Goal: Communication & Community: Connect with others

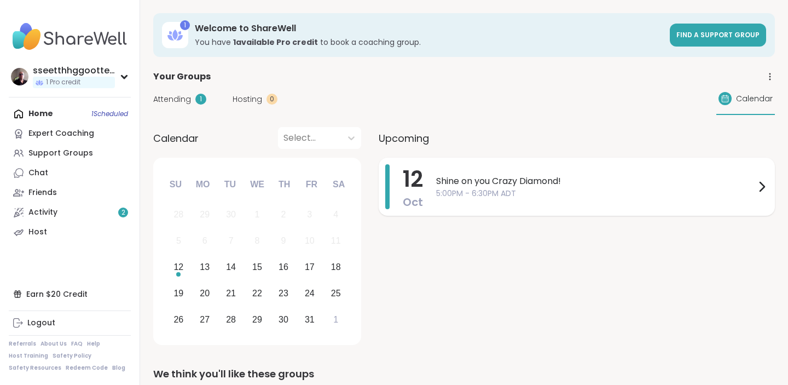
click at [464, 181] on span "Shine on you Crazy Diamond!" at bounding box center [595, 181] width 319 height 13
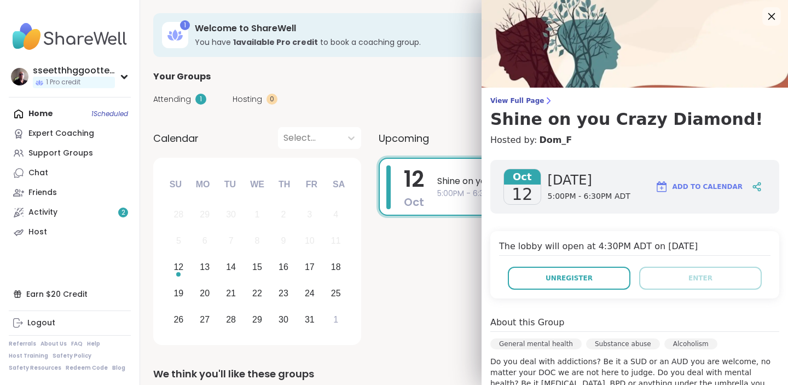
click at [771, 15] on icon at bounding box center [772, 16] width 14 height 14
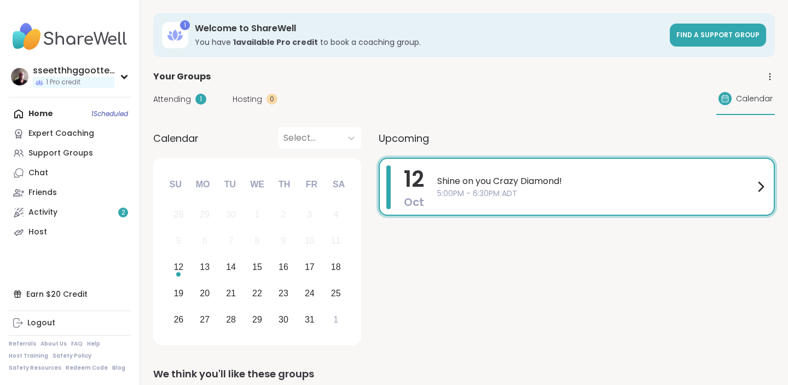
click at [488, 199] on span "5:00PM - 6:30PM ADT" at bounding box center [595, 193] width 317 height 11
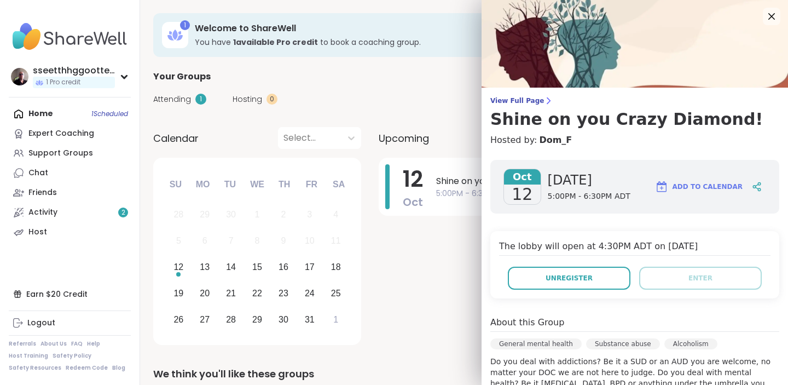
click at [696, 264] on div "The lobby will open at 4:30PM ADT on Oct 12, 2025 Unregister Enter" at bounding box center [634, 264] width 289 height 67
click at [770, 17] on icon at bounding box center [772, 16] width 14 height 14
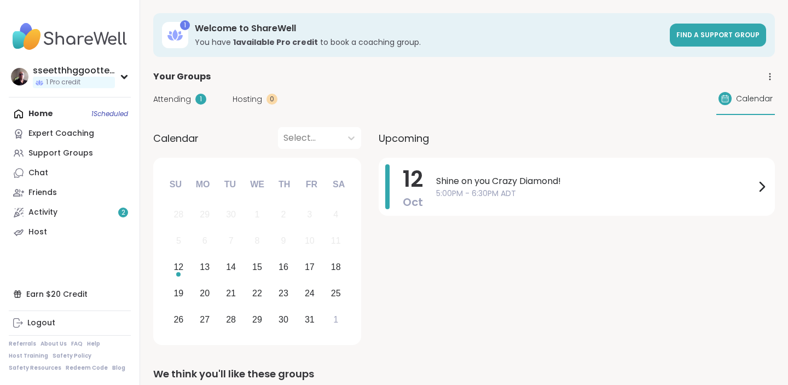
click at [34, 115] on div "Home 1 Scheduled Expert Coaching Support Groups Chat Friends Activity 2 Host" at bounding box center [70, 173] width 122 height 138
click at [36, 111] on div "Home 1 Scheduled Expert Coaching Support Groups Chat Friends Activity 2 Host" at bounding box center [70, 173] width 122 height 138
click at [39, 228] on div "Host" at bounding box center [37, 232] width 19 height 11
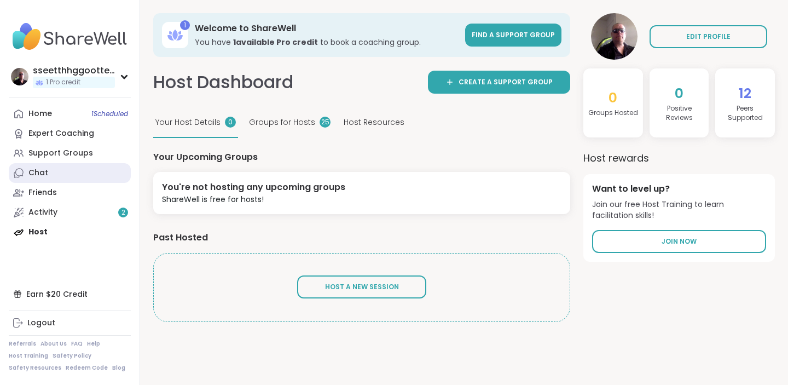
click at [42, 173] on div "Chat" at bounding box center [38, 172] width 20 height 11
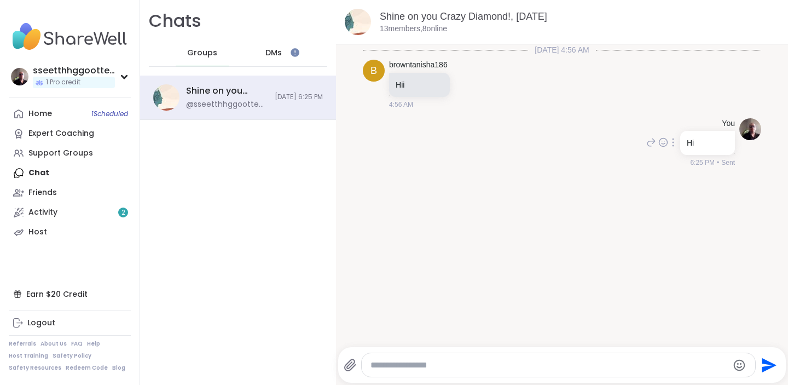
click at [673, 141] on icon at bounding box center [673, 142] width 2 height 9
click at [679, 154] on icon at bounding box center [680, 158] width 8 height 9
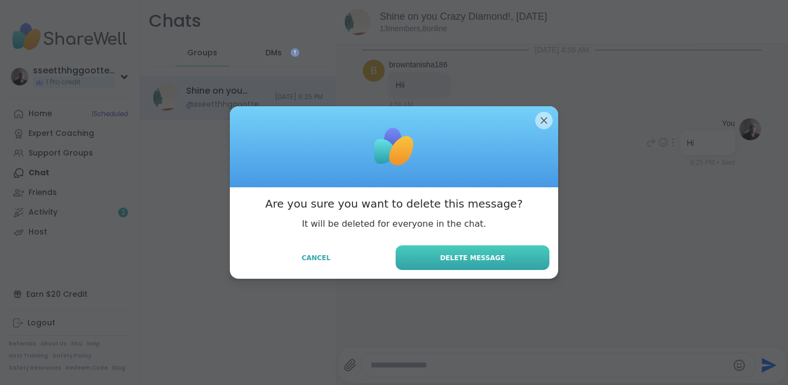
click at [497, 252] on button "Delete Message" at bounding box center [473, 257] width 154 height 25
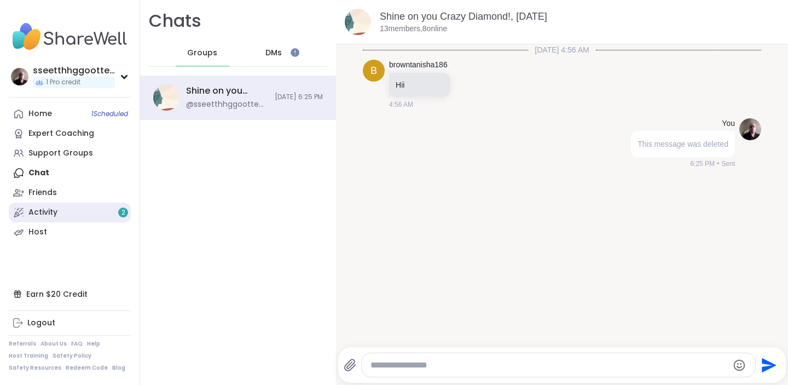
click at [37, 210] on div "Activity 2" at bounding box center [42, 212] width 29 height 11
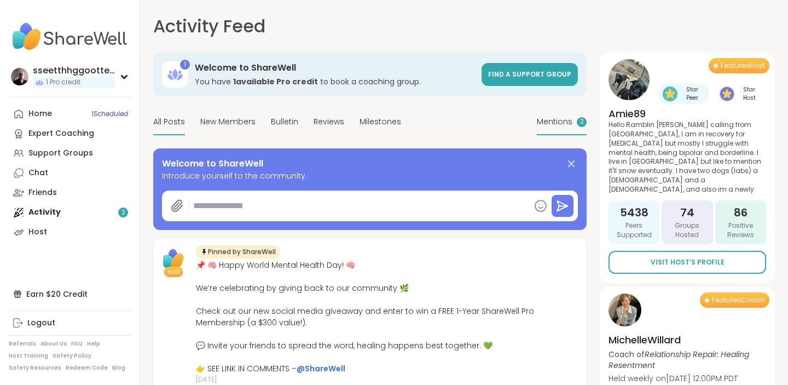
click at [567, 122] on span "Mentions" at bounding box center [555, 121] width 36 height 11
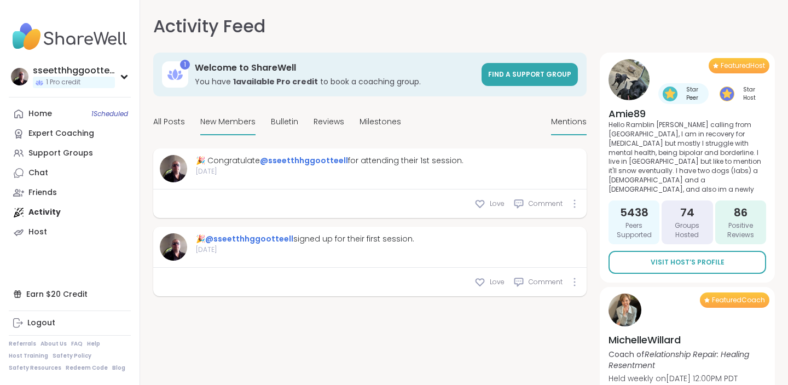
click at [225, 122] on span "New Members" at bounding box center [227, 121] width 55 height 11
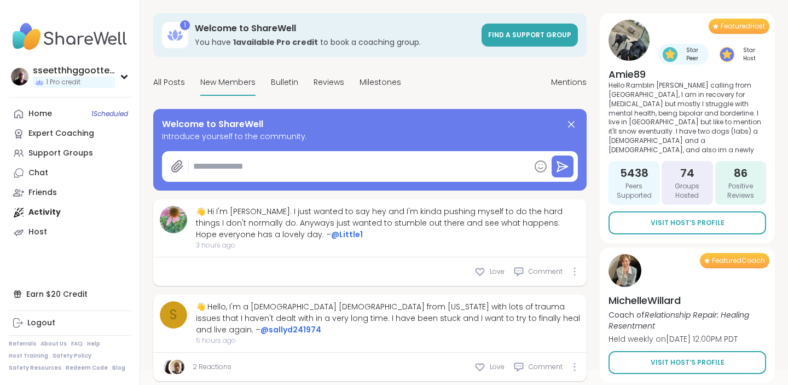
scroll to position [51, 0]
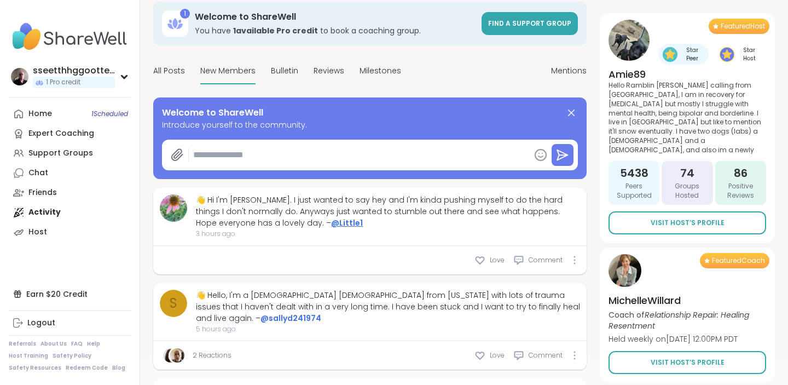
click at [331, 223] on link "@Little1" at bounding box center [347, 222] width 32 height 11
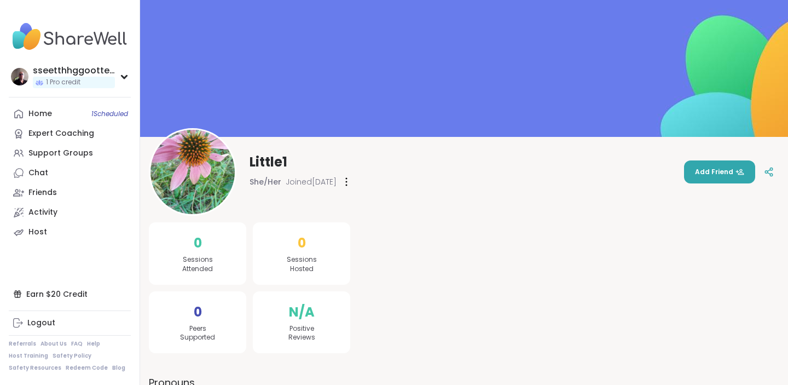
scroll to position [51, 0]
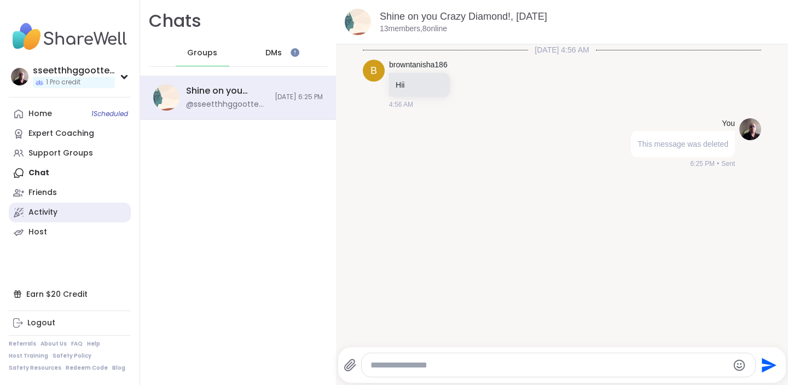
click at [56, 210] on div "Activity" at bounding box center [42, 212] width 29 height 11
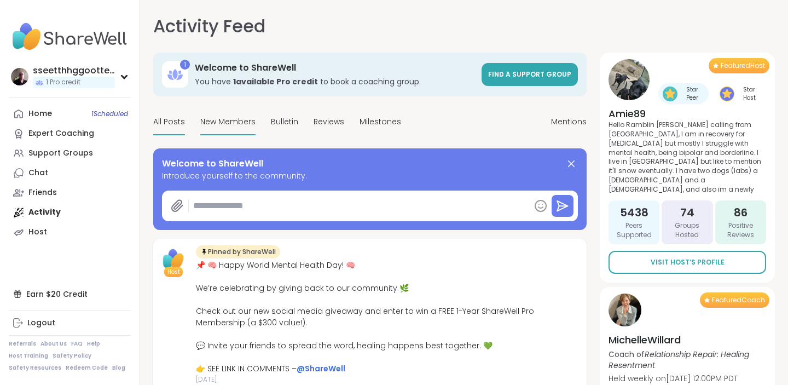
click at [232, 120] on span "New Members" at bounding box center [227, 121] width 55 height 11
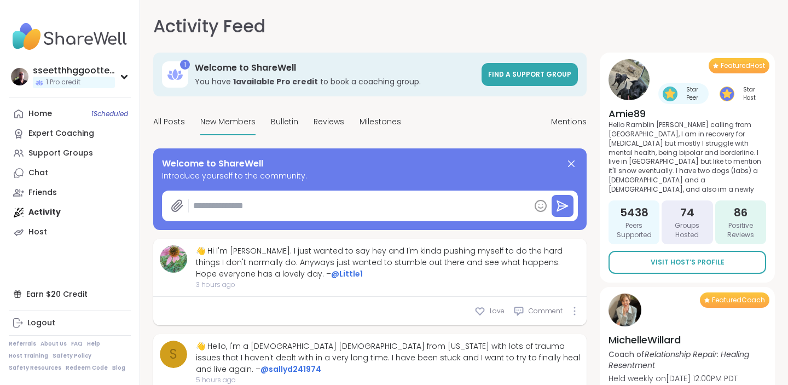
click at [245, 208] on textarea at bounding box center [359, 206] width 341 height 22
click at [318, 122] on span "Reviews" at bounding box center [329, 121] width 31 height 11
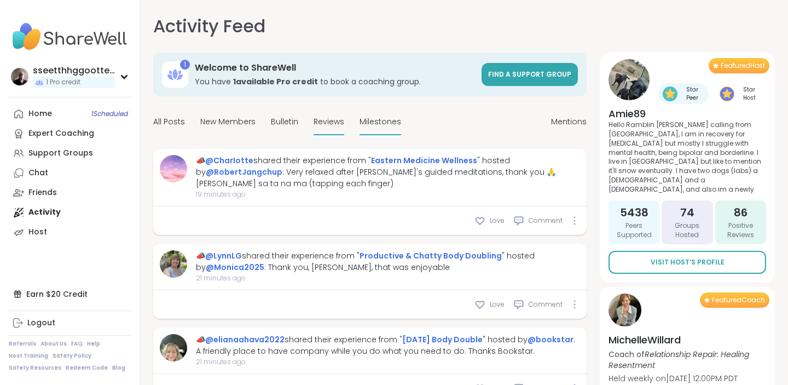
click at [370, 119] on span "Milestones" at bounding box center [381, 121] width 42 height 11
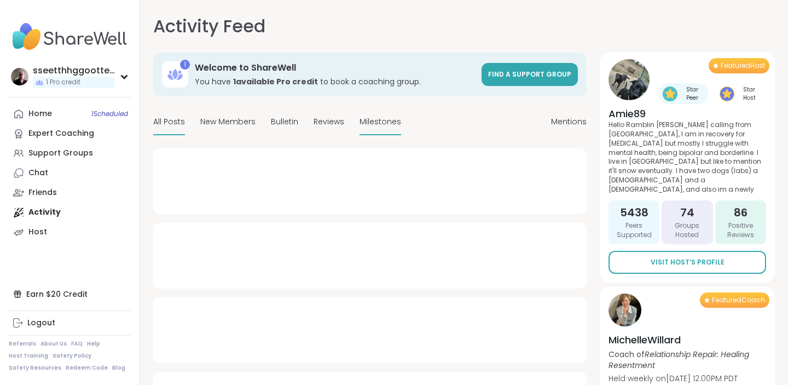
click at [167, 119] on span "All Posts" at bounding box center [169, 121] width 32 height 11
type textarea "*"
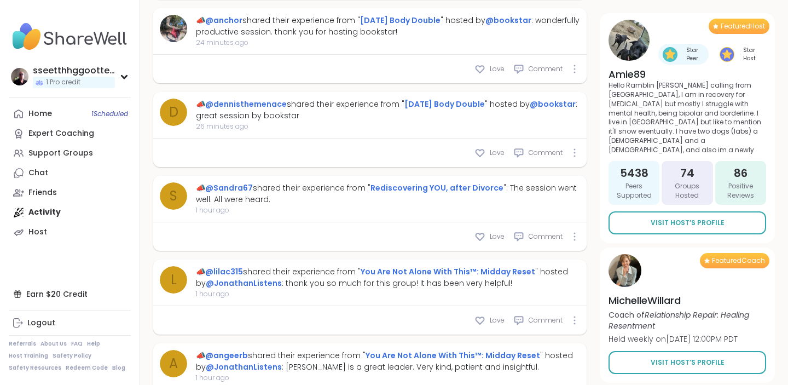
scroll to position [1044, 0]
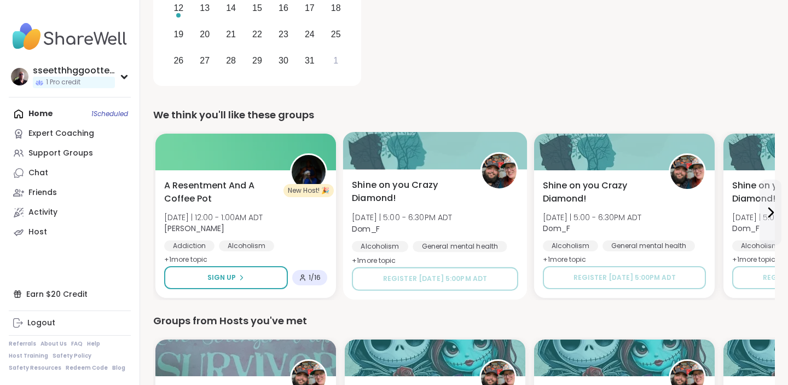
click at [374, 184] on span "Shine on you Crazy Diamond!" at bounding box center [410, 191] width 116 height 27
click at [415, 314] on div "Groups from Hosts you've met" at bounding box center [464, 320] width 622 height 15
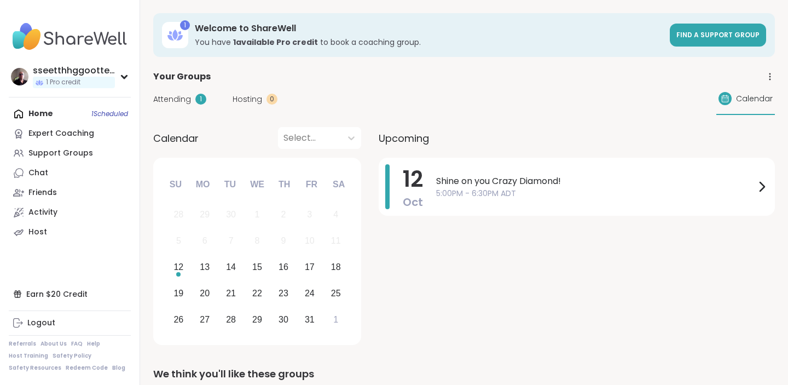
click at [181, 95] on span "Attending" at bounding box center [172, 99] width 38 height 11
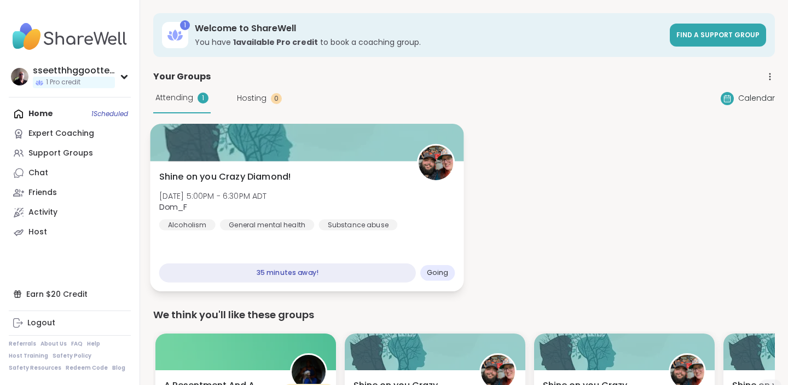
click at [247, 177] on span "Shine on you Crazy Diamond!" at bounding box center [225, 176] width 132 height 13
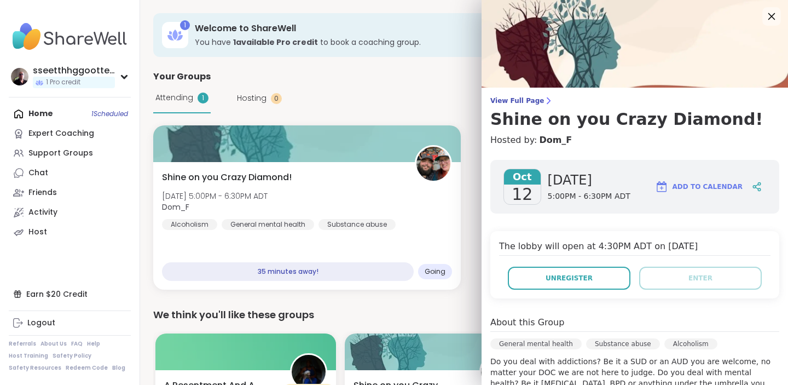
click at [769, 15] on icon at bounding box center [772, 16] width 14 height 14
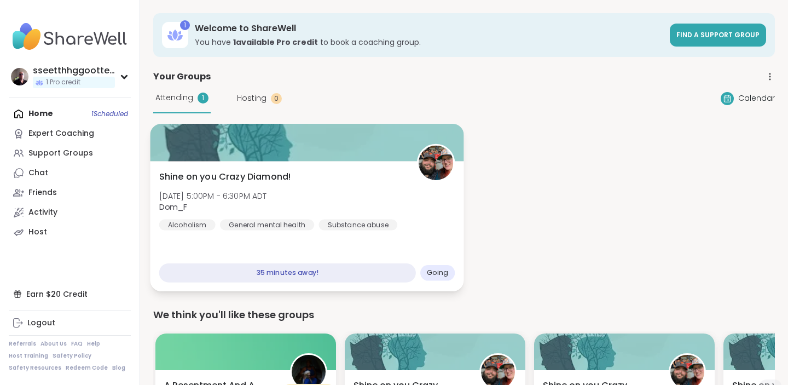
click at [236, 177] on span "Shine on you Crazy Diamond!" at bounding box center [225, 176] width 132 height 13
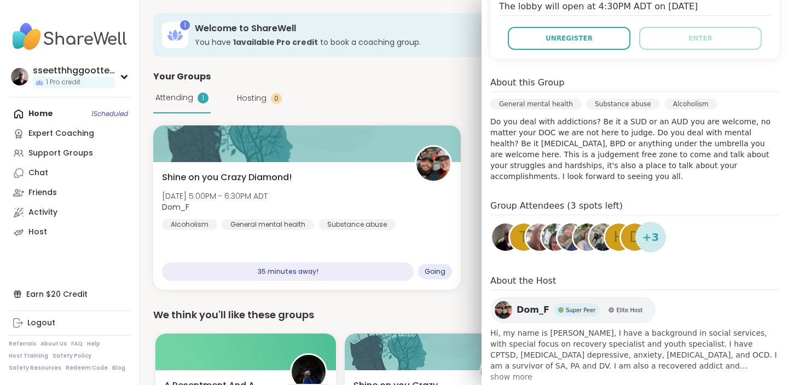
scroll to position [263, 0]
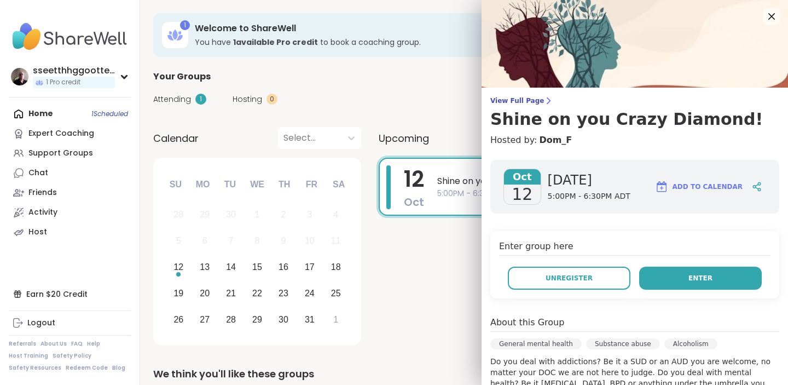
click at [694, 278] on span "Enter" at bounding box center [701, 278] width 24 height 10
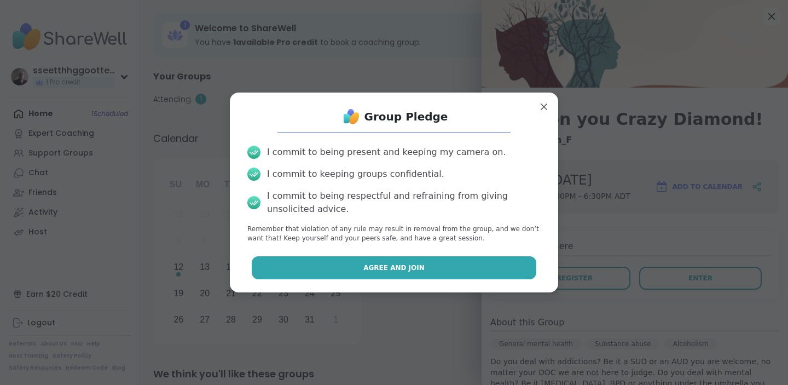
click at [389, 265] on span "Agree and Join" at bounding box center [393, 268] width 61 height 10
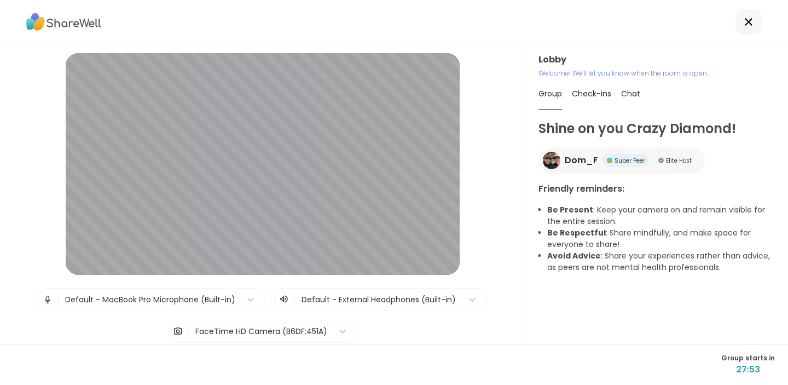
click at [226, 296] on div "Default - MacBook Pro Microphone (Built-in)" at bounding box center [150, 299] width 170 height 11
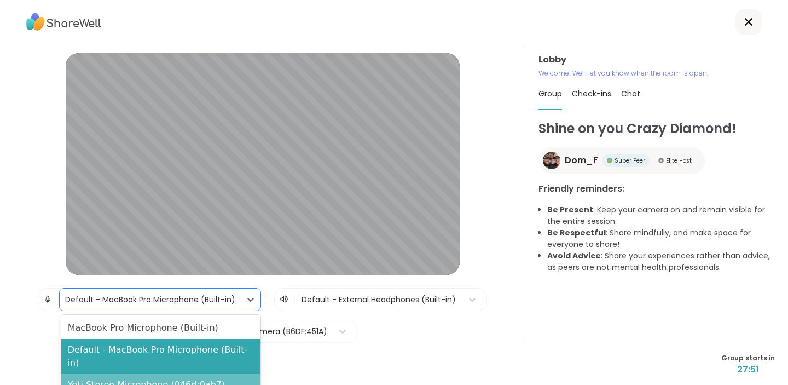
click at [177, 374] on div "Yeti Stereo Microphone (046d:0ab7)" at bounding box center [160, 385] width 199 height 22
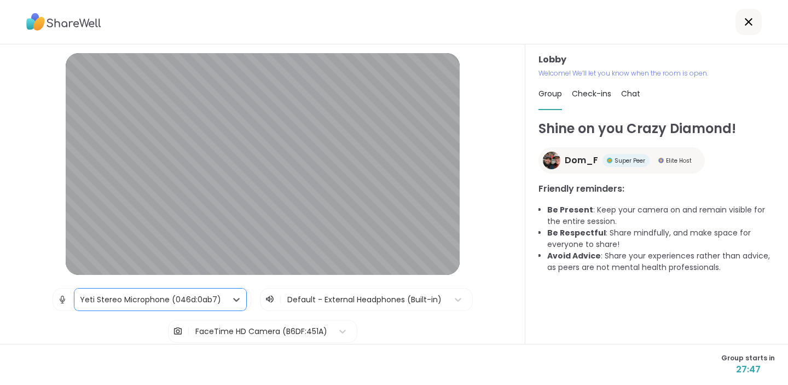
click at [341, 297] on div at bounding box center [364, 300] width 155 height 14
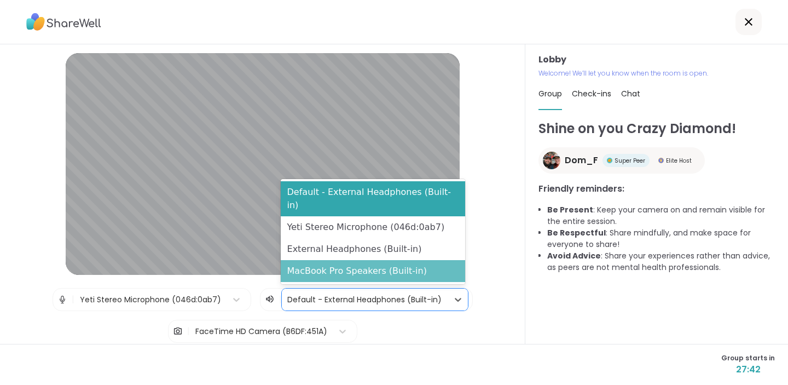
click at [348, 270] on div "MacBook Pro Speakers (Built-in)" at bounding box center [373, 271] width 184 height 22
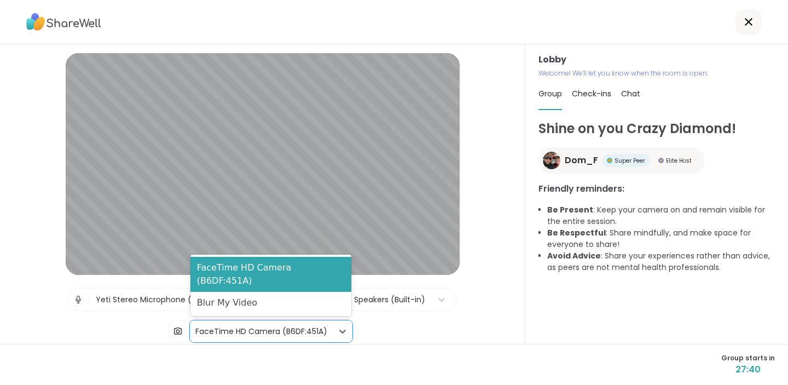
click at [246, 331] on div "FaceTime HD Camera (B6DF:451A)" at bounding box center [261, 331] width 132 height 11
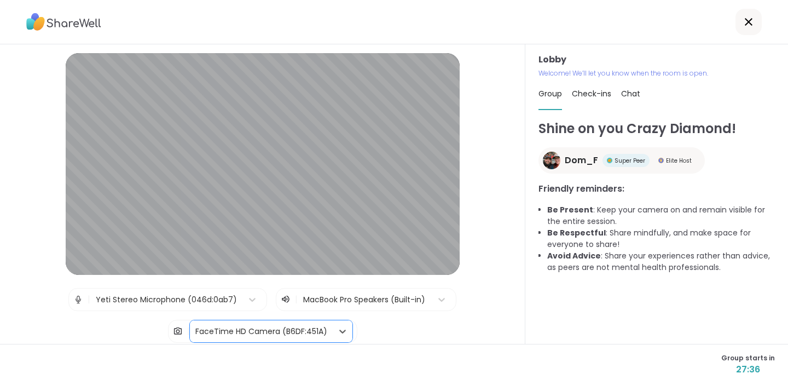
click at [79, 298] on img at bounding box center [78, 299] width 10 height 22
click at [80, 298] on img at bounding box center [78, 299] width 10 height 22
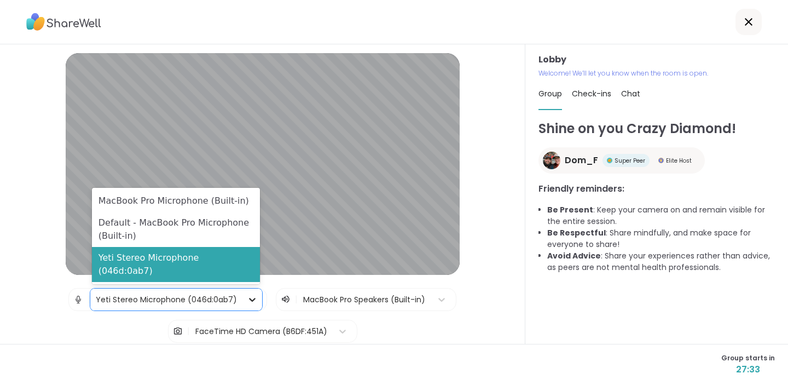
click at [251, 298] on icon at bounding box center [252, 299] width 11 height 11
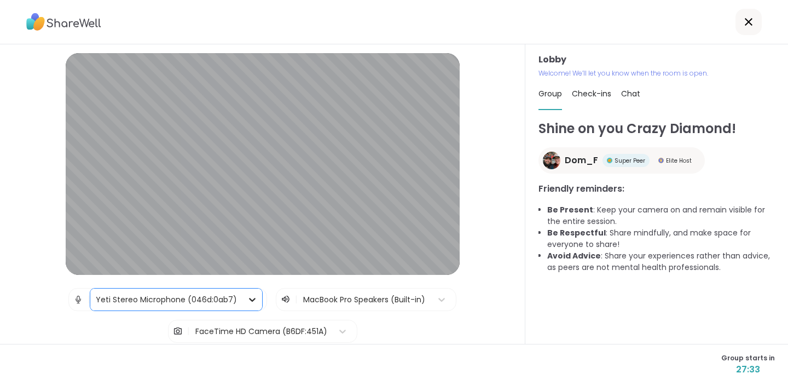
click at [251, 298] on icon at bounding box center [252, 299] width 11 height 11
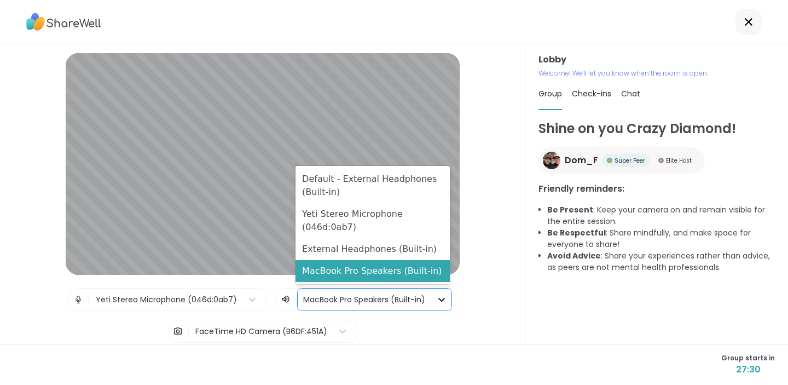
click at [441, 300] on icon at bounding box center [441, 300] width 7 height 4
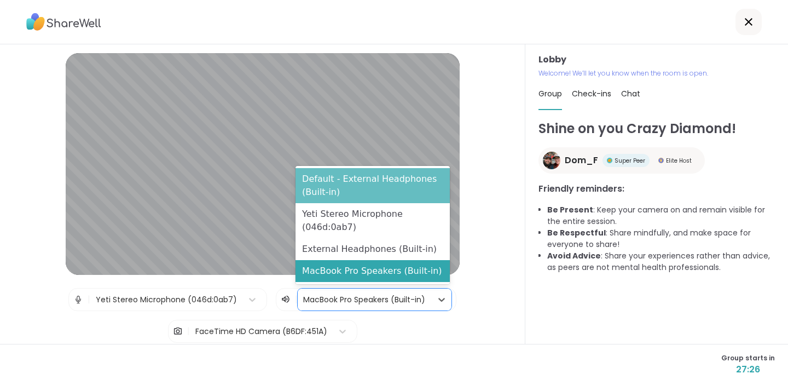
click at [380, 187] on div "Default - External Headphones (Built-in)" at bounding box center [373, 185] width 154 height 35
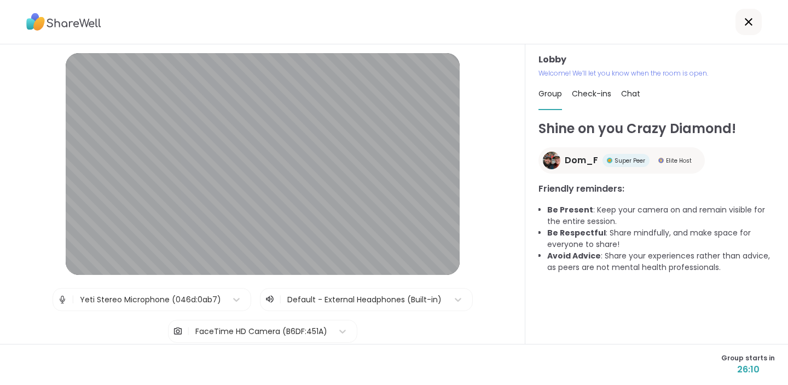
click at [273, 299] on icon at bounding box center [270, 299] width 10 height 11
click at [269, 299] on icon at bounding box center [270, 299] width 10 height 11
click at [140, 298] on div "Yeti Stereo Microphone (046d:0ab7)" at bounding box center [150, 299] width 141 height 11
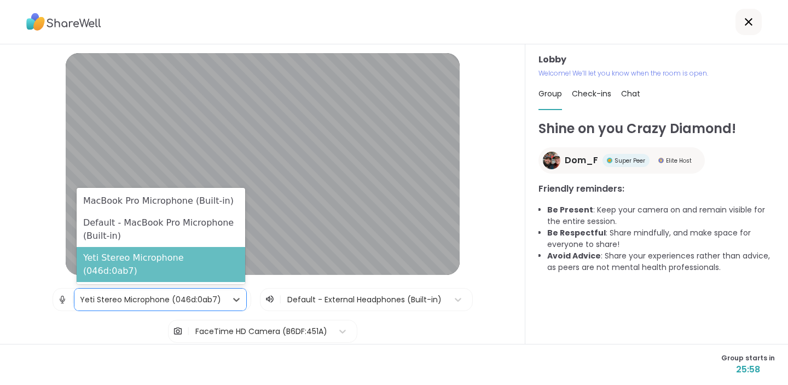
click at [139, 271] on div "Yeti Stereo Microphone (046d:0ab7)" at bounding box center [161, 264] width 169 height 35
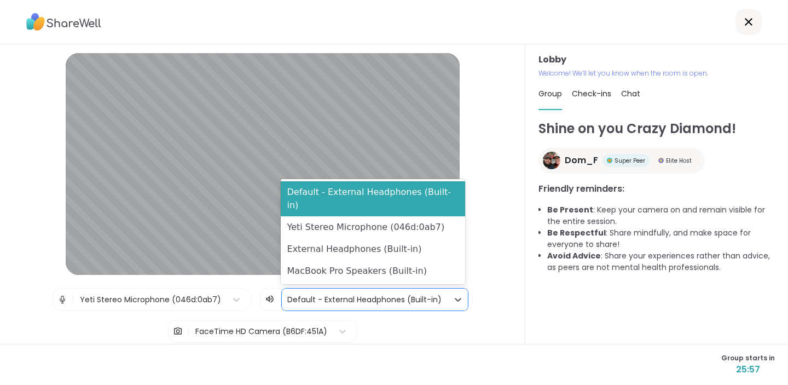
click at [316, 299] on div at bounding box center [364, 300] width 155 height 14
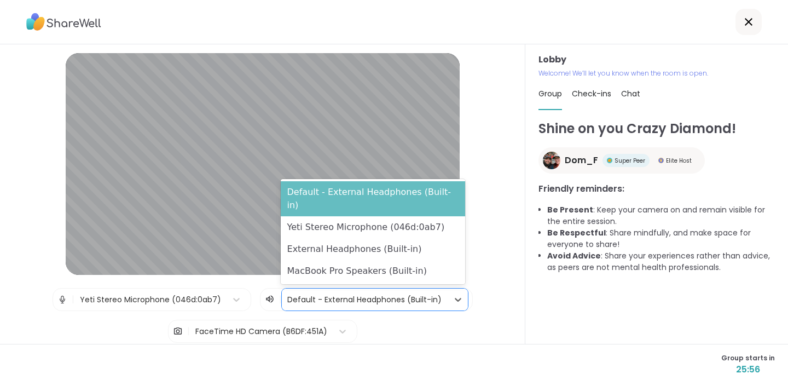
click at [356, 206] on div "Default - External Headphones (Built-in)" at bounding box center [373, 198] width 184 height 35
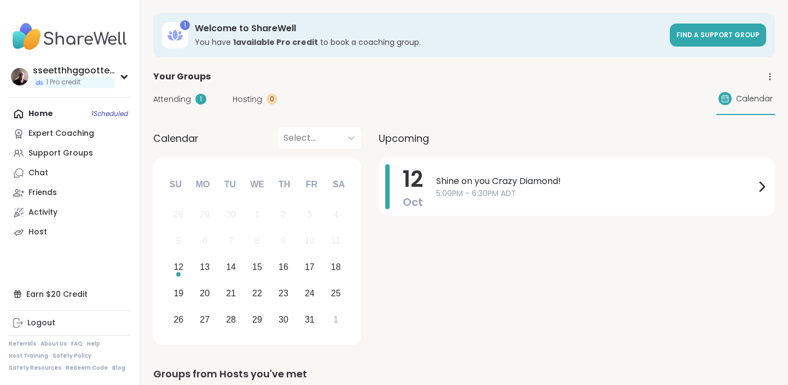
click at [183, 97] on span "Attending" at bounding box center [172, 99] width 38 height 11
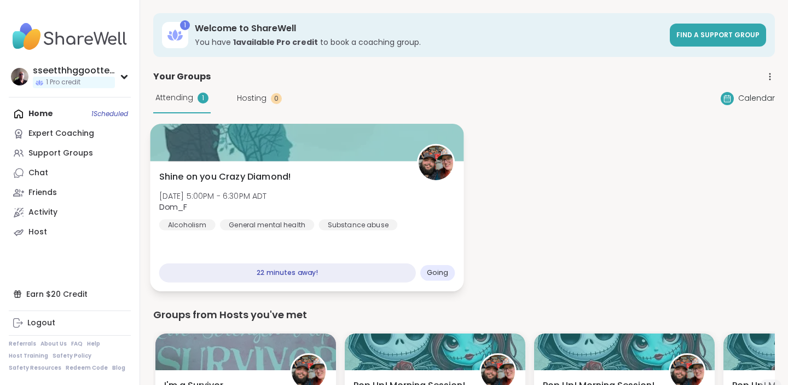
click at [225, 191] on span "Sun, Oct 12 | 5:00PM - 6:30PM ADT" at bounding box center [213, 195] width 108 height 11
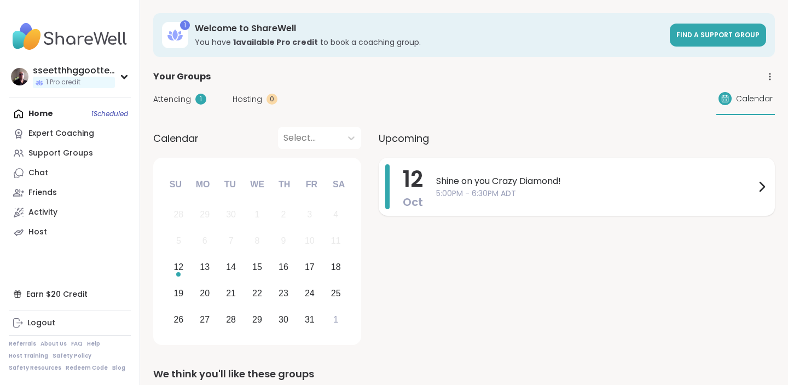
click at [442, 189] on span "5:00PM - 6:30PM ADT" at bounding box center [595, 193] width 319 height 11
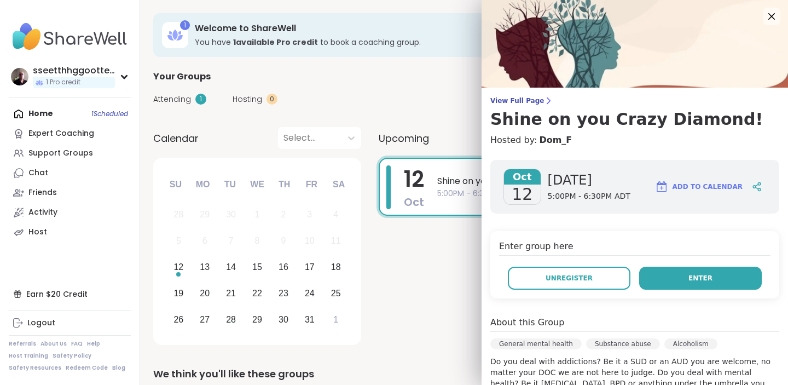
click at [681, 277] on button "Enter" at bounding box center [700, 278] width 123 height 23
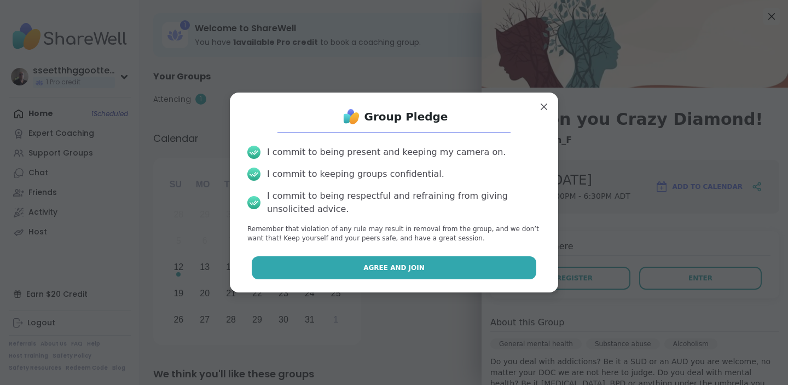
click at [374, 264] on span "Agree and Join" at bounding box center [393, 268] width 61 height 10
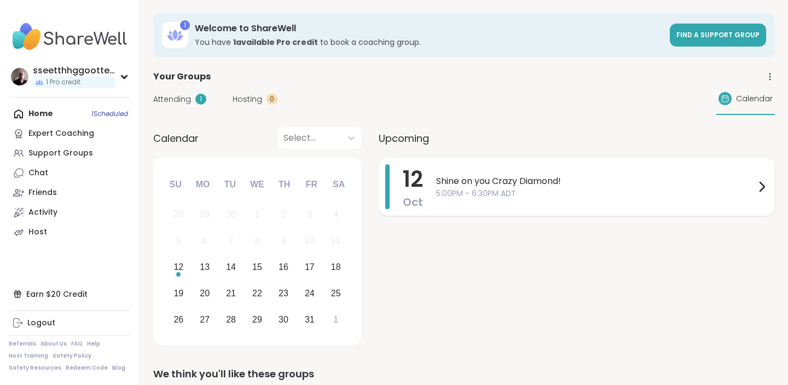
click at [488, 176] on span "Shine on you Crazy Diamond!" at bounding box center [595, 181] width 319 height 13
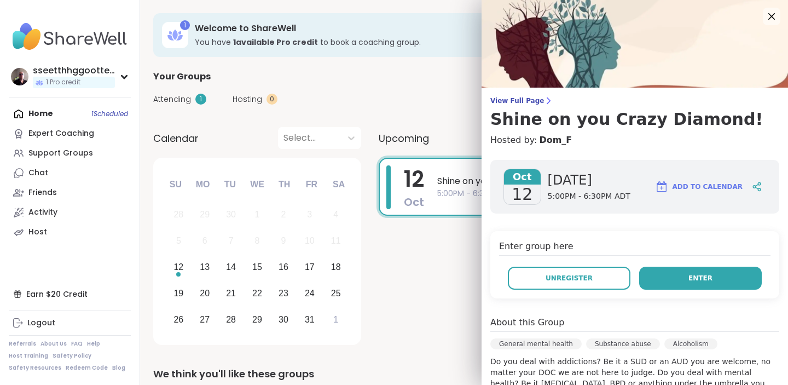
click at [701, 276] on span "Enter" at bounding box center [701, 278] width 24 height 10
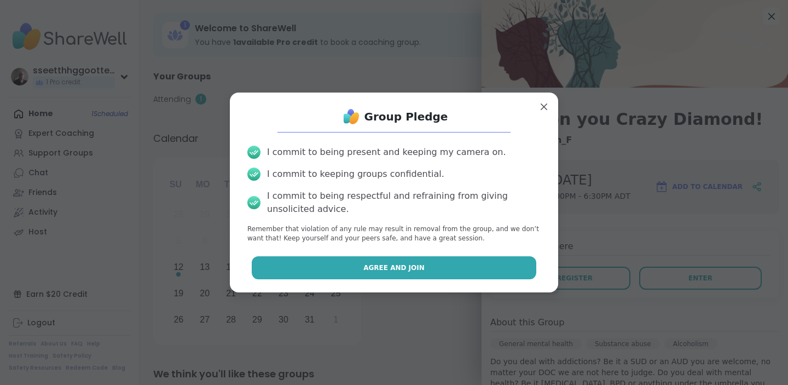
click at [388, 269] on span "Agree and Join" at bounding box center [393, 268] width 61 height 10
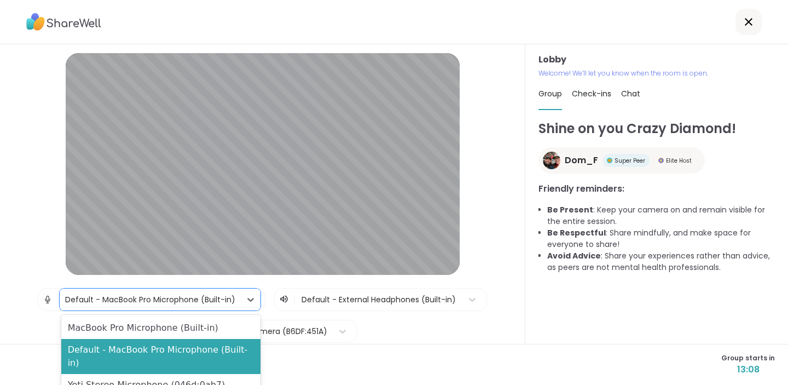
click at [119, 298] on div "Default - MacBook Pro Microphone (Built-in)" at bounding box center [150, 299] width 170 height 11
click at [125, 374] on div "Yeti Stereo Microphone (046d:0ab7)" at bounding box center [160, 385] width 199 height 22
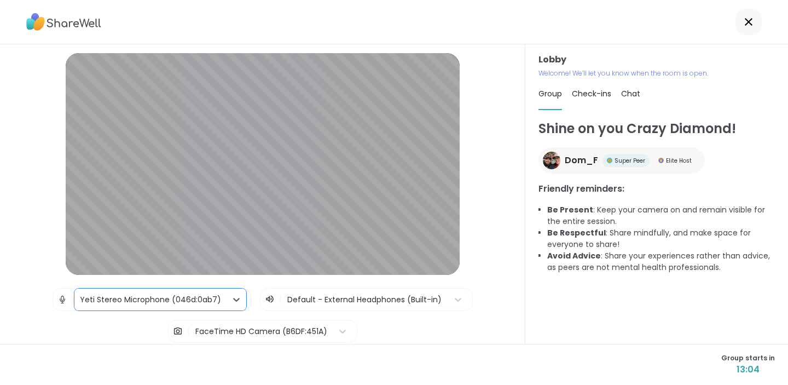
click at [346, 299] on div at bounding box center [364, 300] width 155 height 14
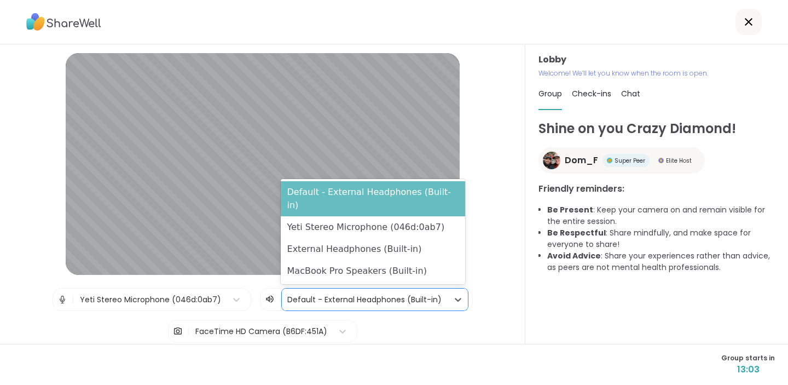
click at [359, 208] on div "Default - External Headphones (Built-in)" at bounding box center [373, 198] width 184 height 35
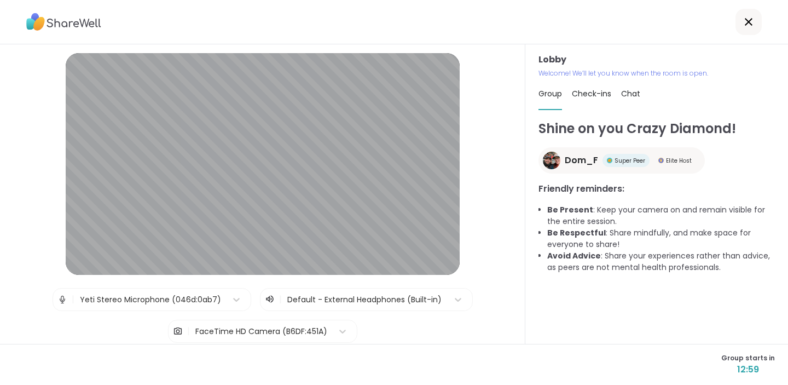
click at [180, 331] on img at bounding box center [178, 331] width 10 height 22
click at [236, 331] on div "FaceTime HD Camera (B6DF:451A)" at bounding box center [261, 331] width 132 height 11
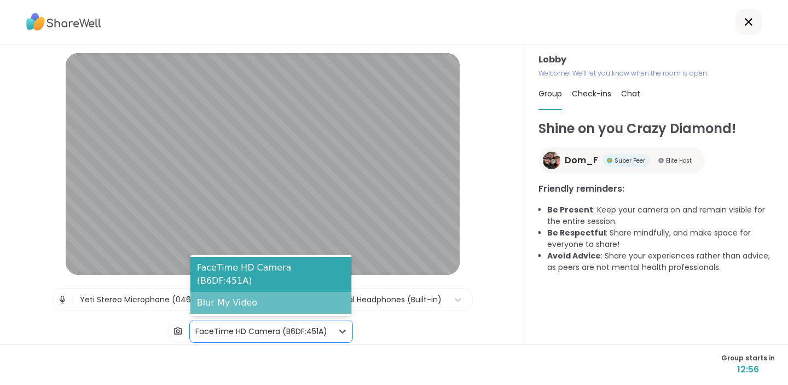
click at [241, 305] on div "Blur My Video" at bounding box center [270, 303] width 161 height 22
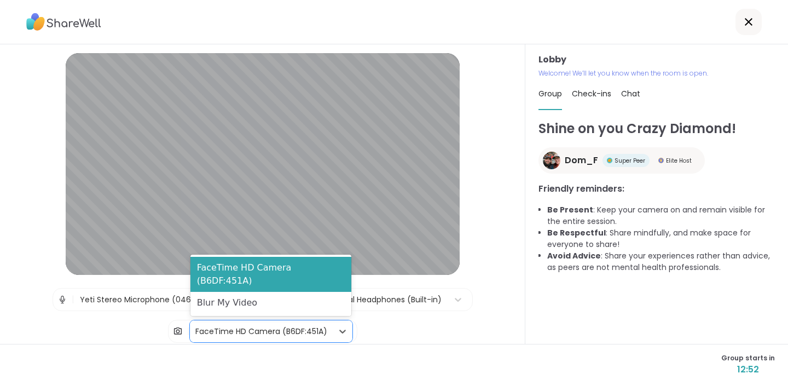
click at [238, 331] on div "FaceTime HD Camera (B6DF:451A)" at bounding box center [261, 331] width 132 height 11
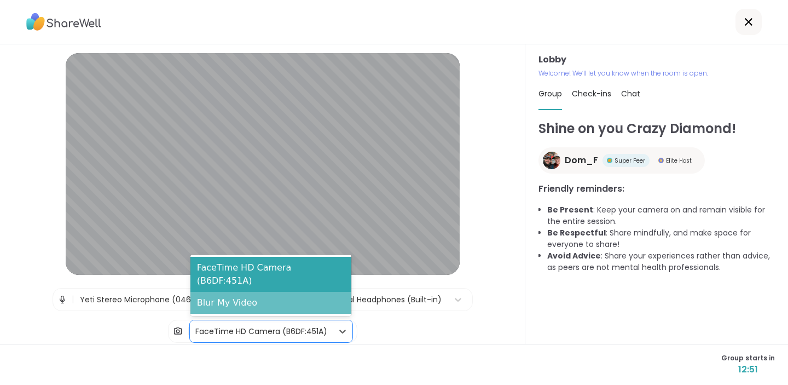
click at [241, 302] on div "Blur My Video" at bounding box center [270, 303] width 161 height 22
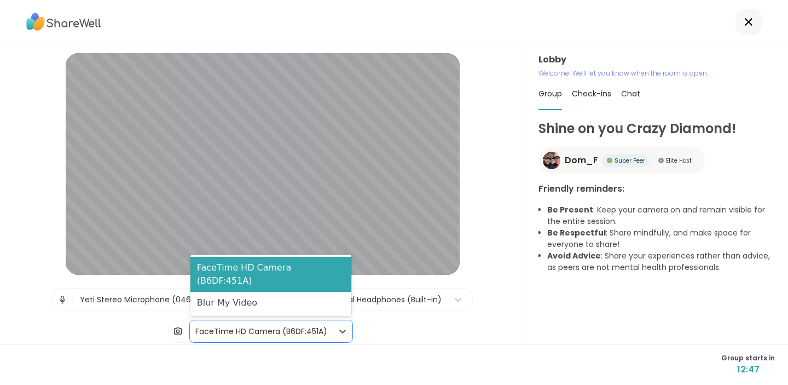
click at [252, 332] on div "FaceTime HD Camera (B6DF:451A)" at bounding box center [261, 331] width 132 height 11
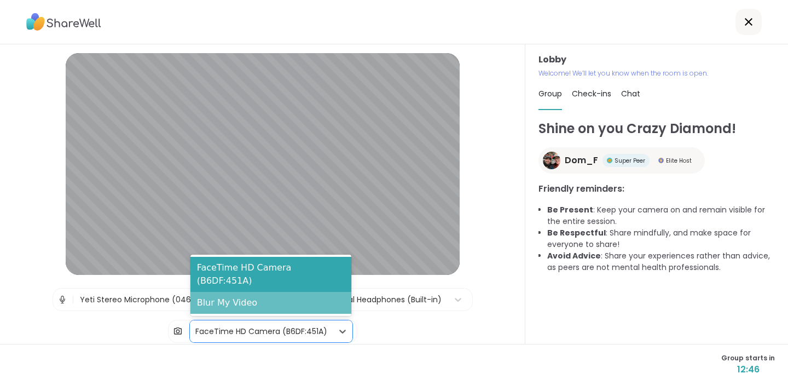
click at [248, 299] on div "Blur My Video" at bounding box center [270, 303] width 161 height 22
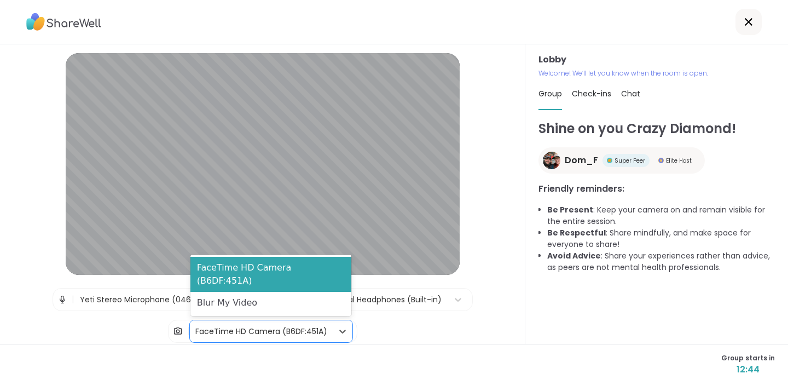
click at [249, 328] on div "FaceTime HD Camera (B6DF:451A)" at bounding box center [261, 331] width 132 height 11
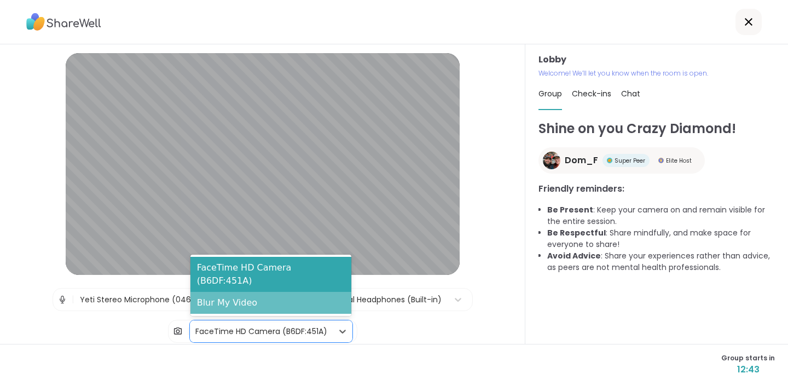
click at [249, 303] on div "Blur My Video" at bounding box center [270, 303] width 161 height 22
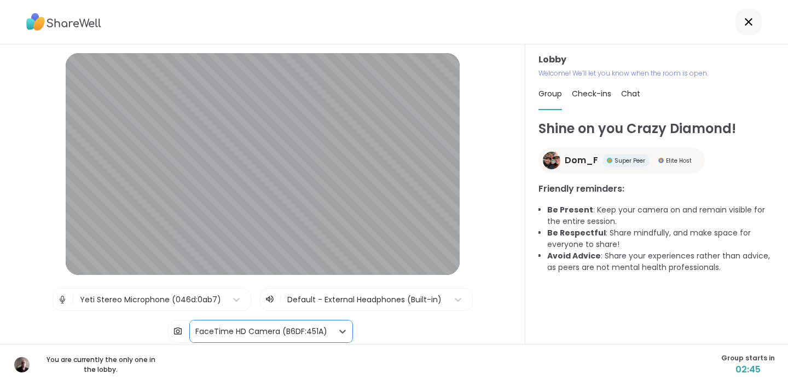
click at [627, 93] on span "Chat" at bounding box center [630, 93] width 19 height 11
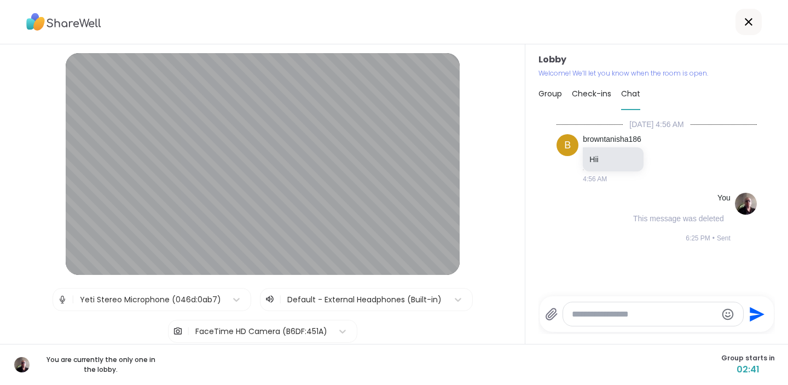
click at [546, 92] on span "Group" at bounding box center [551, 93] width 24 height 11
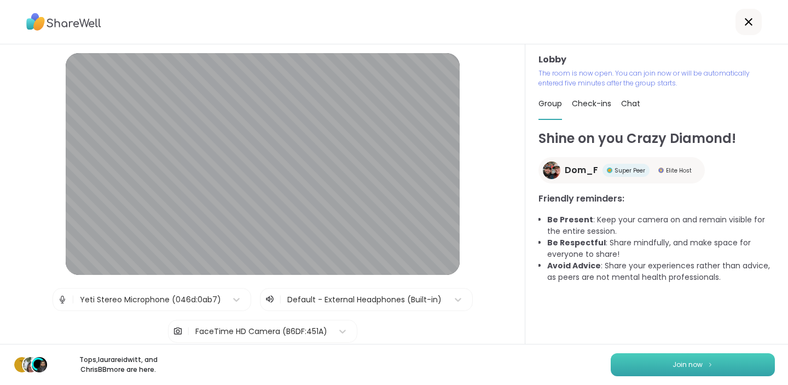
click at [686, 361] on span "Join now" at bounding box center [688, 365] width 30 height 10
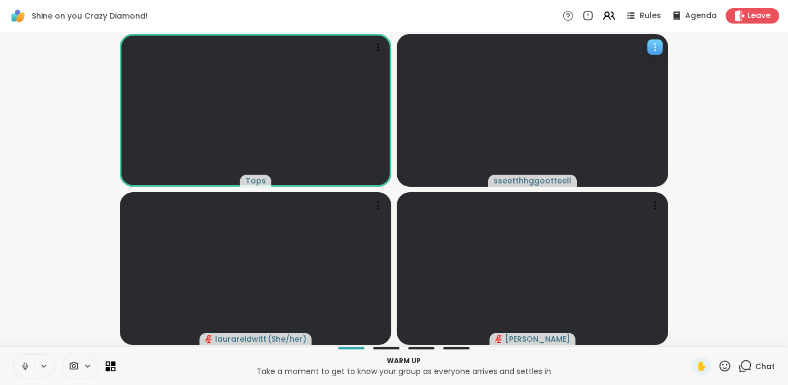
click at [503, 178] on span "sseetthhggootteell" at bounding box center [533, 180] width 78 height 11
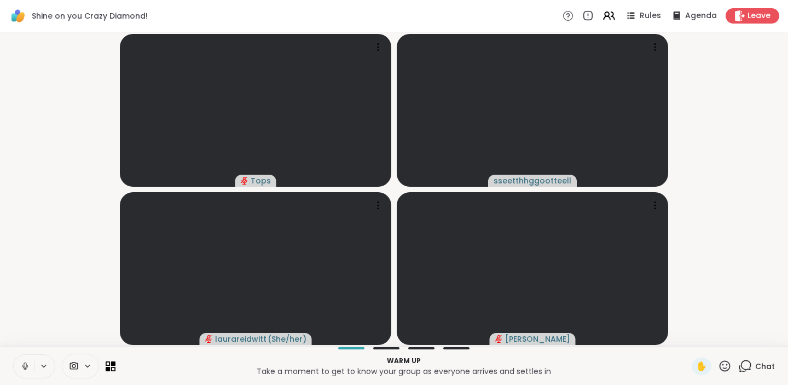
click at [23, 366] on icon at bounding box center [25, 366] width 10 height 10
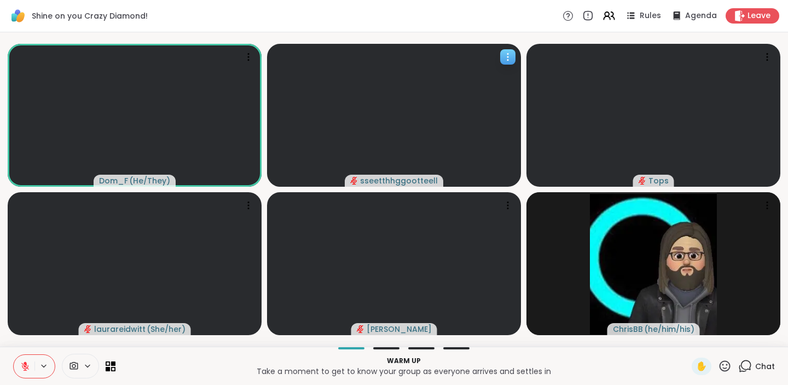
click at [356, 178] on icon "audio-muted" at bounding box center [354, 181] width 8 height 8
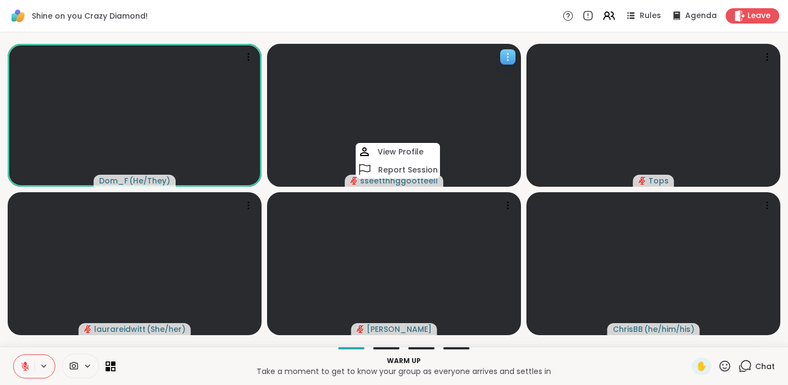
click at [352, 181] on icon "audio-muted" at bounding box center [354, 181] width 8 height 8
click at [21, 365] on icon at bounding box center [25, 366] width 10 height 10
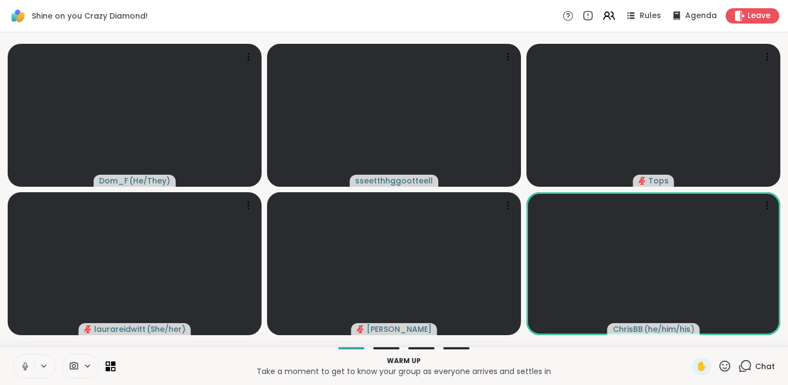
click at [24, 362] on icon at bounding box center [25, 366] width 10 height 10
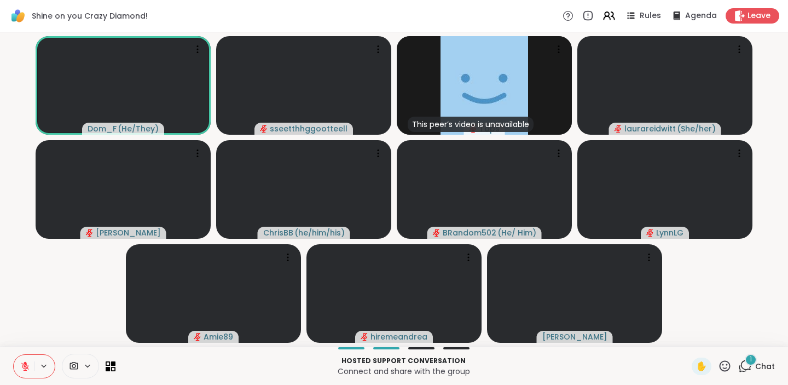
click at [744, 360] on icon at bounding box center [745, 366] width 14 height 14
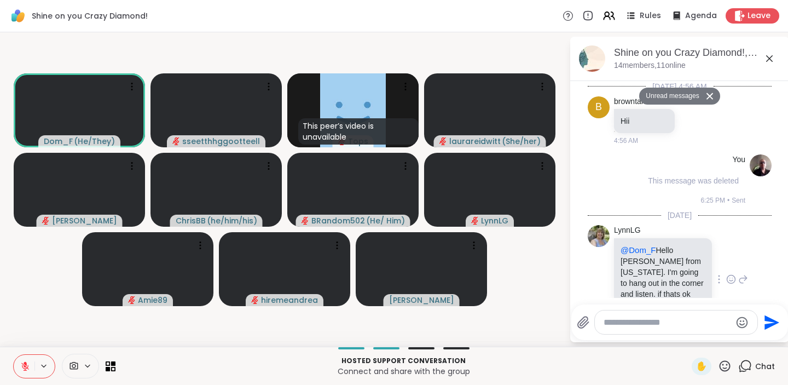
scroll to position [41, 0]
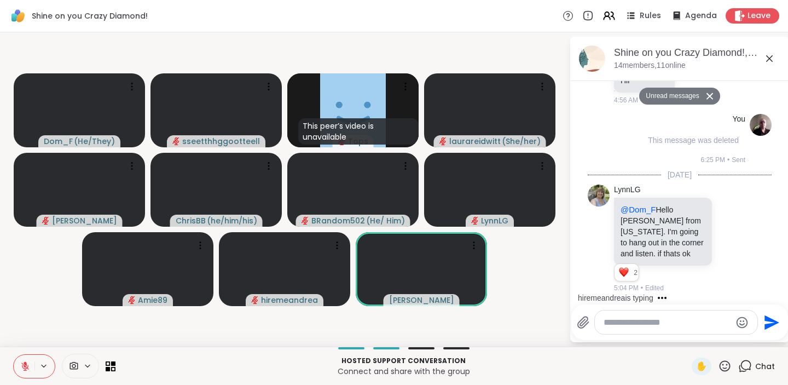
click at [656, 325] on textarea "Type your message" at bounding box center [668, 322] width 128 height 11
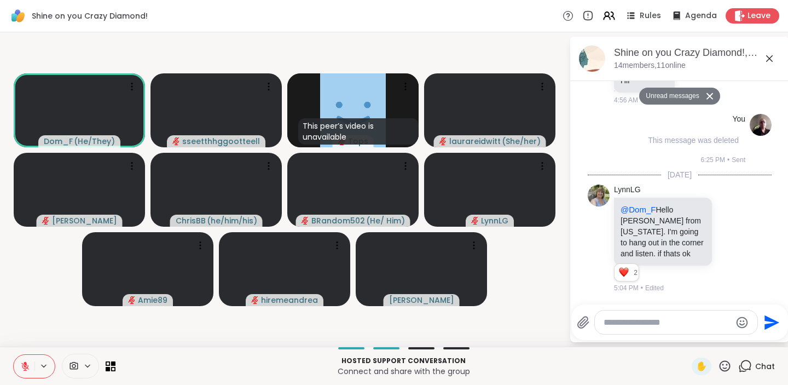
scroll to position [121, 0]
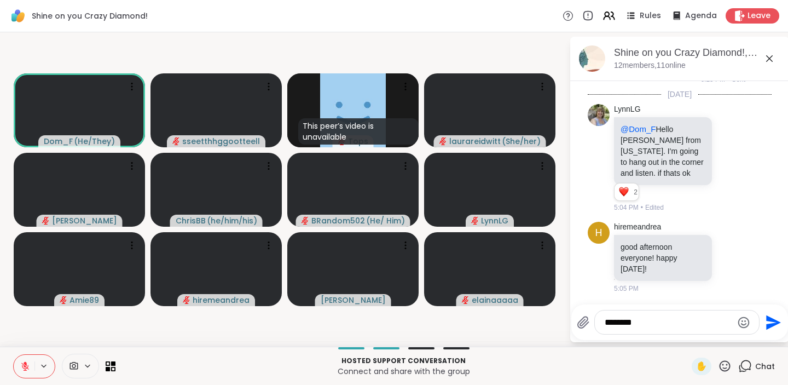
type textarea "******"
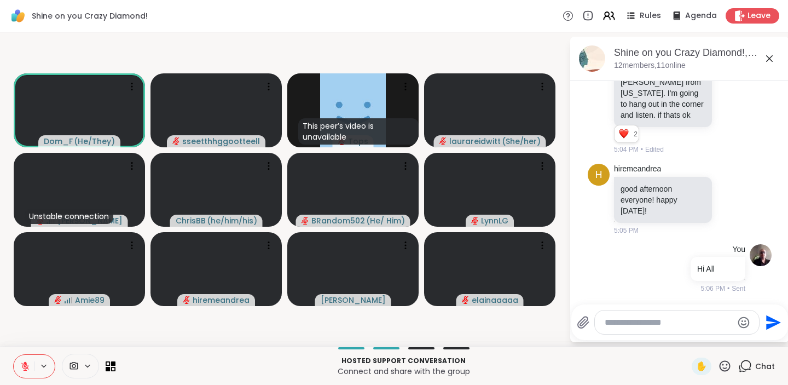
click at [747, 362] on icon at bounding box center [745, 366] width 14 height 14
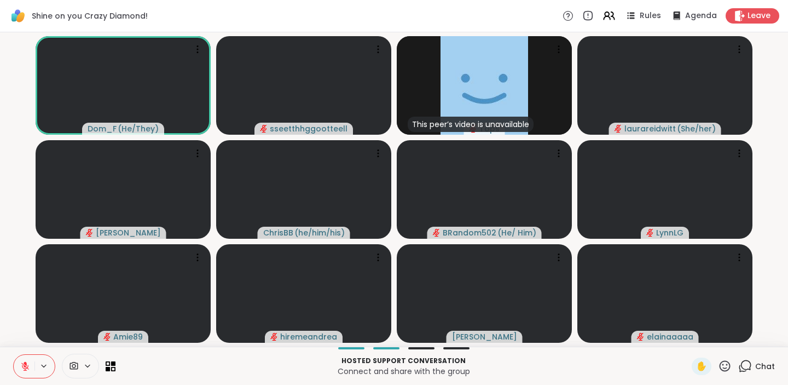
click at [25, 366] on icon at bounding box center [25, 366] width 8 height 8
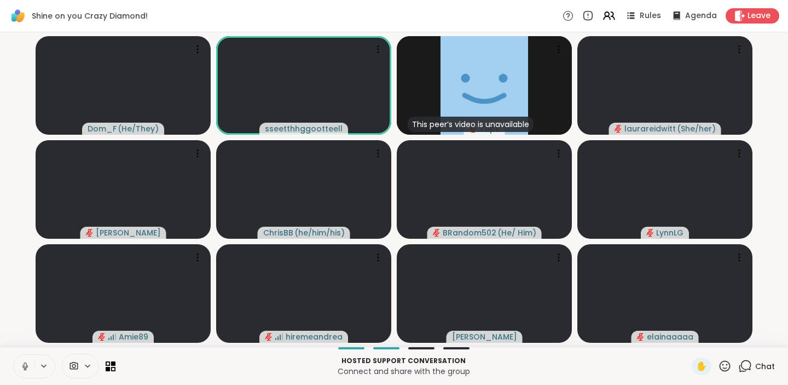
click at [24, 365] on icon at bounding box center [25, 364] width 3 height 5
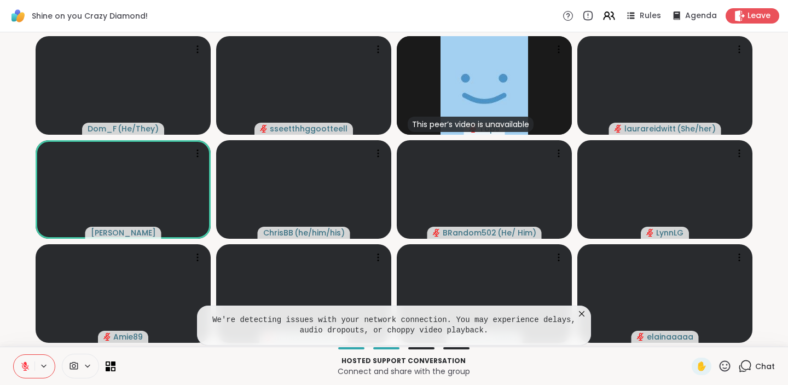
click at [582, 313] on icon at bounding box center [581, 313] width 5 height 5
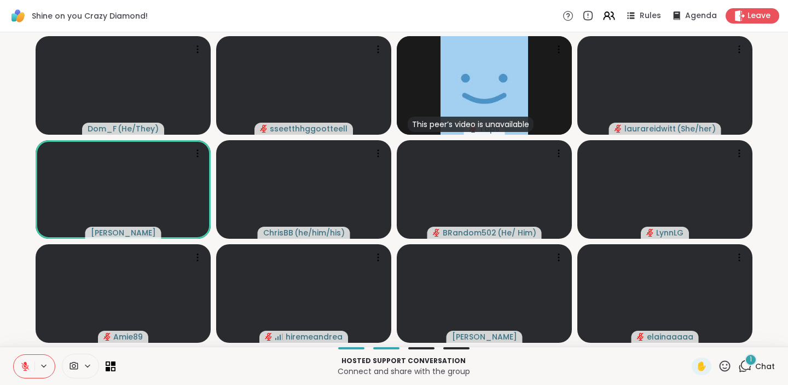
click at [725, 365] on icon at bounding box center [725, 366] width 14 height 14
click at [697, 335] on span "❤️" at bounding box center [692, 337] width 11 height 13
click at [760, 363] on span "Chat" at bounding box center [765, 366] width 20 height 11
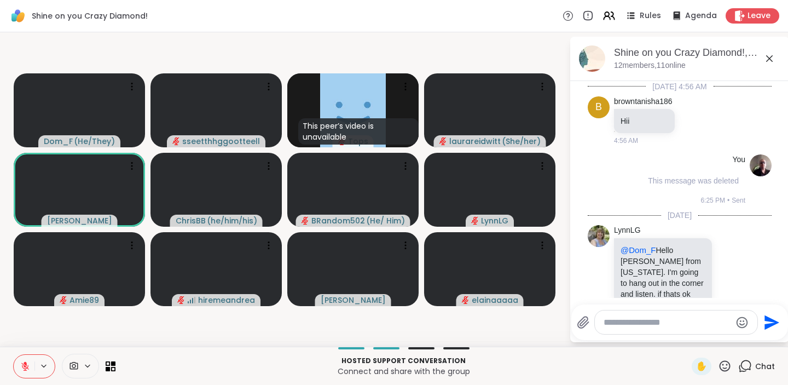
scroll to position [275, 0]
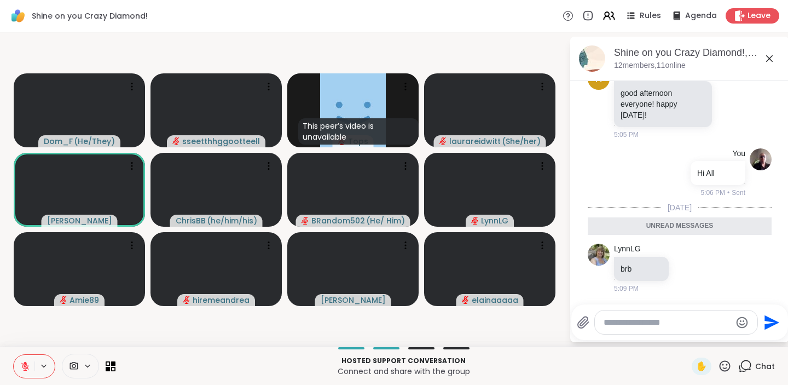
click at [743, 365] on icon at bounding box center [745, 366] width 14 height 14
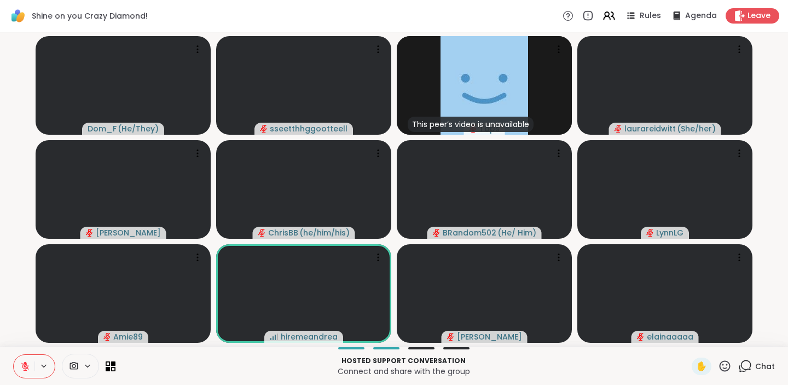
click at [723, 363] on icon at bounding box center [725, 366] width 14 height 14
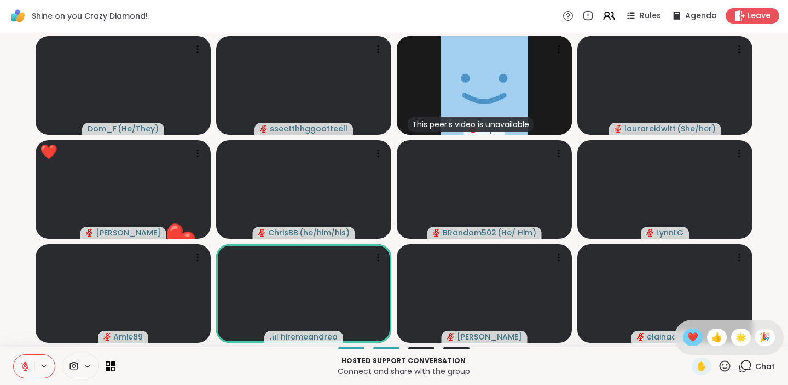
click at [698, 339] on span "❤️" at bounding box center [692, 337] width 11 height 13
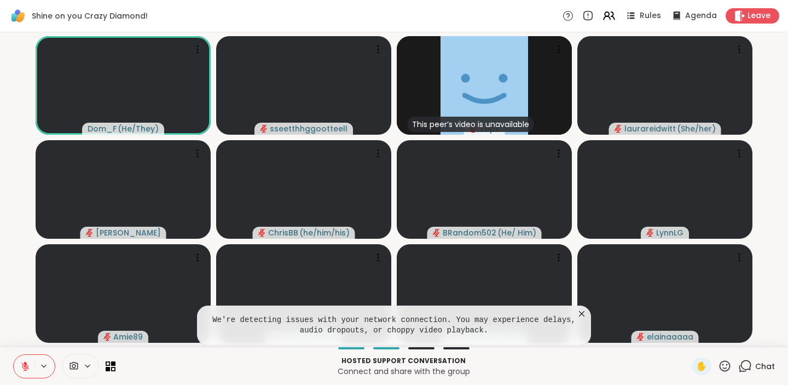
click at [582, 311] on icon at bounding box center [581, 313] width 11 height 11
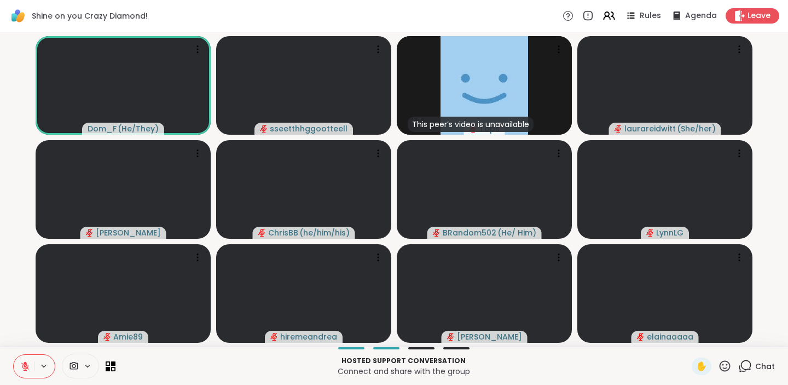
click at [724, 363] on icon at bounding box center [725, 366] width 14 height 14
click at [776, 288] on video-player-container "Dom_F ( He/They ) sseetthhggootteell This peer’s video is unavailable Tops laur…" at bounding box center [394, 189] width 775 height 305
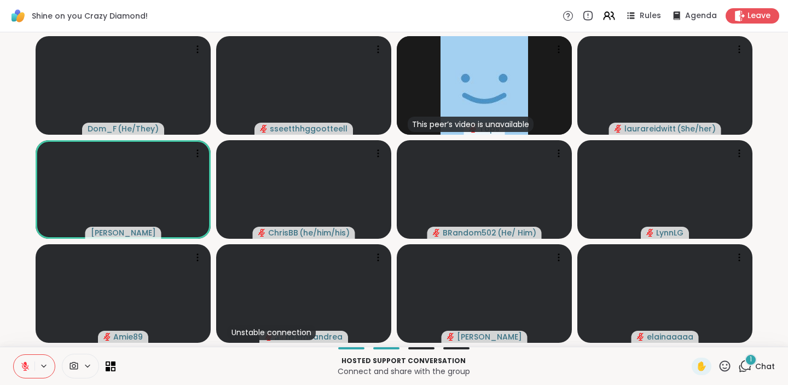
click at [750, 361] on div "1" at bounding box center [751, 360] width 12 height 12
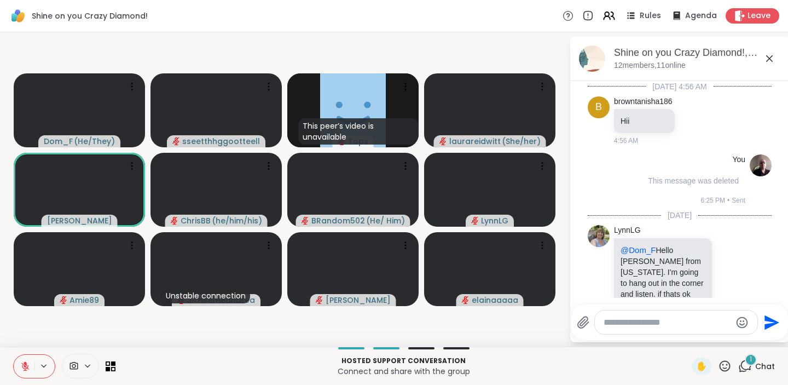
scroll to position [333, 0]
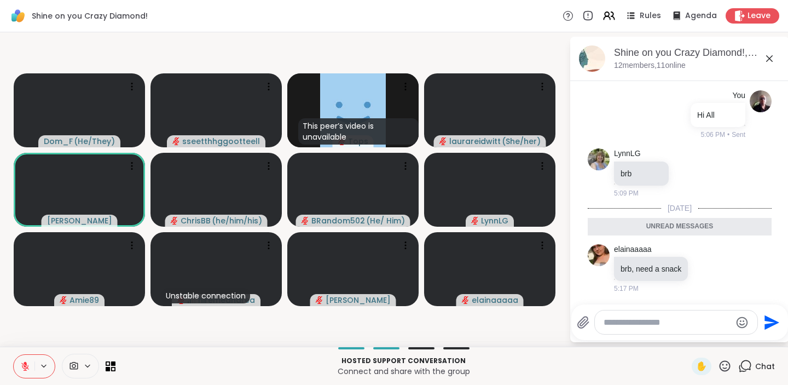
click at [724, 365] on icon at bounding box center [725, 366] width 14 height 14
click at [748, 365] on icon at bounding box center [745, 366] width 14 height 14
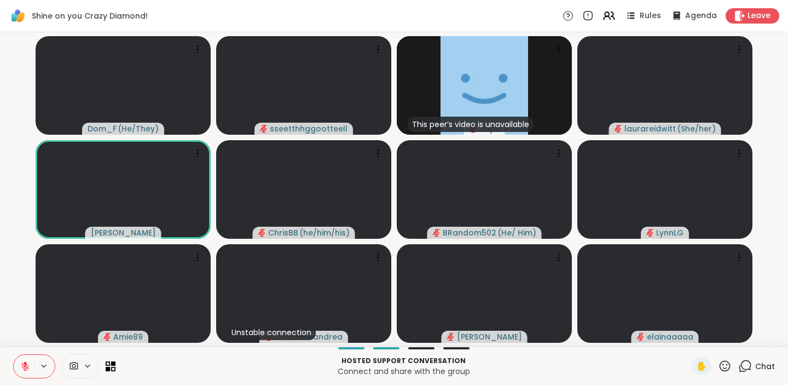
click at [71, 362] on icon at bounding box center [74, 366] width 8 height 8
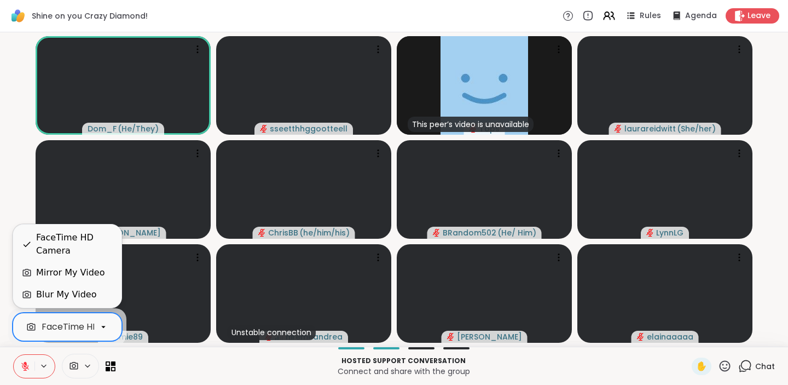
click at [101, 325] on icon at bounding box center [104, 327] width 10 height 10
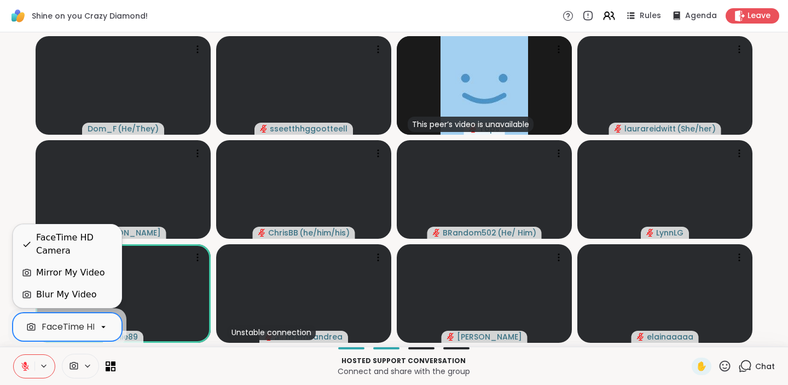
click at [188, 361] on p "Hosted support conversation" at bounding box center [403, 361] width 563 height 10
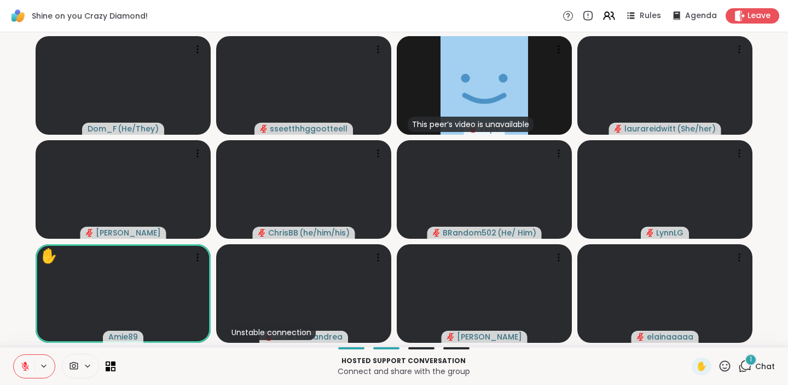
click at [91, 364] on icon at bounding box center [87, 365] width 9 height 9
click at [74, 366] on icon at bounding box center [74, 366] width 10 height 10
click at [74, 365] on icon at bounding box center [74, 366] width 10 height 10
click at [72, 365] on icon at bounding box center [74, 366] width 8 height 8
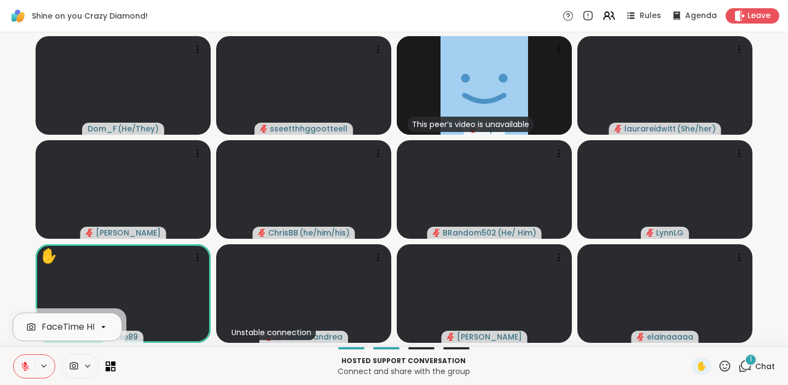
click at [104, 326] on icon at bounding box center [103, 327] width 4 height 2
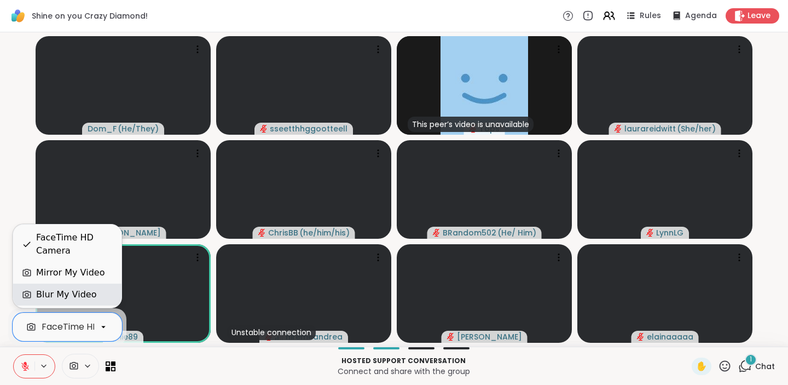
click at [99, 298] on div "Blur My Video" at bounding box center [67, 294] width 91 height 13
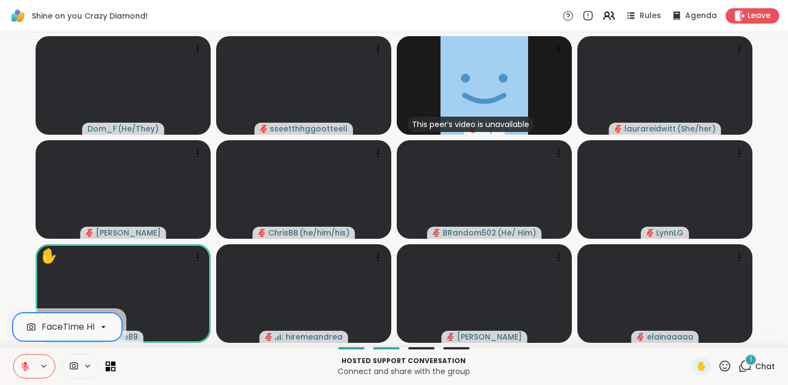
click at [103, 326] on icon at bounding box center [104, 327] width 10 height 10
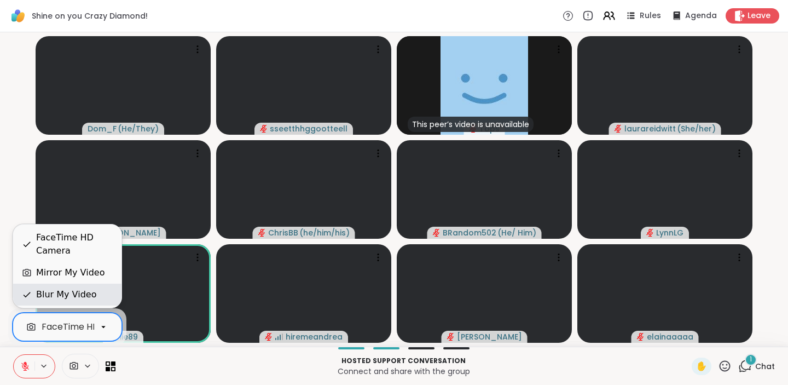
click at [76, 291] on div "Blur My Video" at bounding box center [66, 294] width 60 height 13
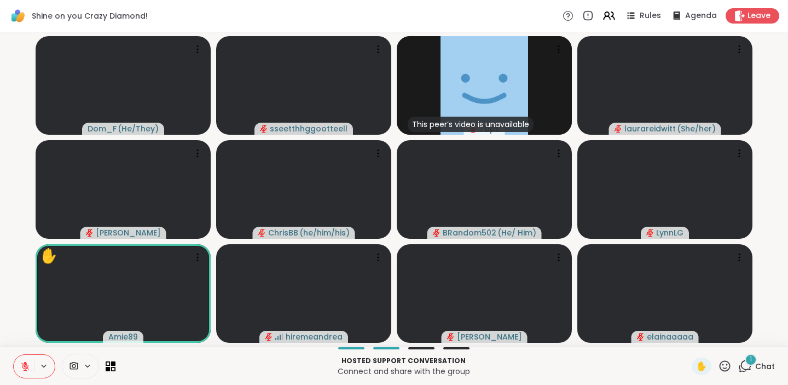
click at [206, 370] on p "Connect and share with the group" at bounding box center [403, 371] width 563 height 11
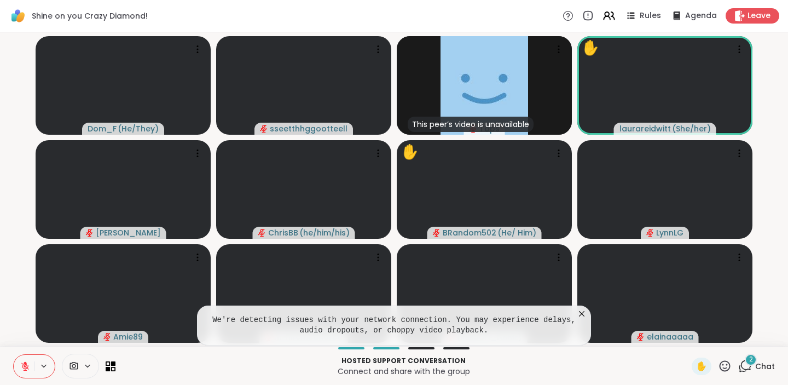
click at [583, 313] on icon at bounding box center [581, 313] width 5 height 5
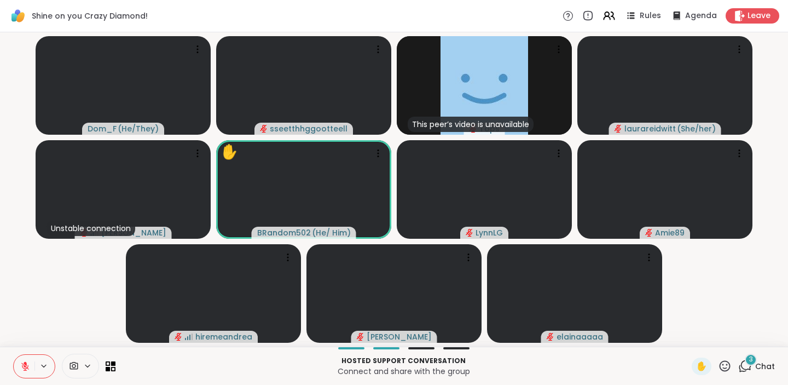
click at [74, 363] on icon at bounding box center [74, 366] width 10 height 10
click at [68, 363] on span at bounding box center [72, 366] width 21 height 10
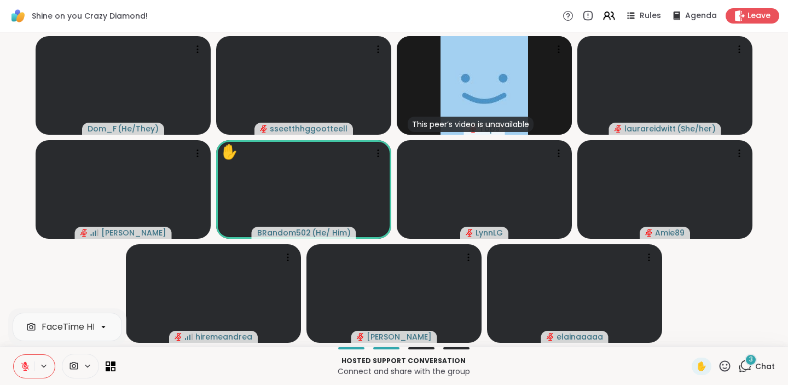
click at [68, 363] on span at bounding box center [72, 366] width 21 height 10
click at [72, 366] on icon at bounding box center [74, 366] width 8 height 8
click at [376, 47] on icon at bounding box center [378, 49] width 11 height 11
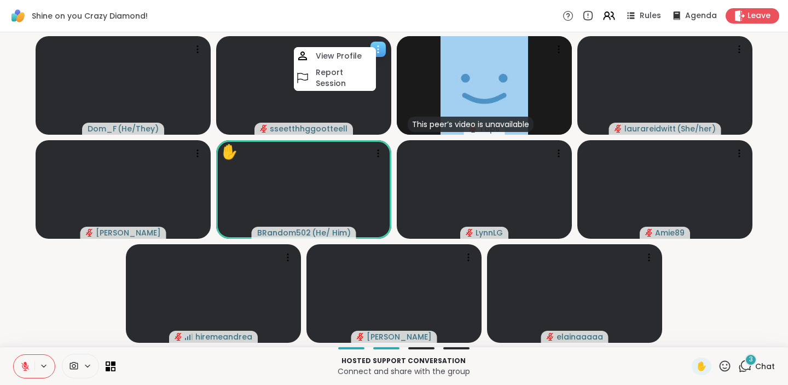
click at [376, 47] on icon at bounding box center [378, 49] width 11 height 11
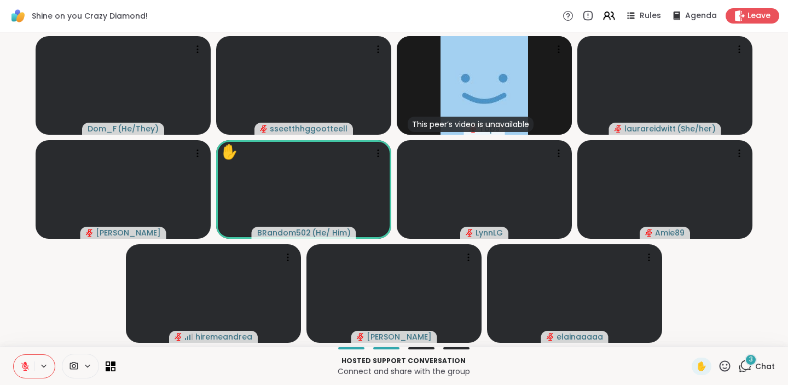
click at [73, 363] on icon at bounding box center [74, 366] width 10 height 10
click at [86, 363] on icon at bounding box center [87, 365] width 9 height 9
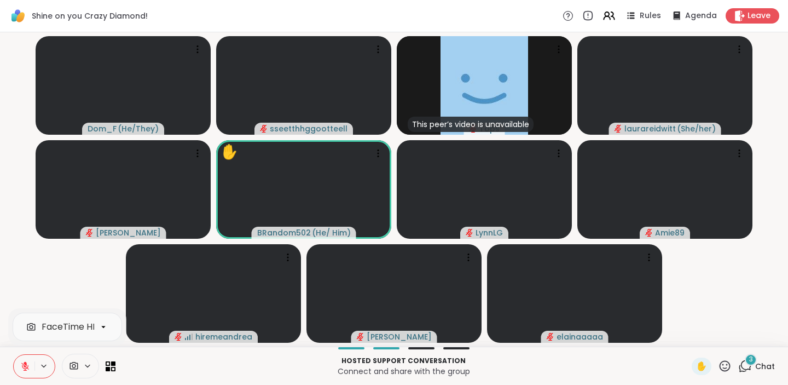
click at [86, 363] on icon at bounding box center [87, 365] width 9 height 9
click at [78, 366] on icon at bounding box center [74, 366] width 10 height 10
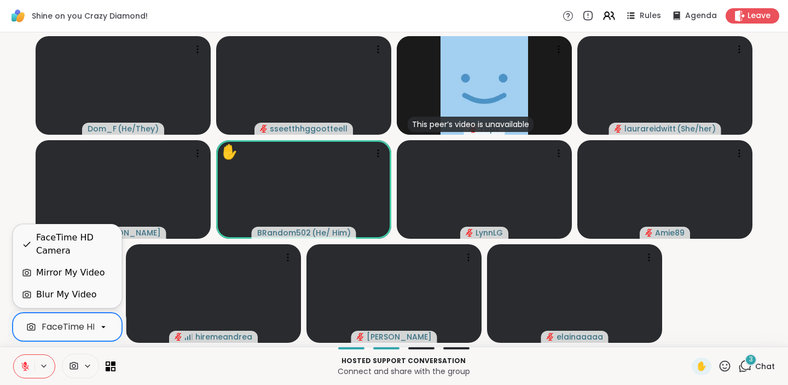
click at [82, 324] on div "FaceTime HD Camera" at bounding box center [89, 326] width 95 height 13
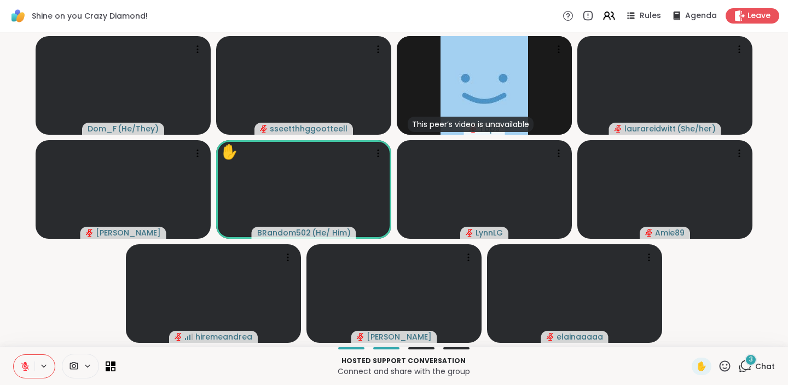
click at [161, 366] on p "Connect and share with the group" at bounding box center [403, 371] width 563 height 11
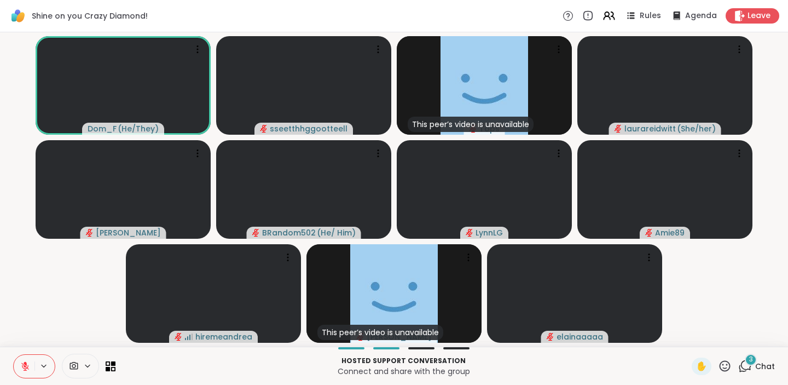
click at [748, 364] on icon at bounding box center [745, 366] width 14 height 14
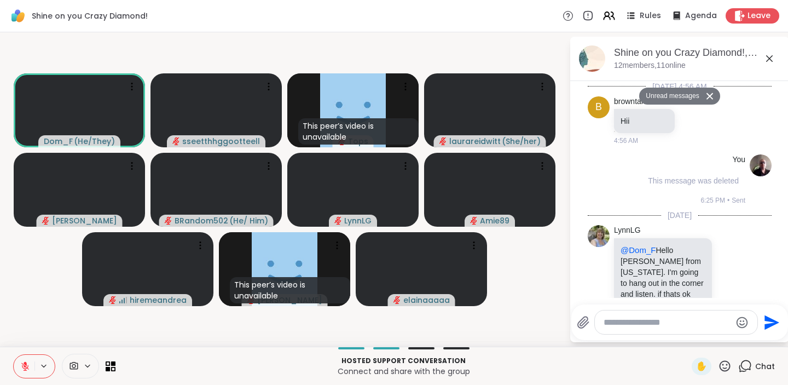
scroll to position [723, 0]
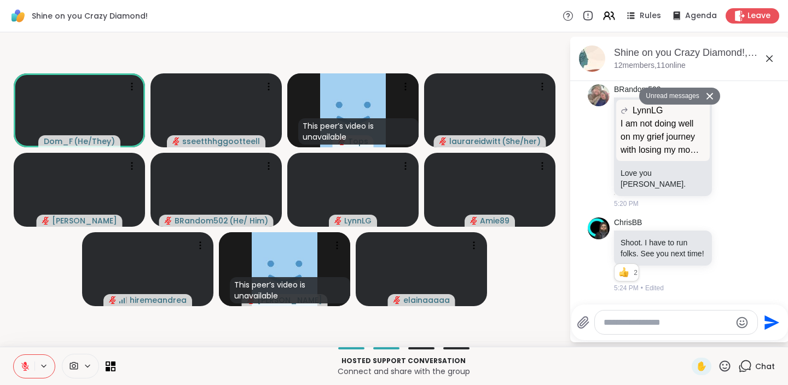
click at [644, 322] on textarea "Type your message" at bounding box center [668, 322] width 128 height 11
click at [658, 322] on textarea "Type your message" at bounding box center [668, 322] width 128 height 11
click at [747, 365] on icon at bounding box center [745, 366] width 14 height 14
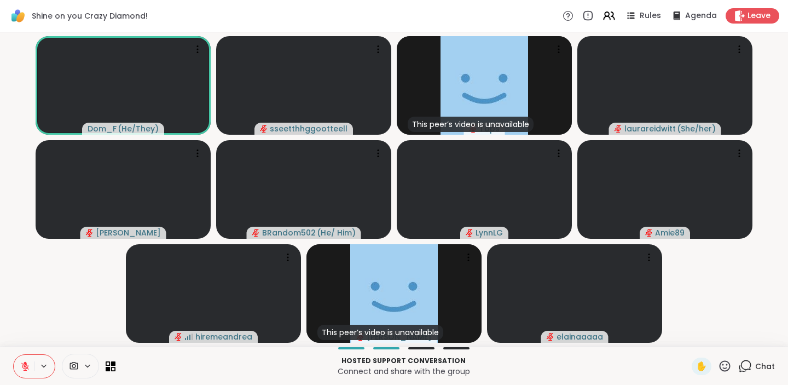
click at [744, 367] on icon at bounding box center [745, 366] width 14 height 14
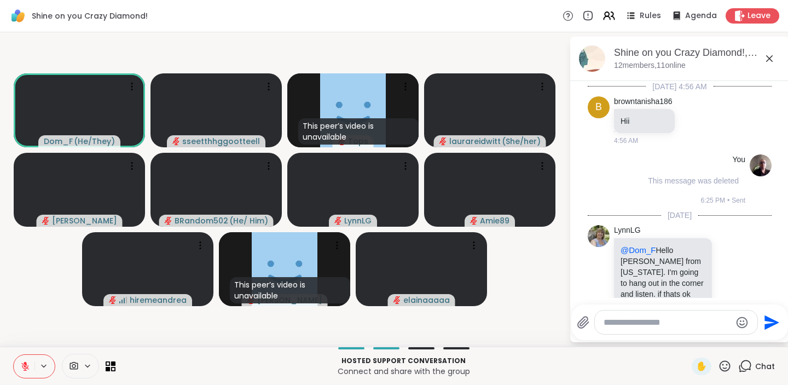
scroll to position [686, 0]
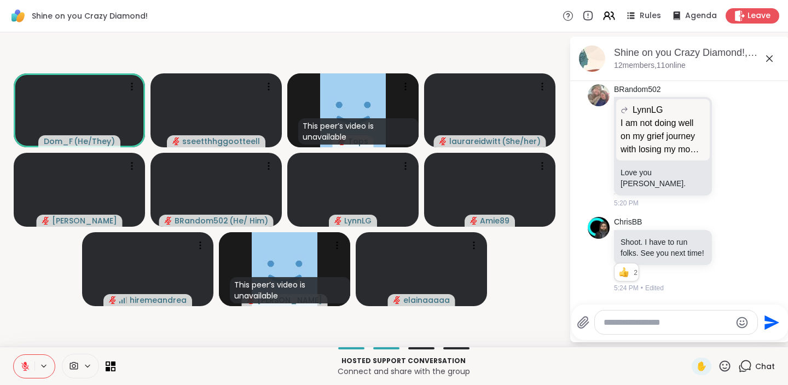
click at [743, 366] on icon at bounding box center [745, 366] width 14 height 14
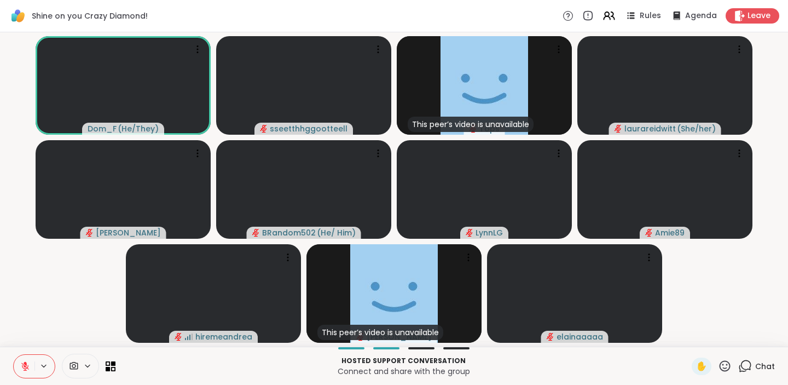
click at [72, 363] on icon at bounding box center [74, 366] width 10 height 10
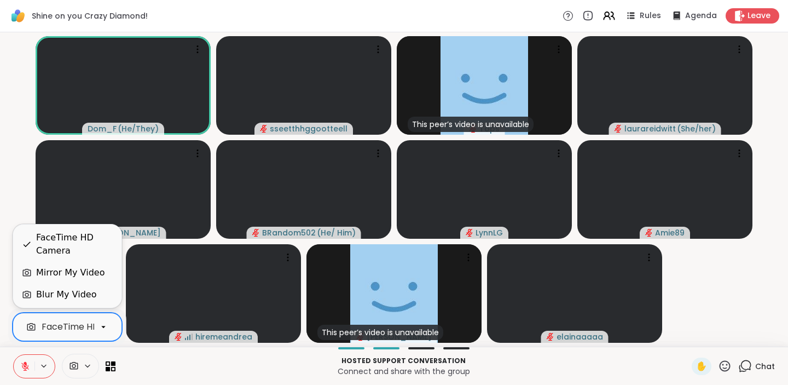
click at [89, 328] on div "FaceTime HD Camera" at bounding box center [89, 326] width 95 height 13
click at [77, 271] on div "Mirror My Video" at bounding box center [70, 272] width 68 height 13
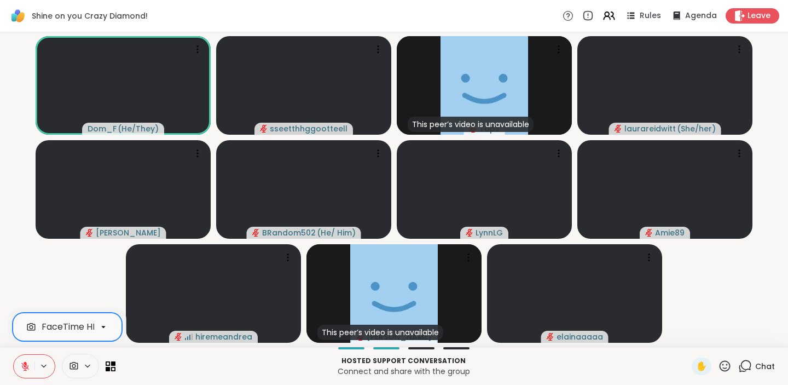
click at [86, 363] on icon at bounding box center [87, 365] width 9 height 9
click at [73, 326] on div "FaceTime HD Camera" at bounding box center [89, 326] width 95 height 13
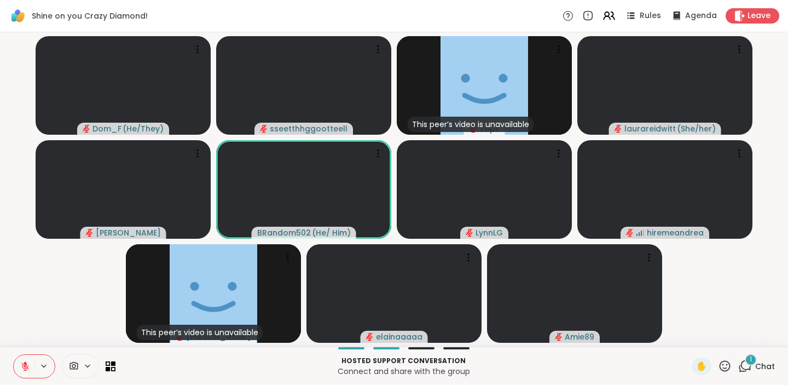
click at [743, 368] on icon at bounding box center [746, 365] width 10 height 10
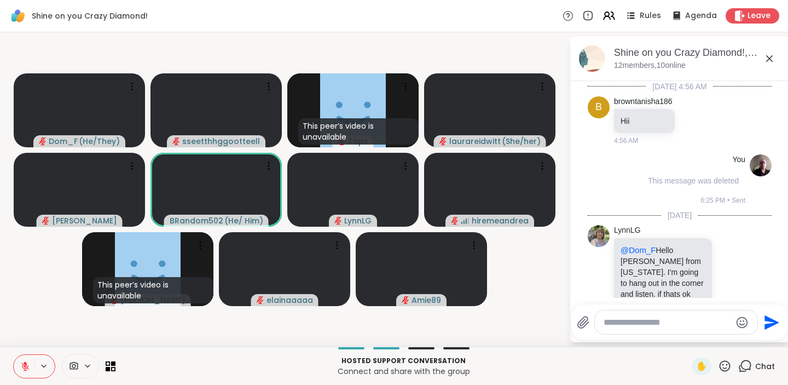
scroll to position [856, 0]
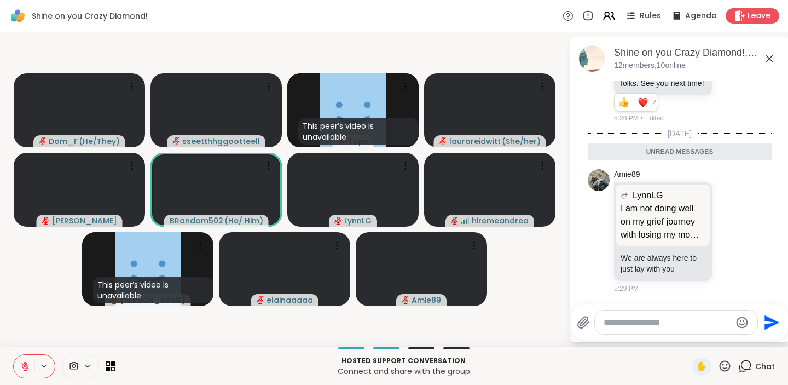
click at [663, 328] on div at bounding box center [676, 322] width 163 height 24
click at [661, 322] on textarea "Type your message" at bounding box center [668, 322] width 128 height 11
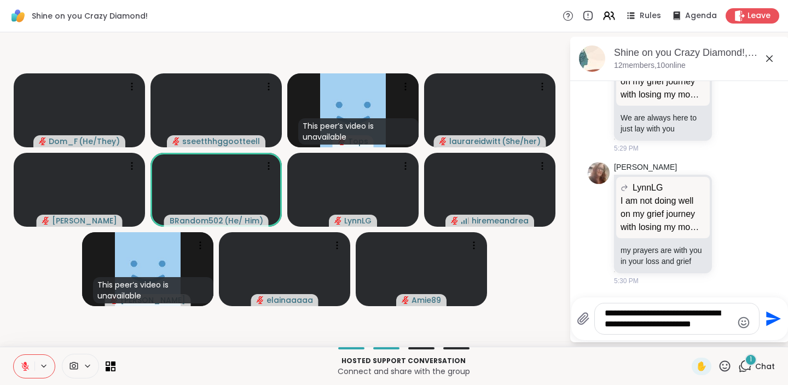
scroll to position [970, 0]
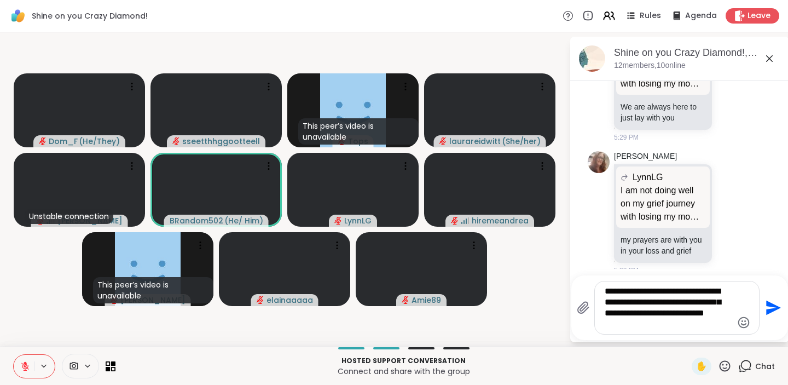
type textarea "**********"
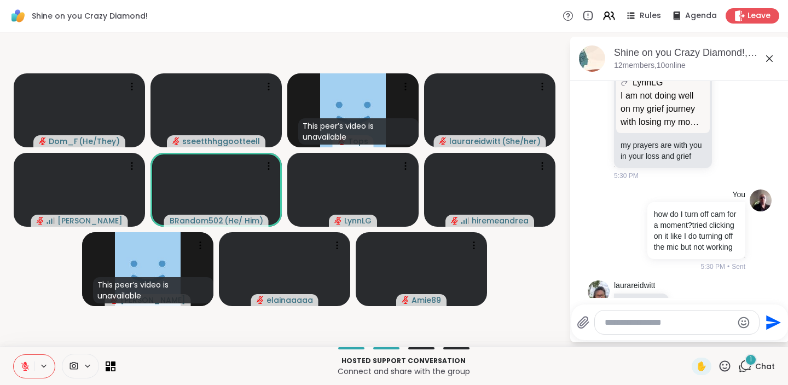
scroll to position [1123, 0]
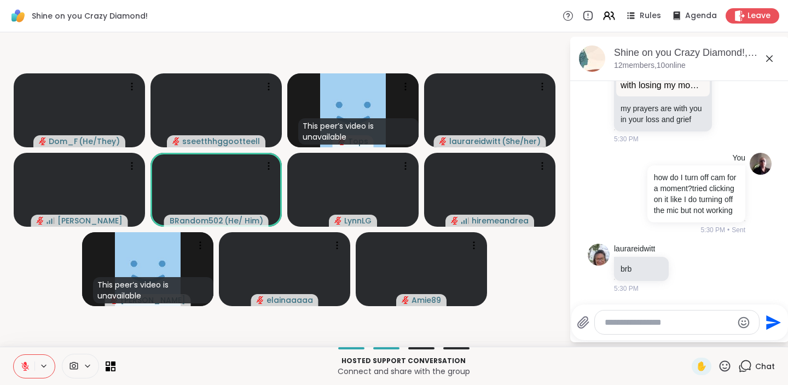
click at [633, 324] on textarea "Type your message" at bounding box center [669, 322] width 128 height 11
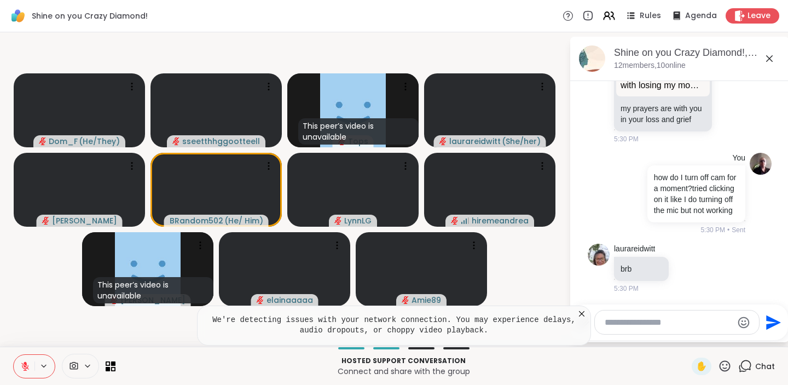
click at [73, 361] on icon at bounding box center [74, 366] width 10 height 10
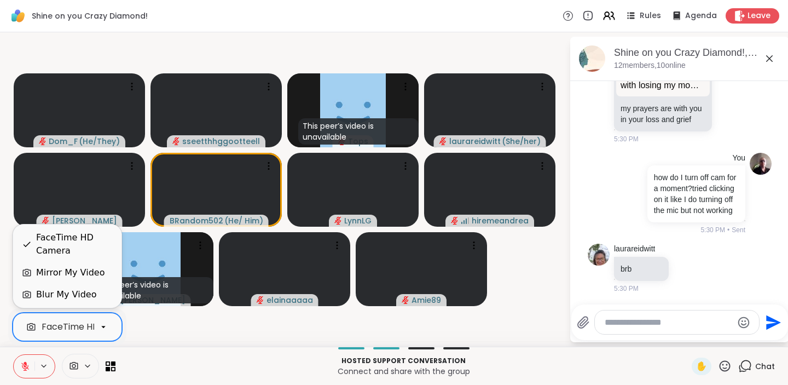
click at [92, 313] on div "FaceTime HD Camera" at bounding box center [67, 327] width 109 height 28
click at [137, 324] on video-player-container "Dom_F ( He/They ) sseetthhggootteell This peer’s video is unavailable Tops laur…" at bounding box center [285, 189] width 556 height 305
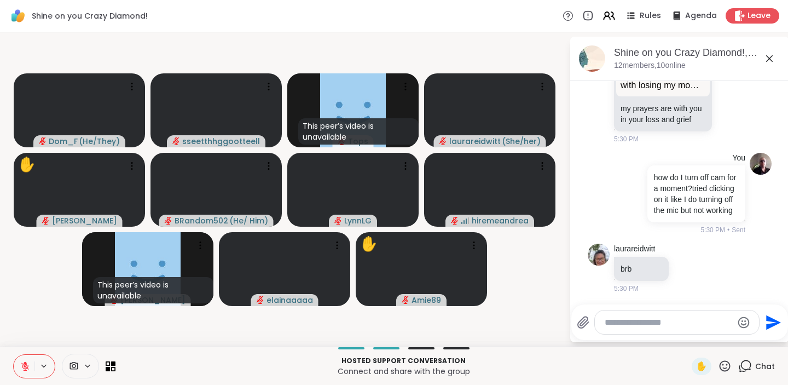
click at [215, 329] on video-player-container "Dom_F ( He/They ) sseetthhggootteell This peer’s video is unavailable Tops laur…" at bounding box center [285, 189] width 556 height 305
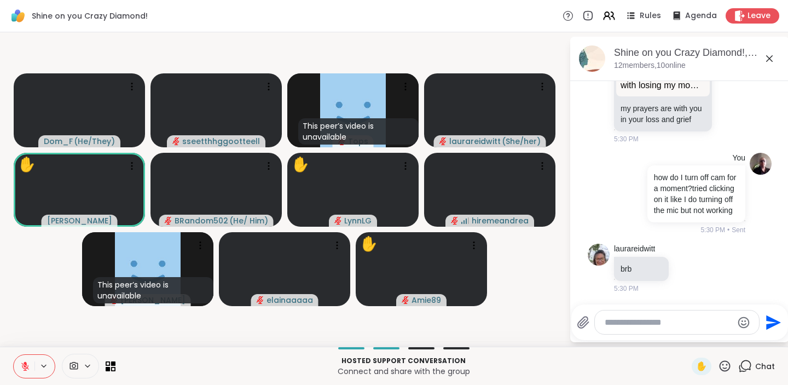
click at [73, 366] on icon at bounding box center [74, 366] width 10 height 10
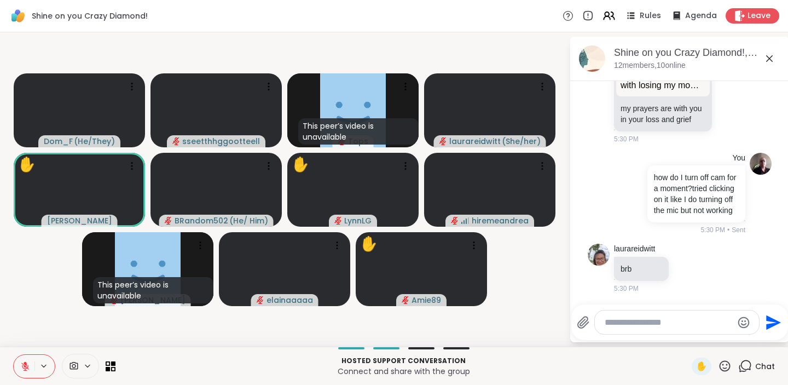
click at [73, 366] on icon at bounding box center [74, 366] width 10 height 10
click at [74, 366] on icon at bounding box center [74, 366] width 10 height 10
click at [24, 365] on icon at bounding box center [25, 366] width 8 height 8
click at [24, 365] on icon at bounding box center [25, 364] width 3 height 5
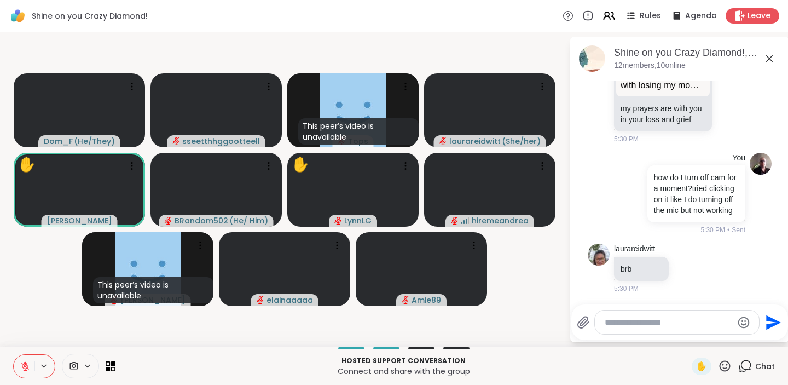
click at [72, 366] on icon at bounding box center [74, 366] width 8 height 8
click at [211, 367] on p "Connect and share with the group" at bounding box center [403, 371] width 563 height 11
click at [73, 365] on icon at bounding box center [74, 366] width 10 height 10
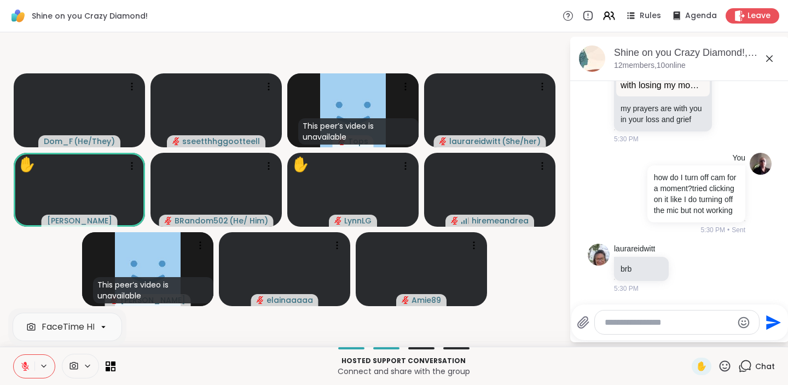
click at [73, 365] on icon at bounding box center [74, 366] width 8 height 8
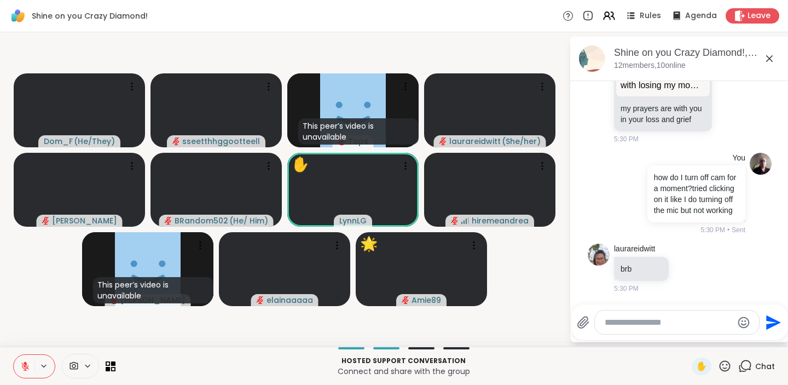
click at [720, 365] on icon at bounding box center [725, 365] width 11 height 11
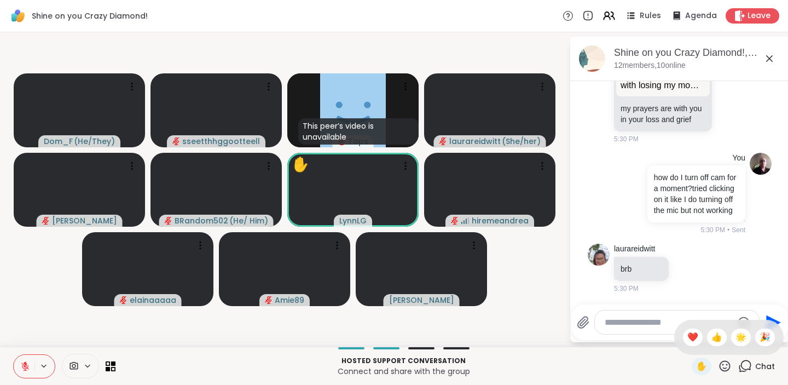
click at [490, 322] on video-player-container "Dom_F ( He/They ) sseetthhggootteell This peer’s video is unavailable Tops laur…" at bounding box center [285, 189] width 556 height 305
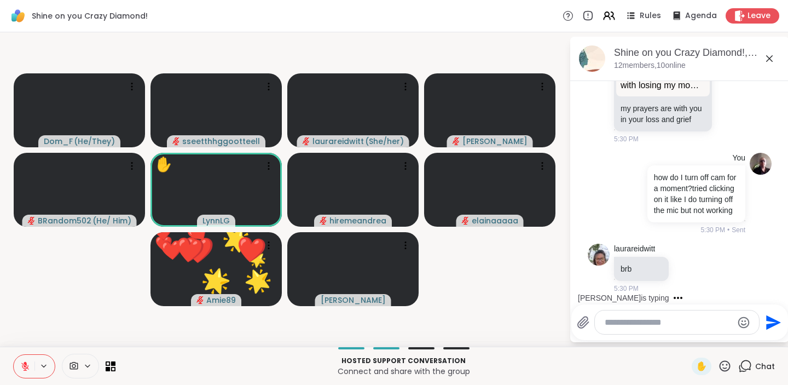
click at [728, 365] on icon at bounding box center [725, 365] width 11 height 11
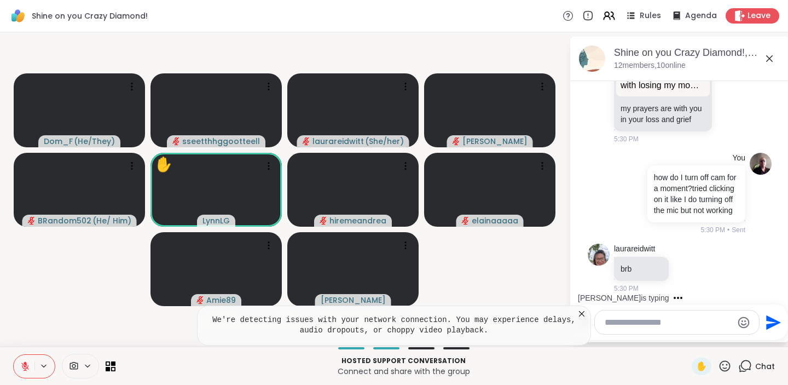
click at [581, 312] on icon at bounding box center [581, 313] width 11 height 11
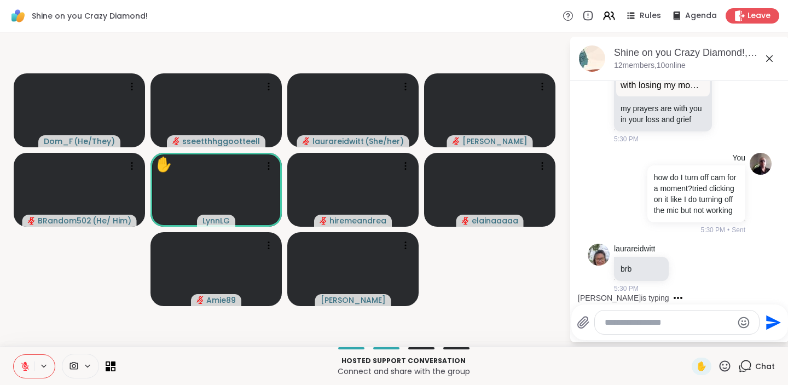
click at [727, 365] on icon at bounding box center [725, 365] width 11 height 11
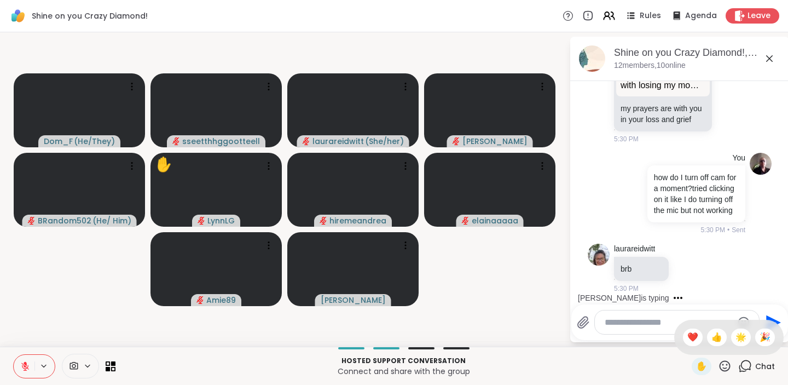
click at [527, 309] on video-player-container "Dom_F ( He/They ) sseetthhggootteell laurareidwitt ( She/her ) dodi BRandom502 …" at bounding box center [285, 189] width 556 height 305
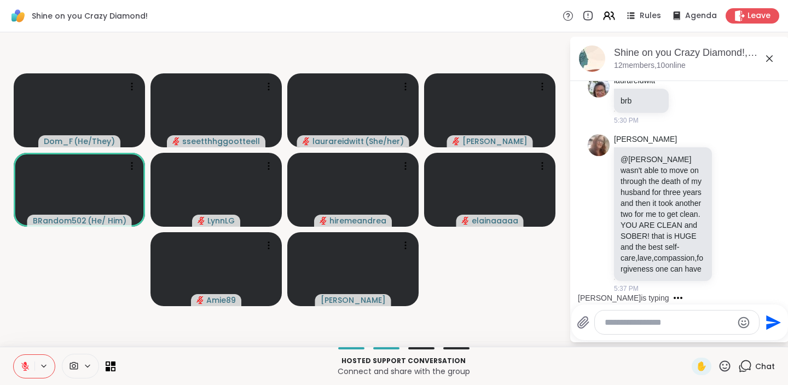
scroll to position [1360, 0]
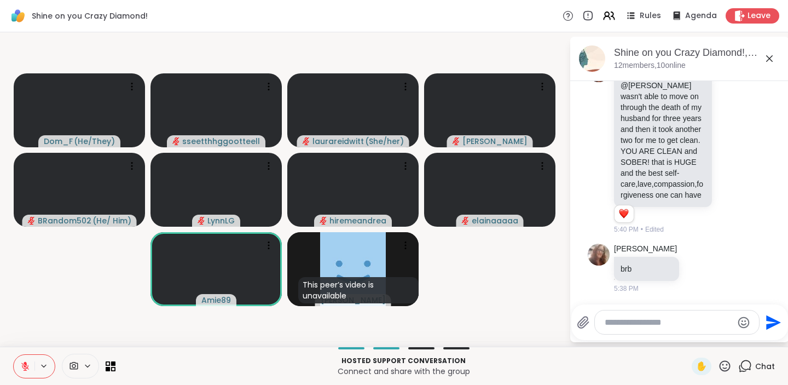
click at [742, 366] on icon at bounding box center [746, 365] width 10 height 10
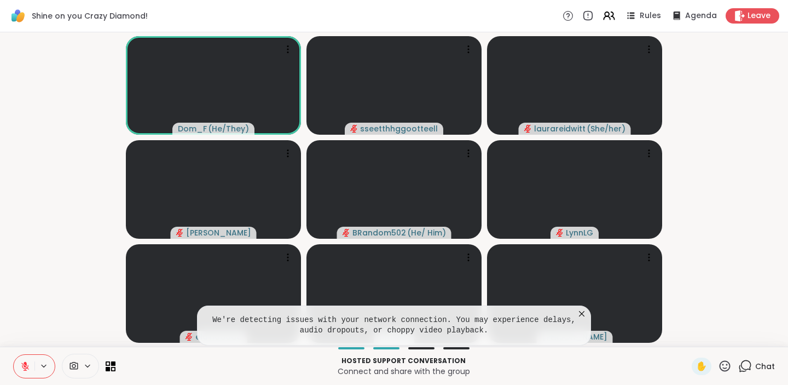
click at [582, 313] on icon at bounding box center [581, 313] width 11 height 11
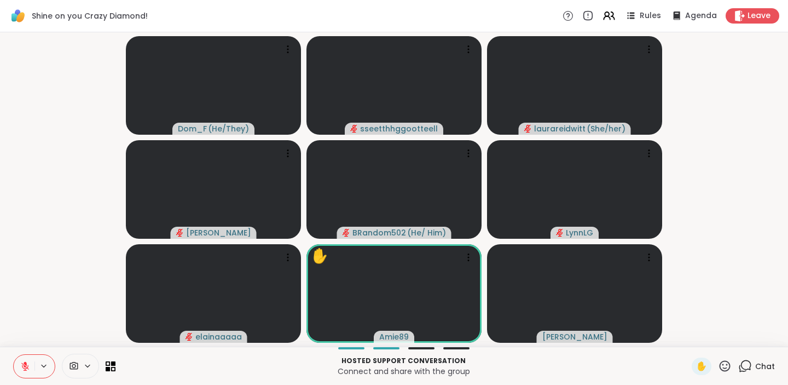
click at [745, 368] on icon at bounding box center [745, 366] width 14 height 14
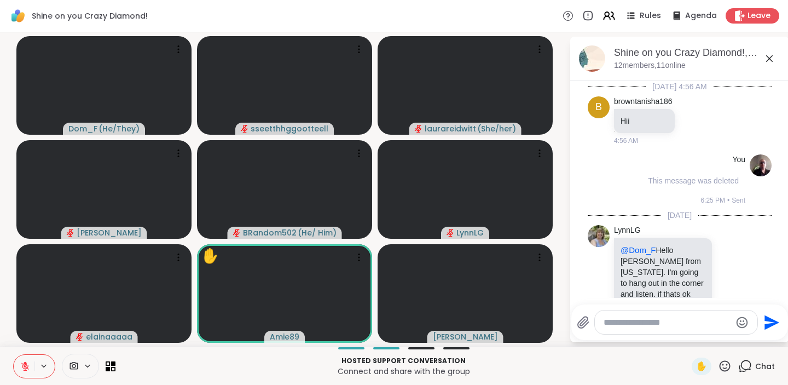
scroll to position [1365, 0]
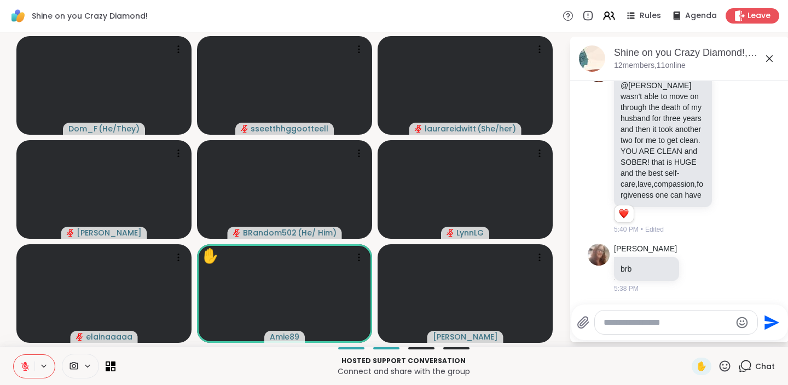
click at [744, 365] on icon at bounding box center [745, 366] width 14 height 14
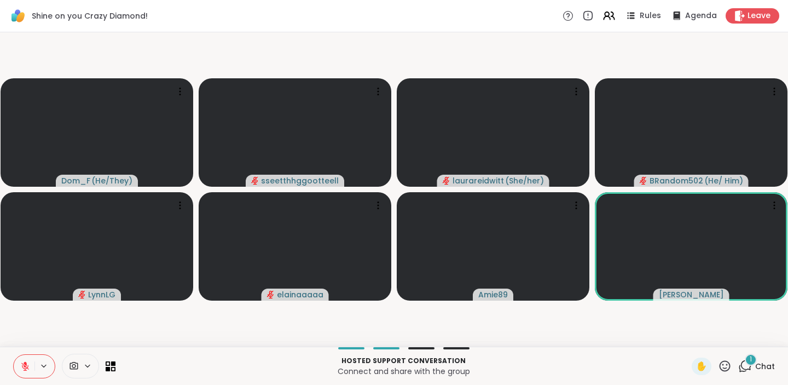
click at [723, 363] on icon at bounding box center [725, 366] width 14 height 14
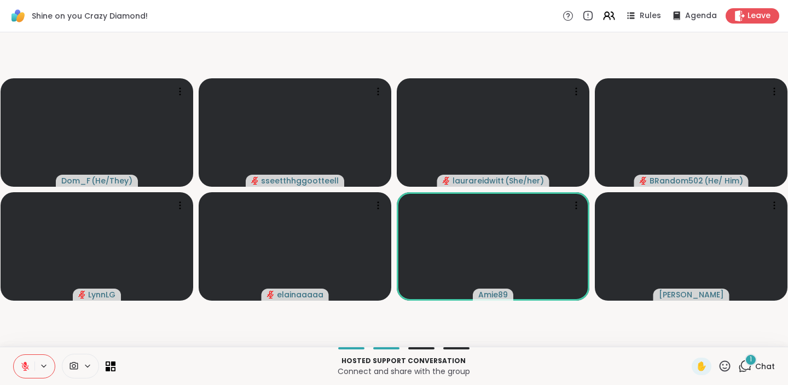
click at [747, 366] on icon at bounding box center [745, 366] width 14 height 14
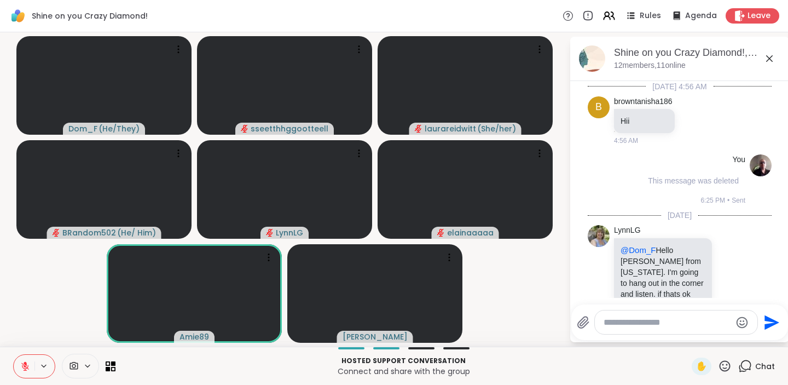
scroll to position [1471, 0]
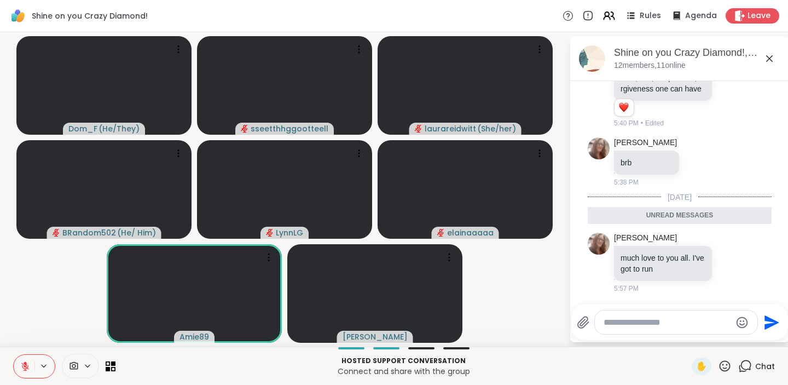
click at [743, 365] on icon at bounding box center [745, 366] width 14 height 14
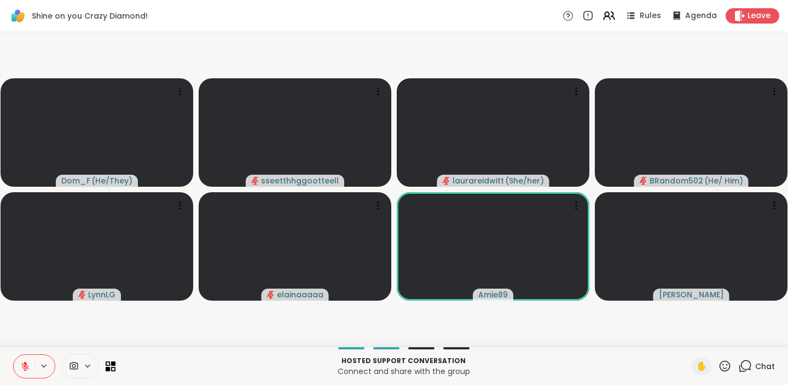
click at [727, 365] on icon at bounding box center [725, 366] width 14 height 14
click at [697, 334] on span "❤️" at bounding box center [692, 337] width 11 height 13
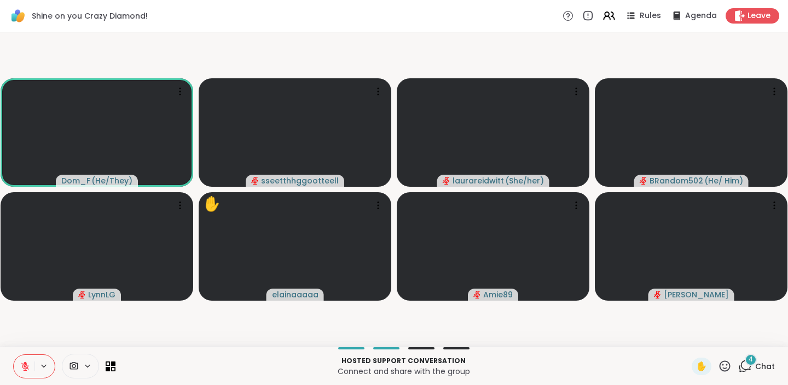
click at [745, 364] on icon at bounding box center [745, 366] width 14 height 14
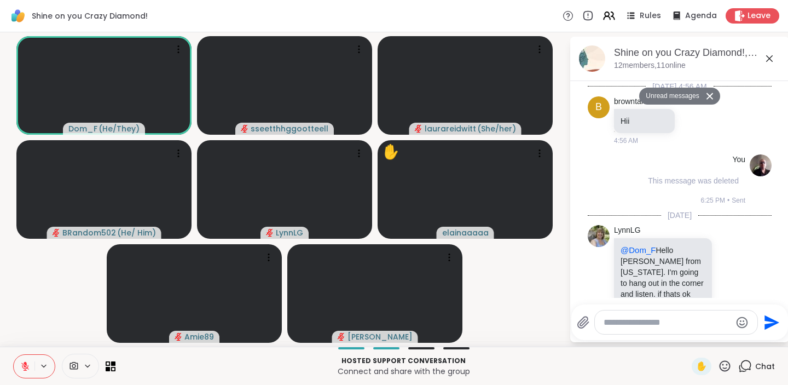
scroll to position [1801, 0]
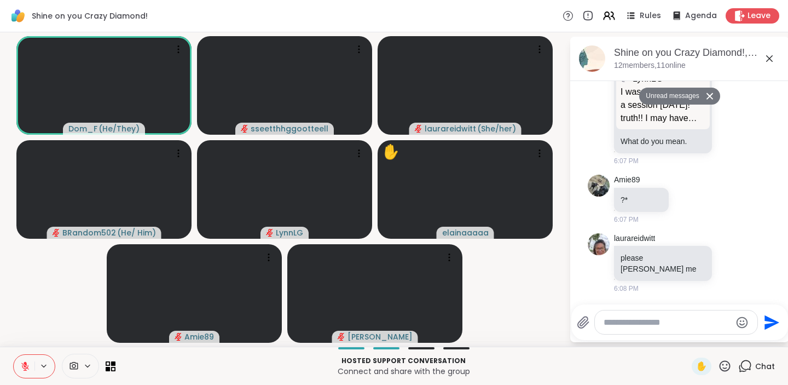
click at [694, 323] on textarea "Type your message" at bounding box center [668, 322] width 128 height 11
click at [747, 368] on icon at bounding box center [745, 366] width 14 height 14
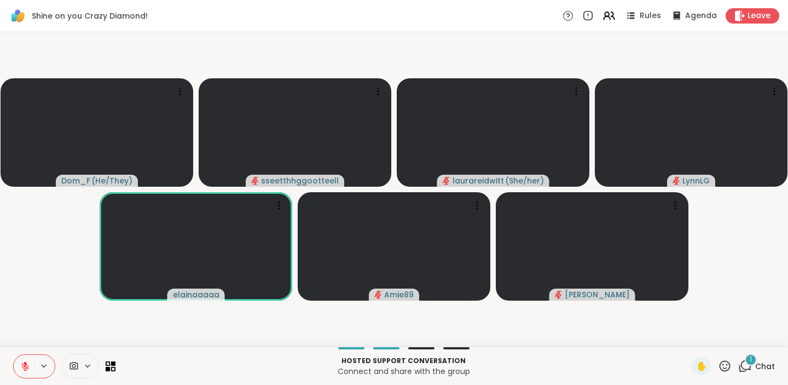
click at [727, 361] on icon at bounding box center [725, 365] width 11 height 11
click at [698, 335] on span "❤️" at bounding box center [692, 337] width 11 height 13
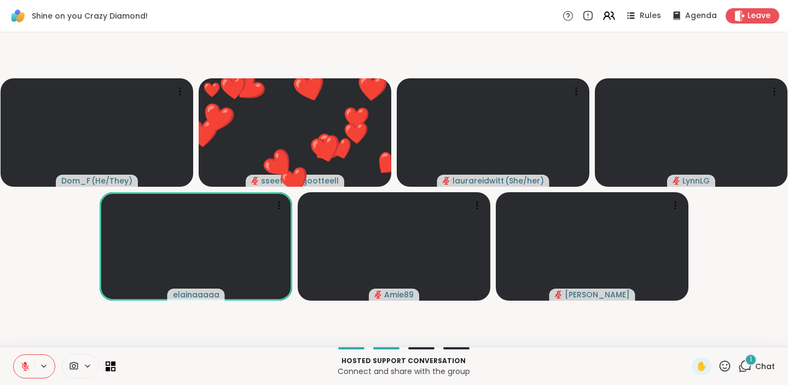
click at [749, 362] on div "1" at bounding box center [751, 360] width 12 height 12
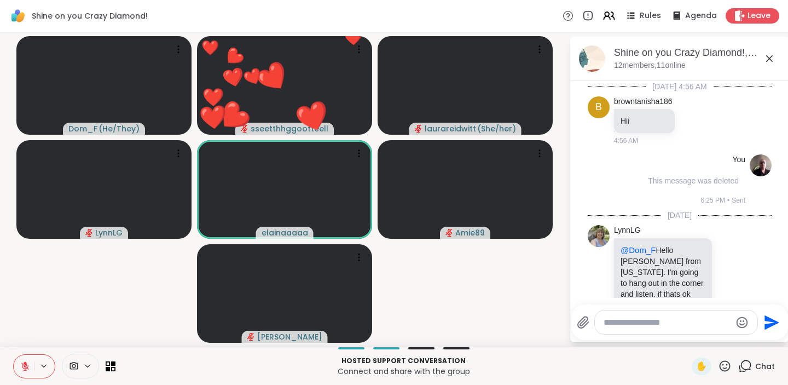
scroll to position [1881, 0]
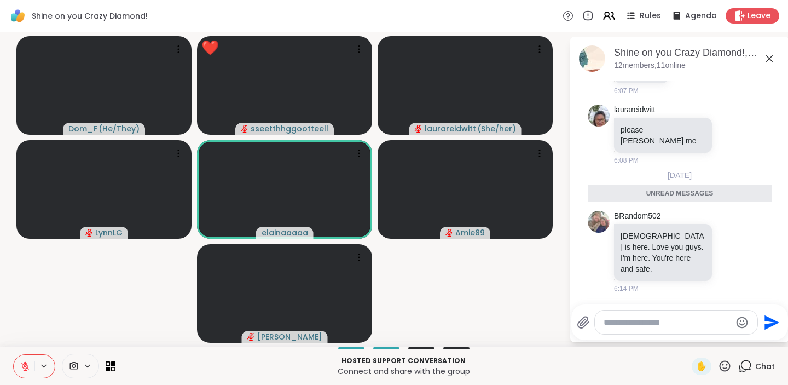
click at [664, 328] on div at bounding box center [676, 322] width 163 height 24
click at [547, 320] on video-player-container "Dom_F ( He/They ) sseetthhggootteell laurareidwitt ( She/her ) LynnLG elainaaaa…" at bounding box center [285, 189] width 556 height 305
click at [455, 310] on video-player-container "Dom_F ( He/They ) sseetthhggootteell laurareidwitt ( She/her ) LynnLG elainaaaa…" at bounding box center [285, 189] width 556 height 305
click at [741, 362] on icon at bounding box center [745, 366] width 14 height 14
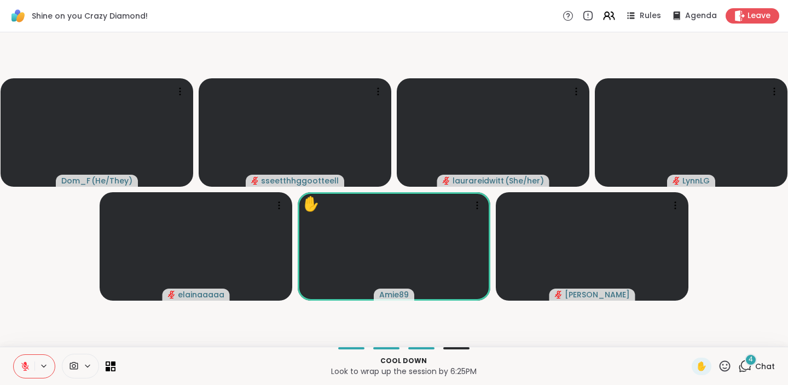
click at [727, 367] on icon at bounding box center [725, 366] width 14 height 14
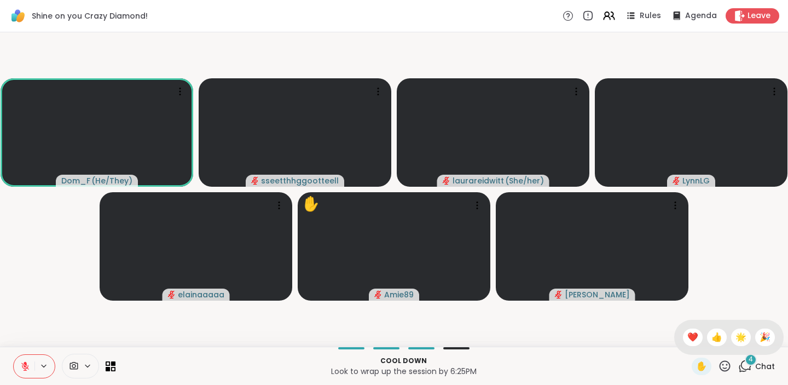
click at [727, 367] on icon at bounding box center [725, 366] width 14 height 14
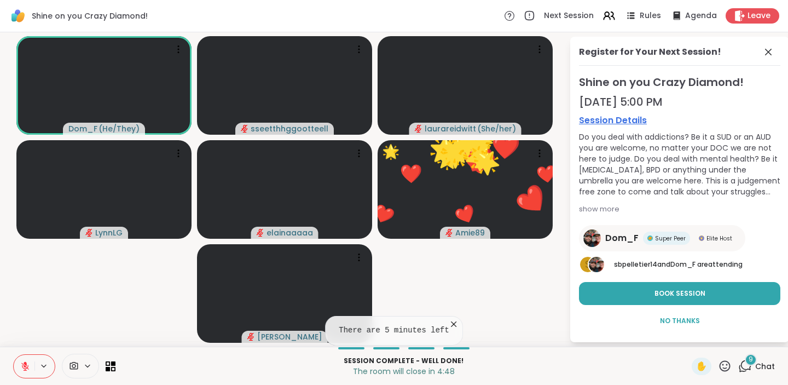
click at [727, 367] on icon at bounding box center [725, 366] width 14 height 14
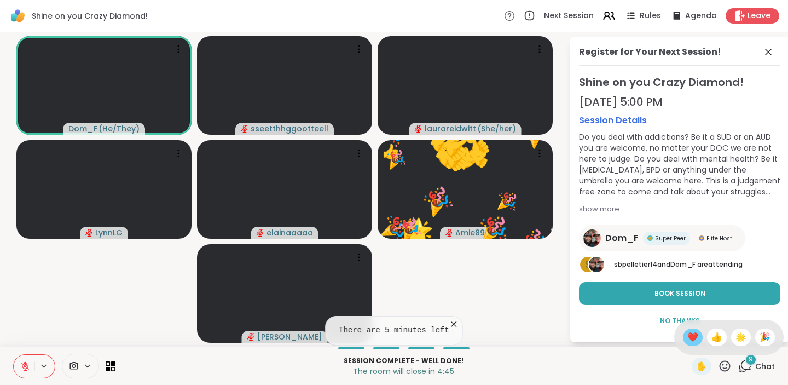
click at [693, 337] on div "❤️" at bounding box center [693, 337] width 20 height 18
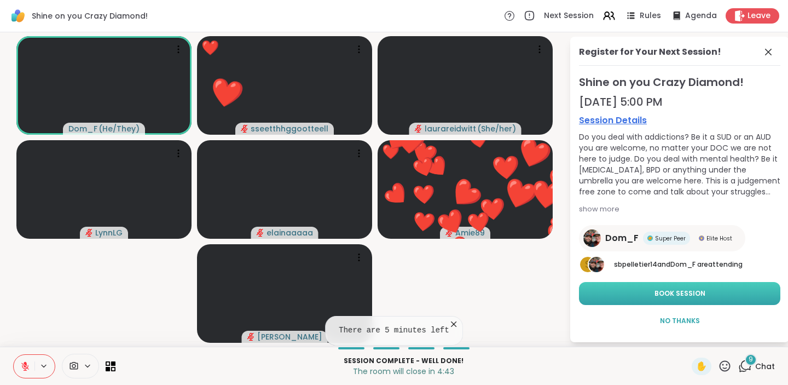
click at [661, 290] on span "Book Session" at bounding box center [680, 293] width 51 height 10
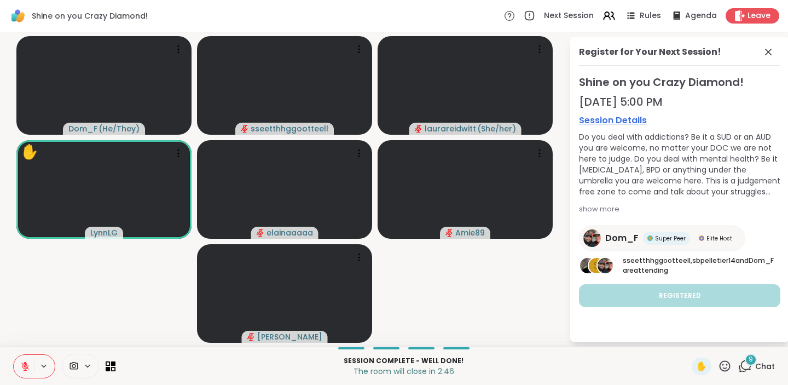
click at [72, 365] on icon at bounding box center [74, 366] width 10 height 10
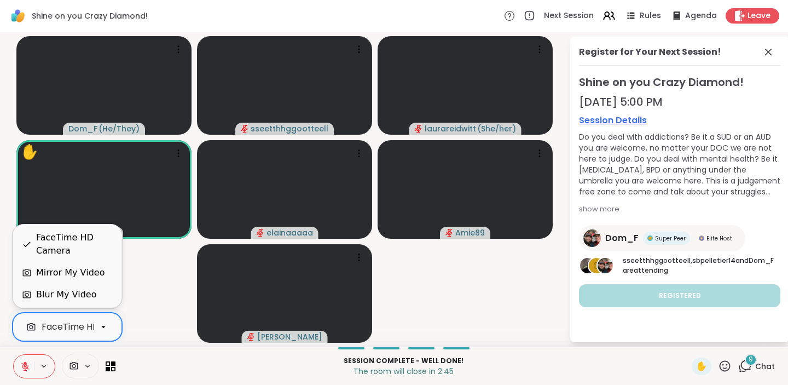
click at [103, 322] on icon at bounding box center [104, 327] width 10 height 10
click at [84, 297] on div "Blur My Video" at bounding box center [66, 294] width 60 height 13
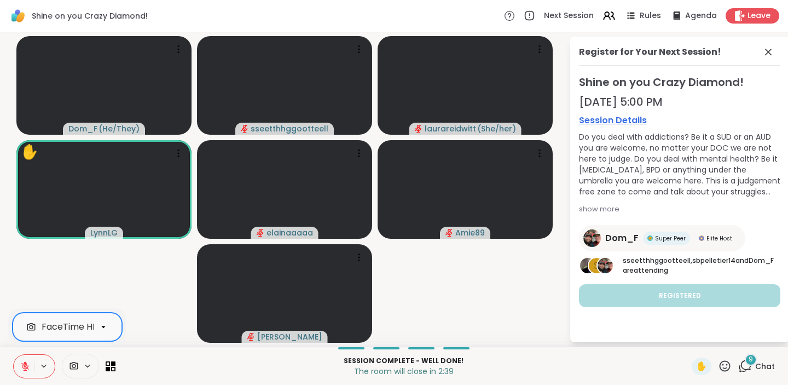
click at [94, 324] on div "FaceTime HD Camera" at bounding box center [89, 326] width 95 height 13
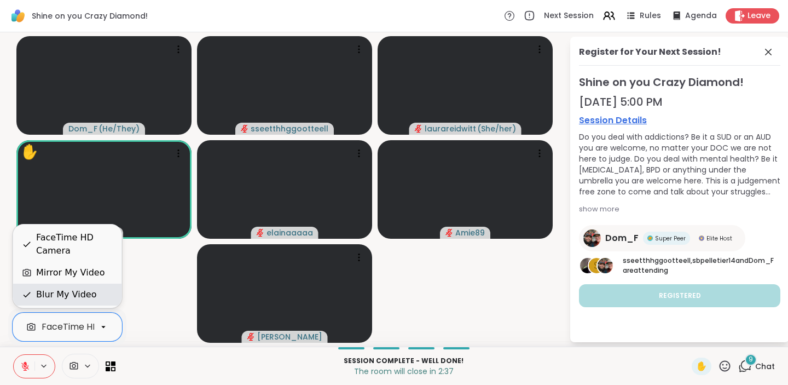
click at [73, 298] on div "Blur My Video" at bounding box center [66, 294] width 60 height 13
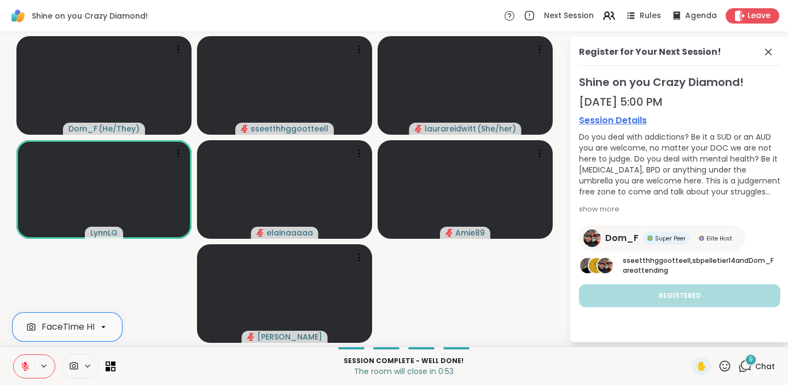
click at [747, 362] on div "9" at bounding box center [751, 360] width 12 height 12
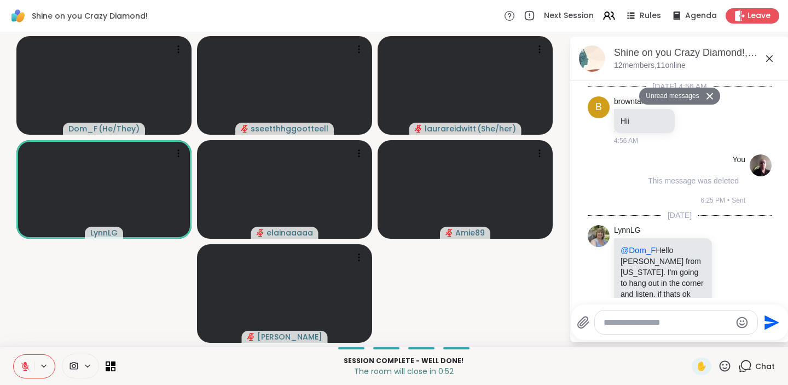
scroll to position [2953, 0]
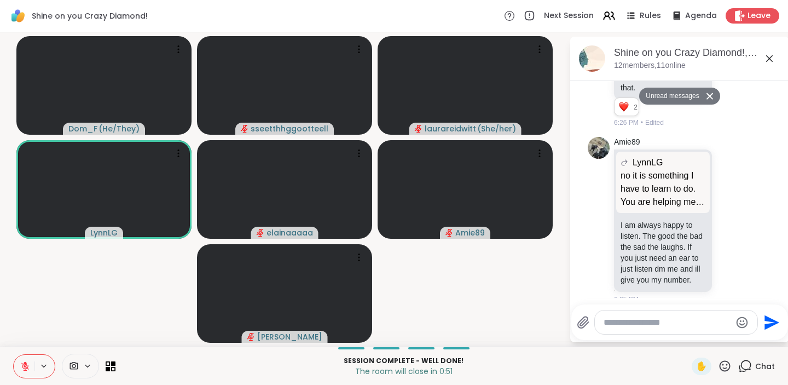
click at [640, 321] on textarea "Type your message" at bounding box center [668, 322] width 128 height 11
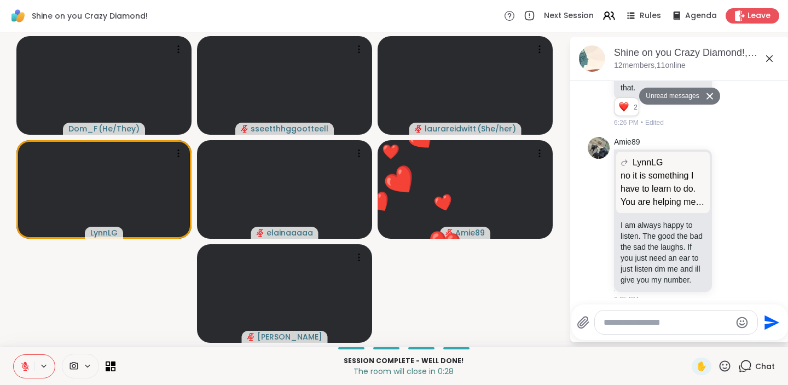
click at [730, 363] on icon at bounding box center [725, 365] width 11 height 11
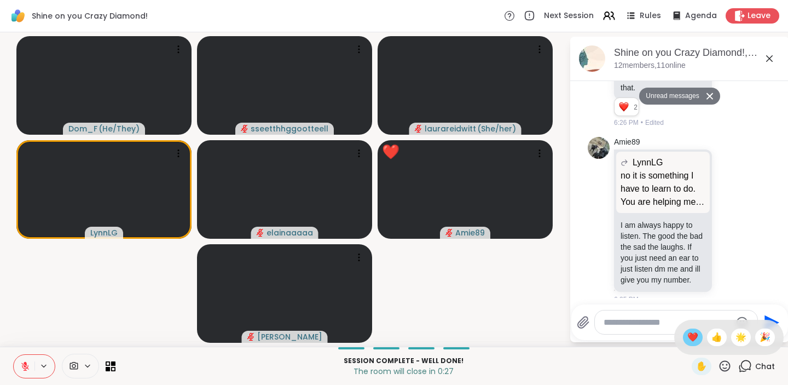
click at [696, 334] on span "❤️" at bounding box center [692, 337] width 11 height 13
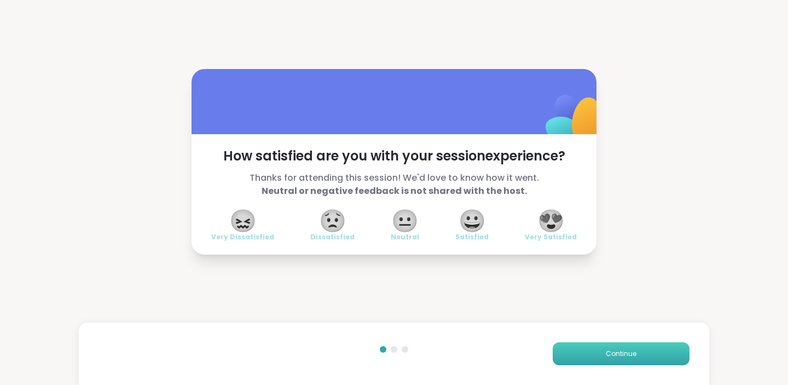
click at [638, 354] on button "Continue" at bounding box center [621, 353] width 137 height 23
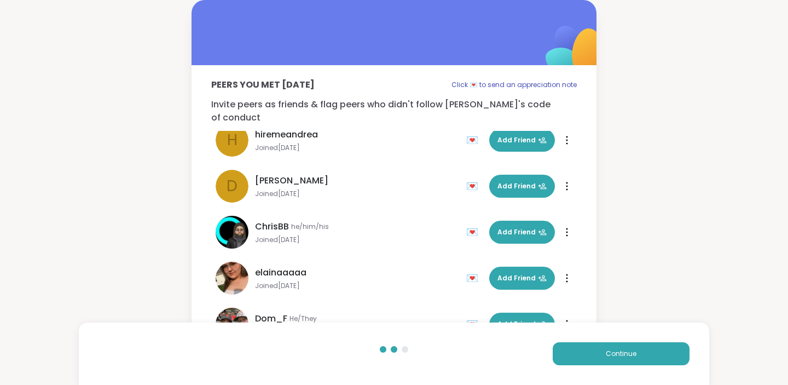
scroll to position [309, 0]
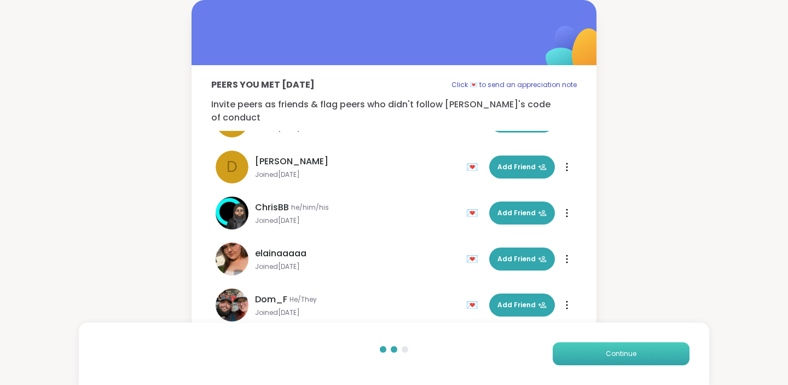
click at [638, 354] on button "Continue" at bounding box center [621, 353] width 137 height 23
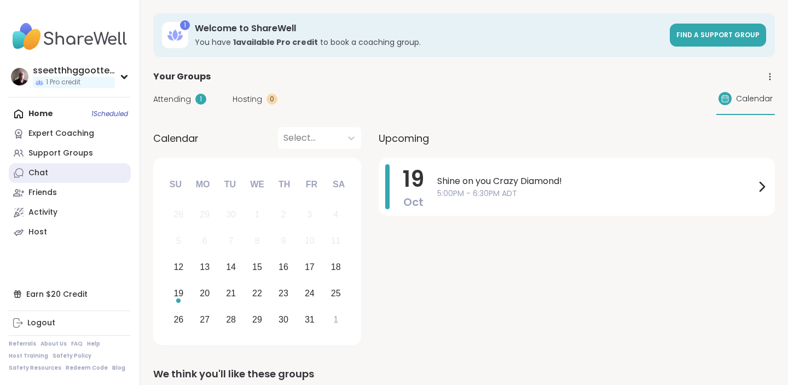
click at [63, 174] on link "Chat" at bounding box center [70, 173] width 122 height 20
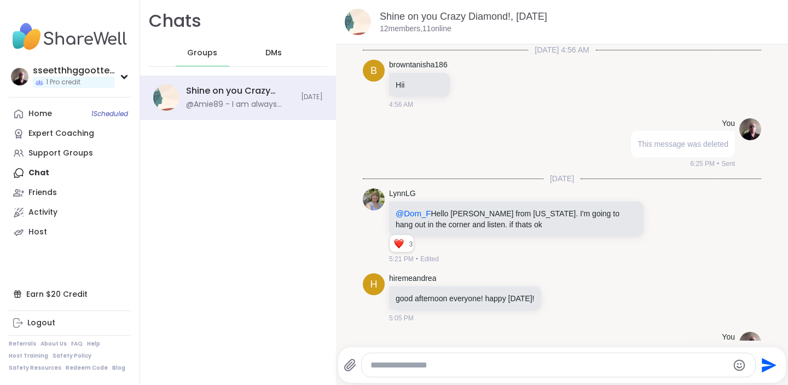
scroll to position [2298, 0]
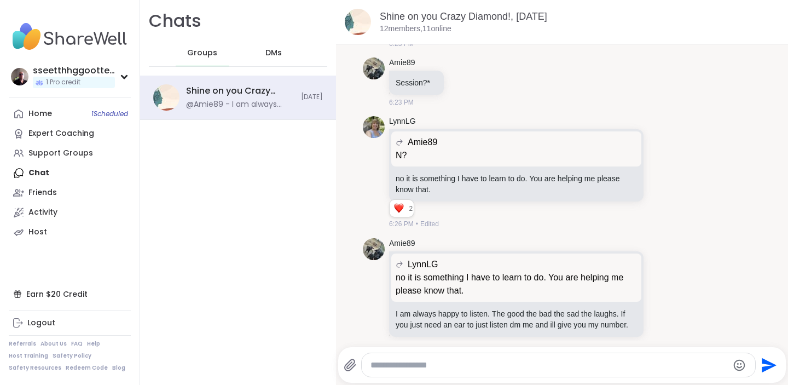
click at [478, 360] on textarea "Type your message" at bounding box center [549, 365] width 357 height 11
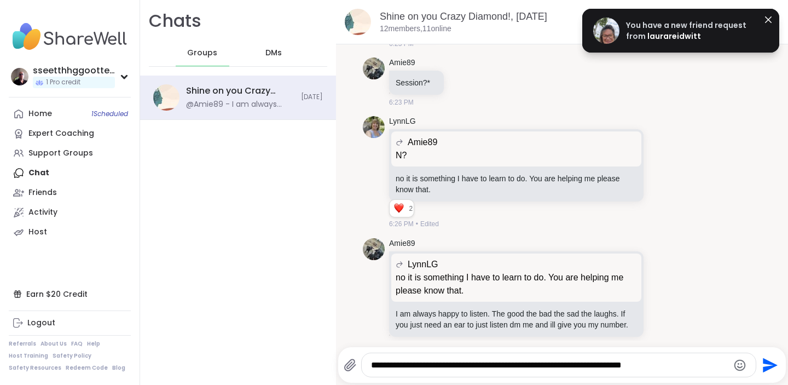
type textarea "**********"
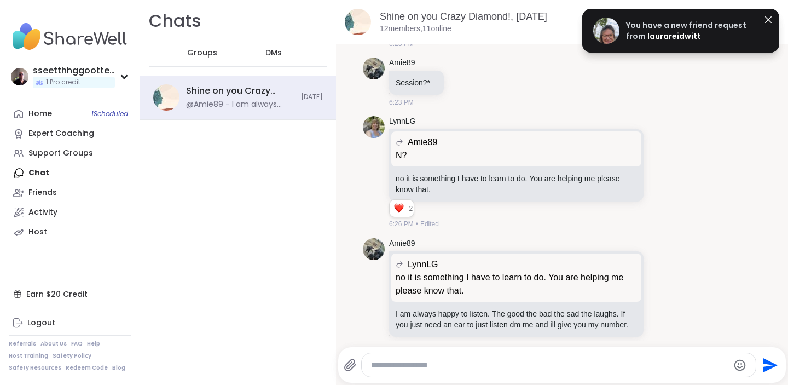
scroll to position [2367, 0]
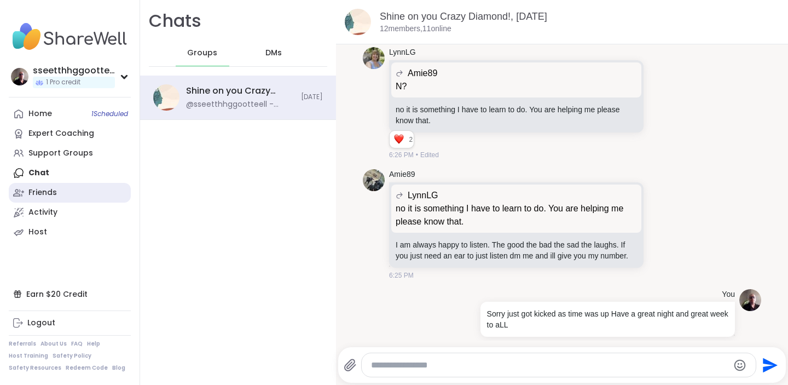
click at [51, 194] on div "Friends" at bounding box center [42, 192] width 28 height 11
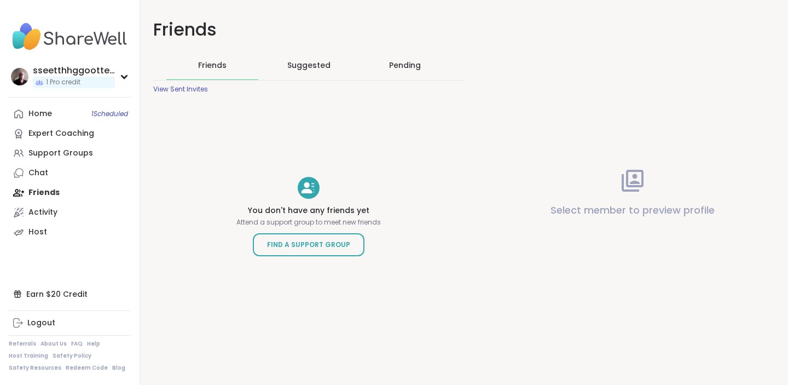
click at [320, 67] on span "Suggested" at bounding box center [308, 65] width 43 height 11
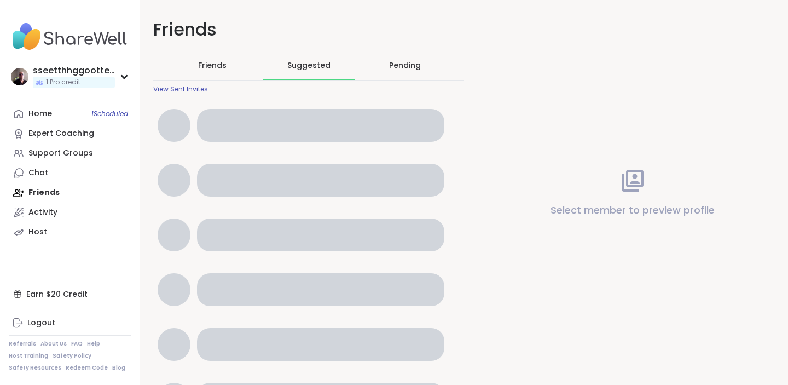
click at [412, 59] on div "Pending" at bounding box center [405, 65] width 92 height 28
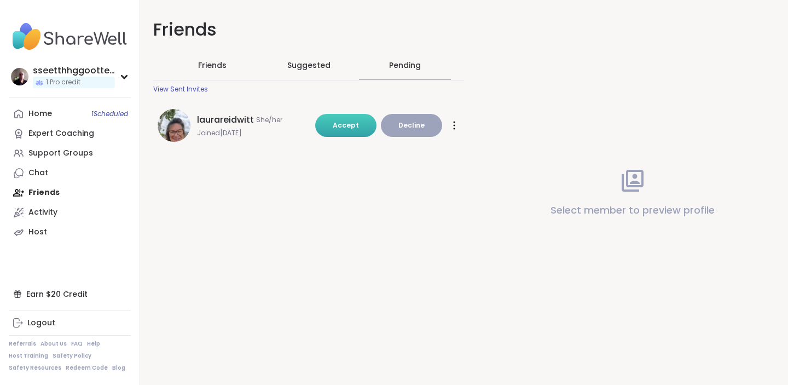
click at [344, 122] on span "Accept" at bounding box center [346, 124] width 26 height 9
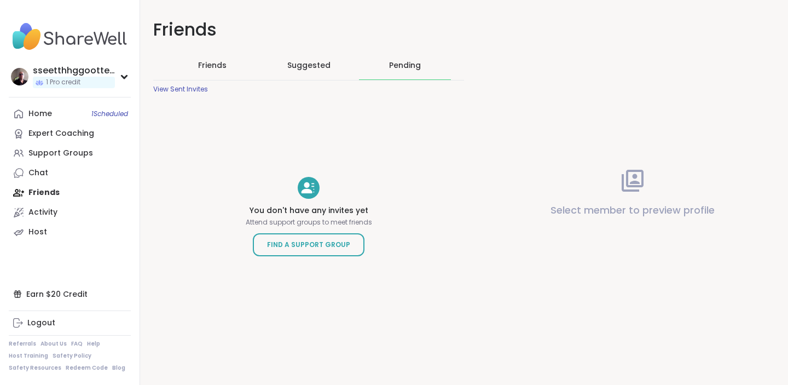
click at [213, 65] on span "Friends" at bounding box center [212, 65] width 28 height 11
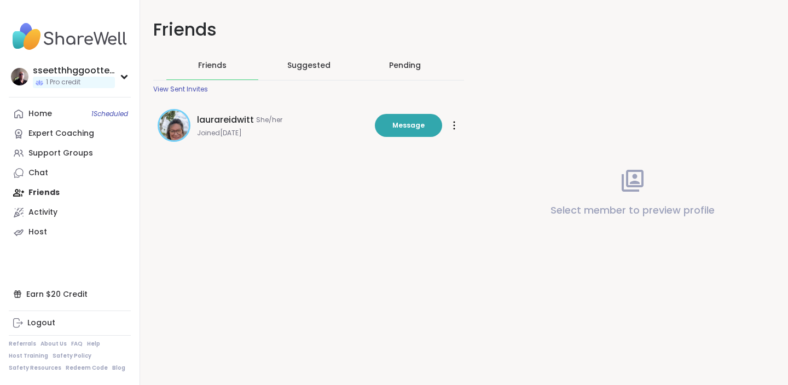
click at [306, 65] on span "Suggested" at bounding box center [308, 65] width 43 height 11
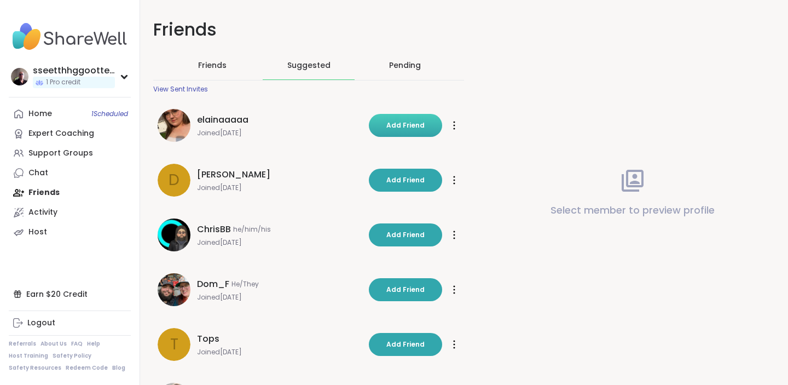
click at [405, 128] on span "Add Friend" at bounding box center [405, 125] width 38 height 10
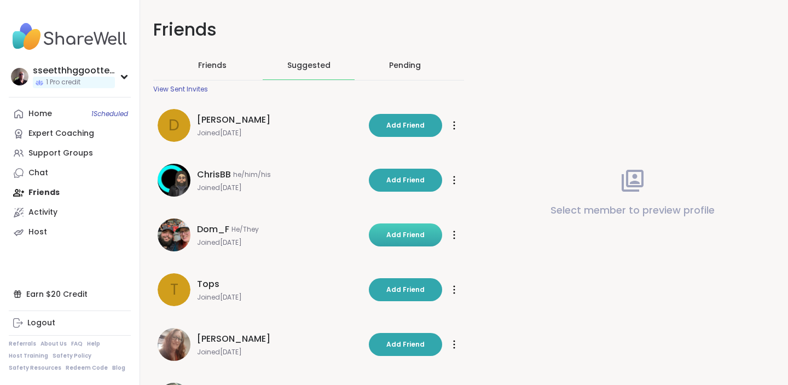
click at [406, 234] on span "Add Friend" at bounding box center [405, 235] width 38 height 10
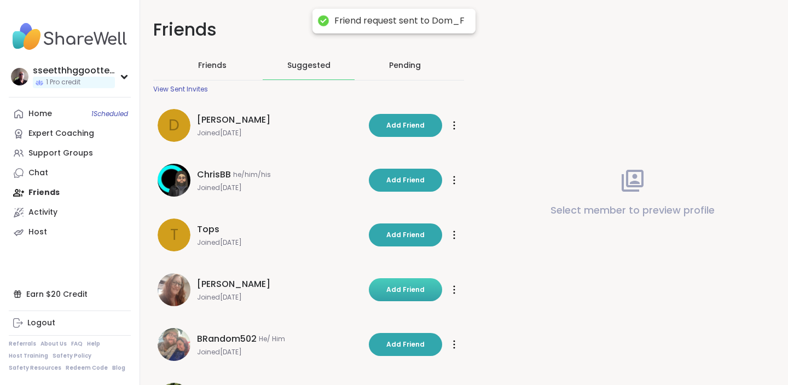
click at [406, 291] on span "Add Friend" at bounding box center [405, 290] width 38 height 10
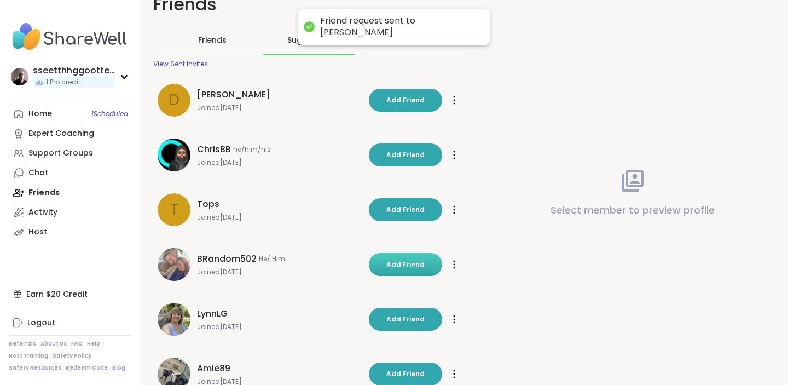
scroll to position [28, 0]
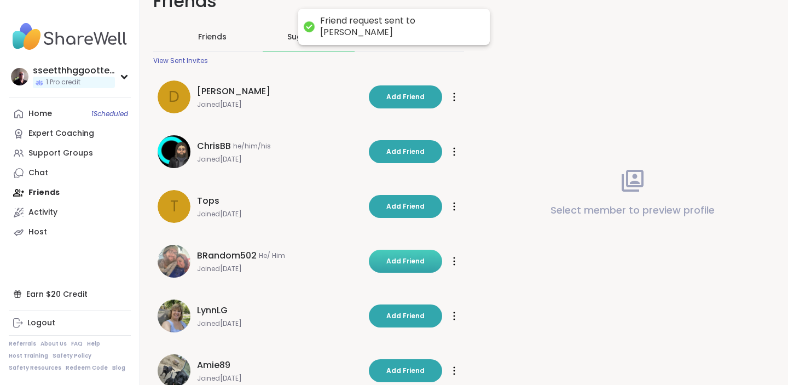
click at [394, 263] on span "Add Friend" at bounding box center [405, 261] width 38 height 10
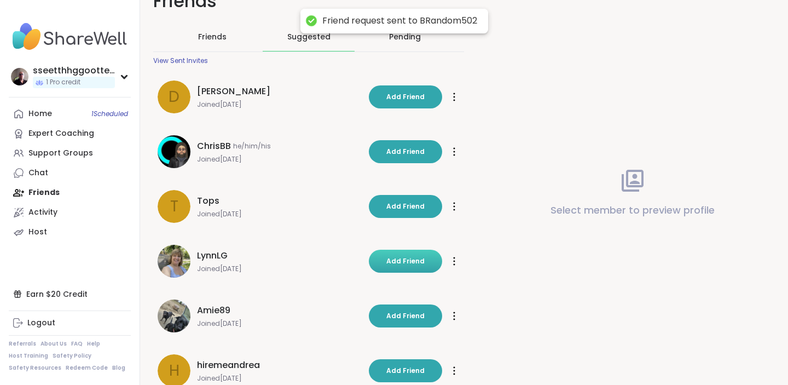
click at [401, 258] on span "Add Friend" at bounding box center [405, 261] width 38 height 10
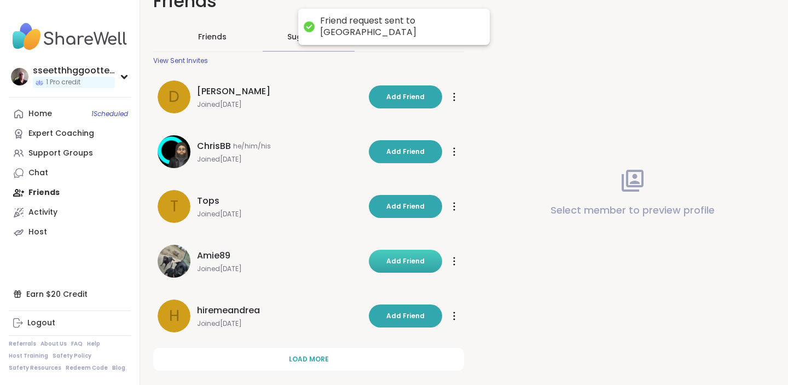
click at [406, 262] on span "Add Friend" at bounding box center [405, 261] width 38 height 10
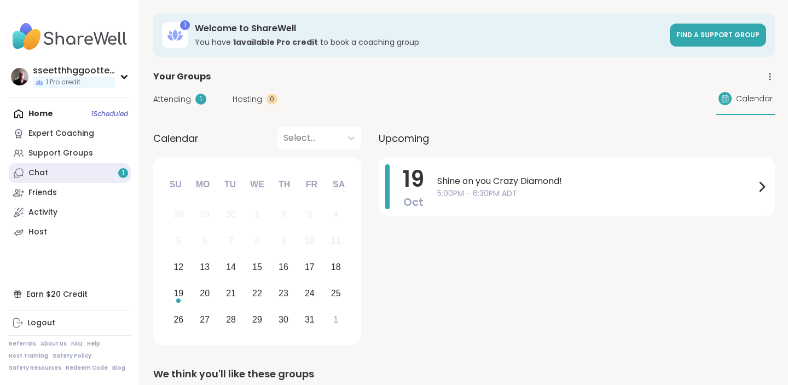
click at [47, 172] on div "Chat 1" at bounding box center [38, 172] width 20 height 11
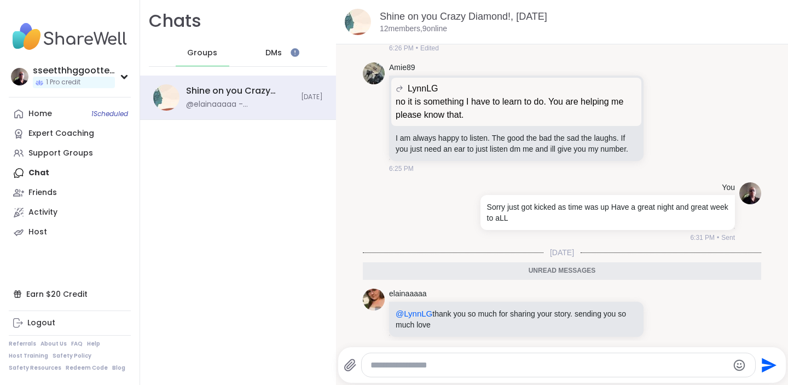
click at [472, 362] on textarea "Type your message" at bounding box center [549, 365] width 357 height 11
click at [45, 190] on div "Friends" at bounding box center [42, 192] width 28 height 11
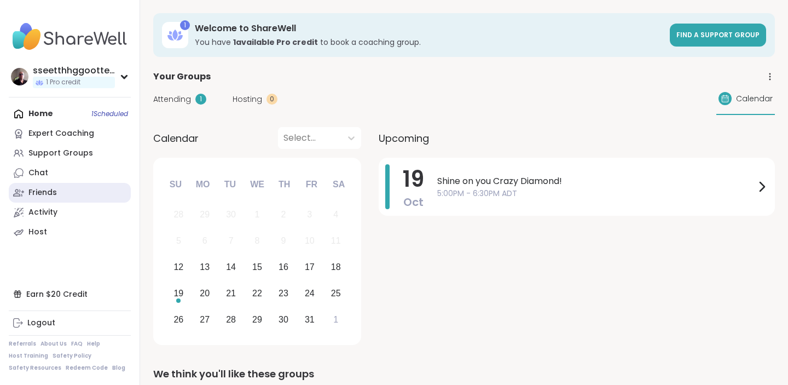
click at [50, 189] on div "Friends" at bounding box center [42, 192] width 28 height 11
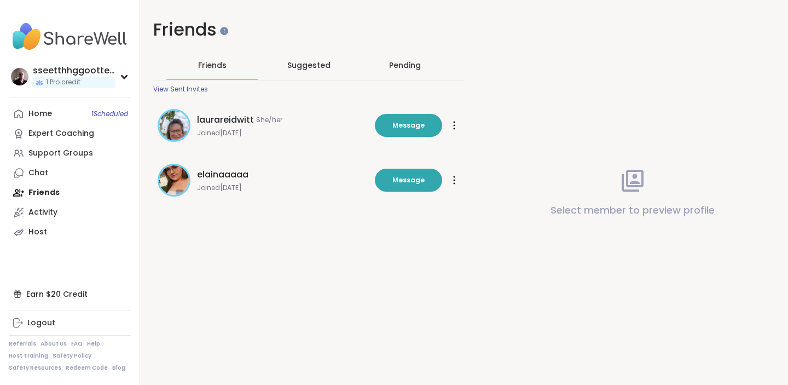
click at [320, 68] on span "Suggested" at bounding box center [308, 65] width 43 height 11
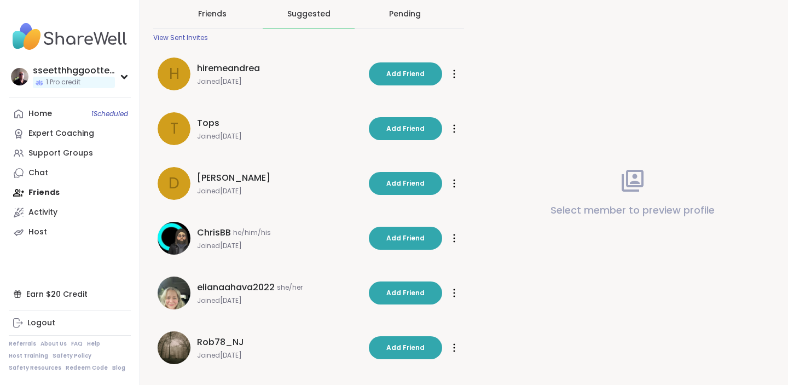
scroll to position [55, 0]
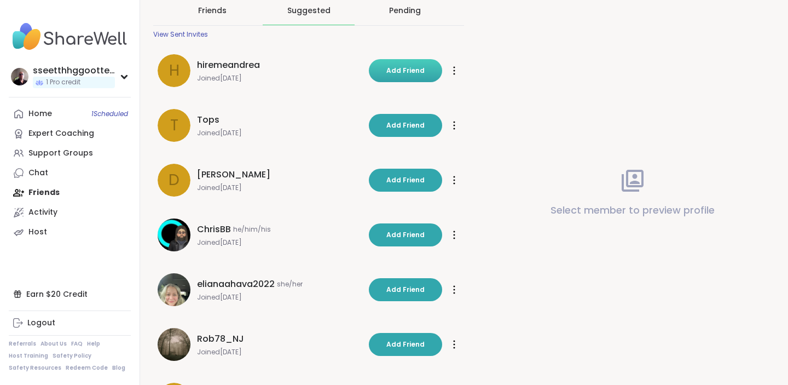
click at [402, 69] on span "Add Friend" at bounding box center [405, 71] width 38 height 10
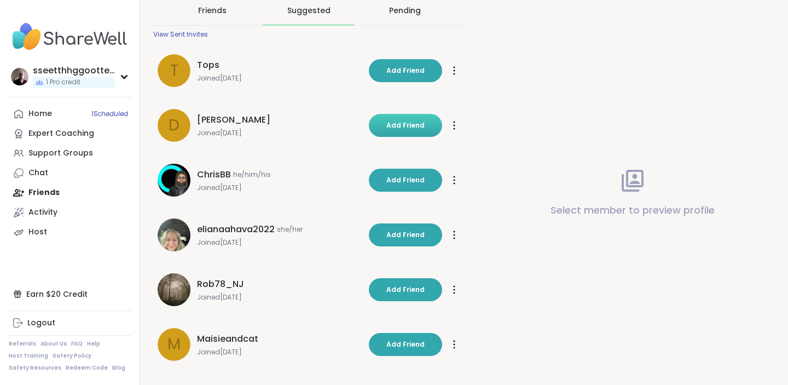
click at [400, 122] on span "Add Friend" at bounding box center [405, 125] width 38 height 10
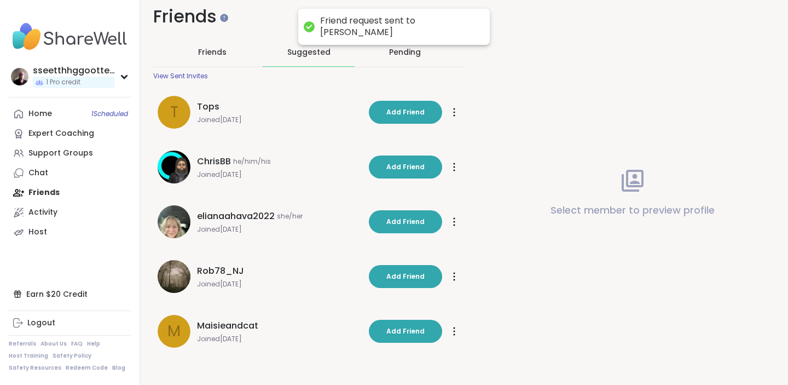
scroll to position [13, 0]
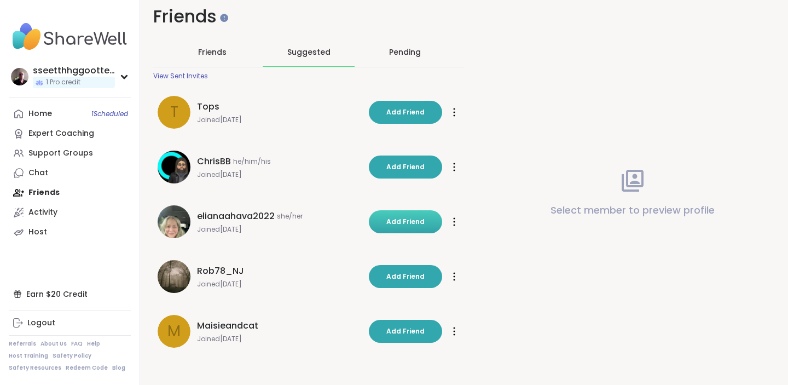
click at [395, 218] on span "Add Friend" at bounding box center [405, 222] width 38 height 10
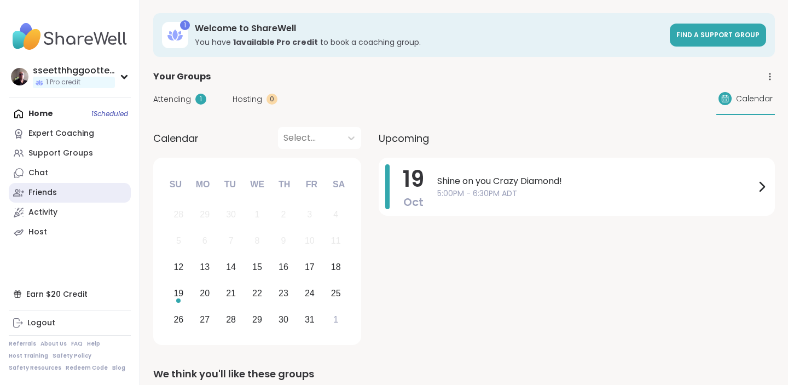
click at [53, 197] on div "Friends" at bounding box center [42, 192] width 28 height 11
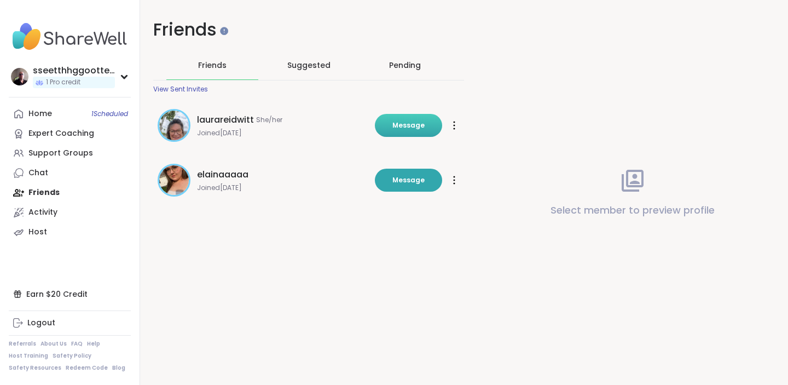
click at [408, 125] on span "Message" at bounding box center [408, 125] width 32 height 10
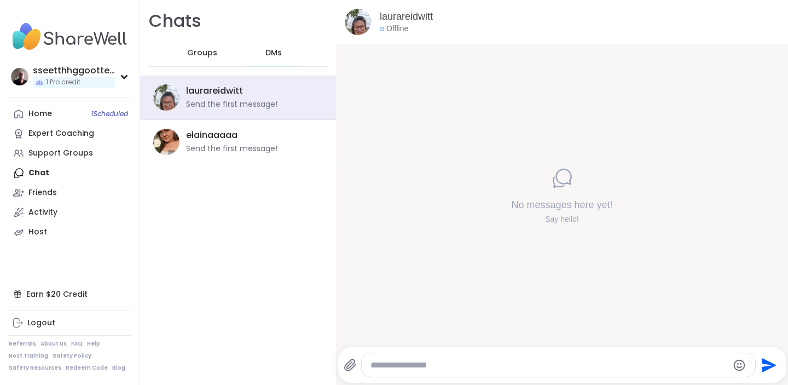
click at [478, 365] on textarea "Type your message" at bounding box center [549, 365] width 357 height 11
type textarea "*"
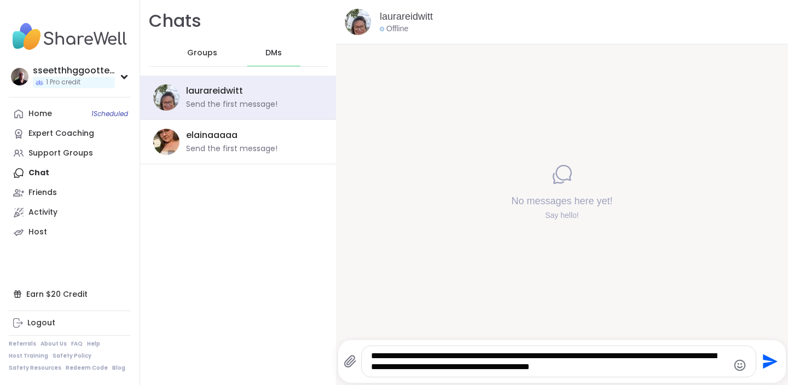
type textarea "**********"
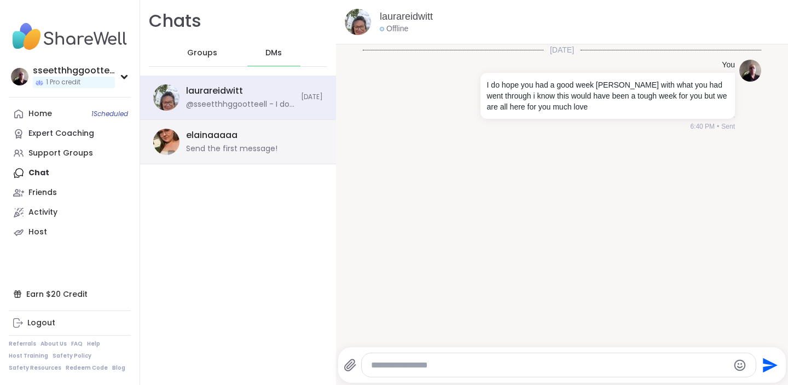
click at [209, 143] on div "Send the first message!" at bounding box center [231, 148] width 91 height 11
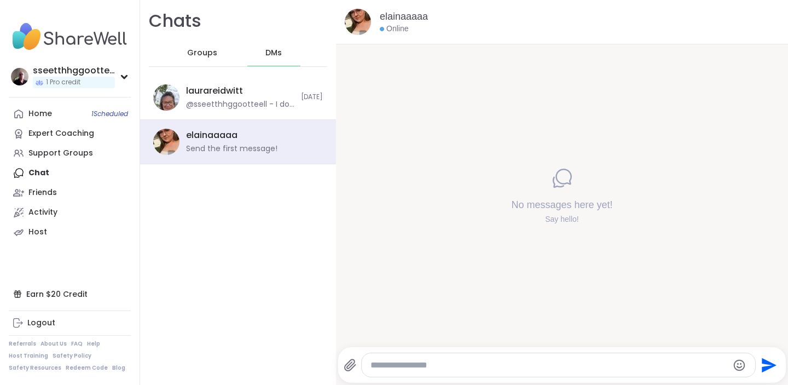
click at [460, 367] on textarea "Type your message" at bounding box center [549, 365] width 357 height 11
type textarea "*"
click at [412, 365] on textarea "******" at bounding box center [549, 365] width 357 height 11
click at [416, 362] on textarea "******" at bounding box center [549, 365] width 357 height 11
click at [409, 365] on textarea "******" at bounding box center [549, 365] width 357 height 11
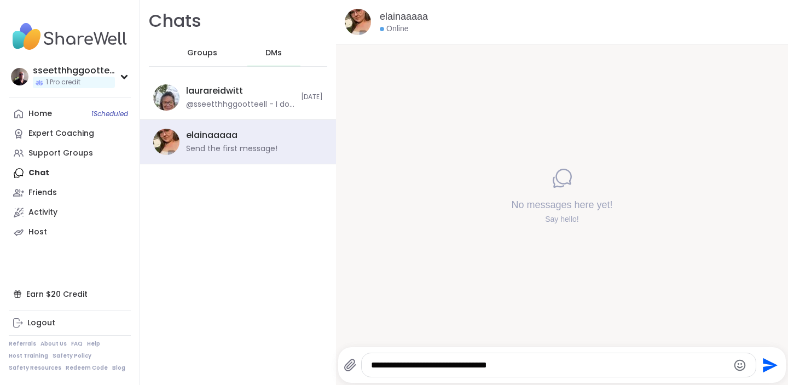
type textarea "**********"
click at [766, 368] on icon "Send" at bounding box center [770, 364] width 15 height 15
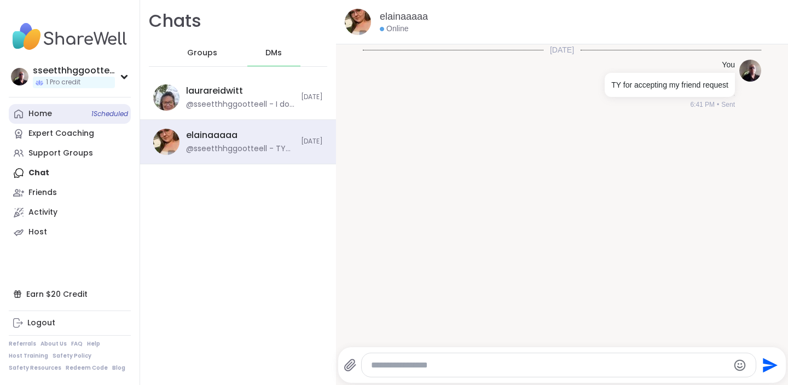
click at [48, 112] on div "Home 1 Scheduled" at bounding box center [40, 113] width 24 height 11
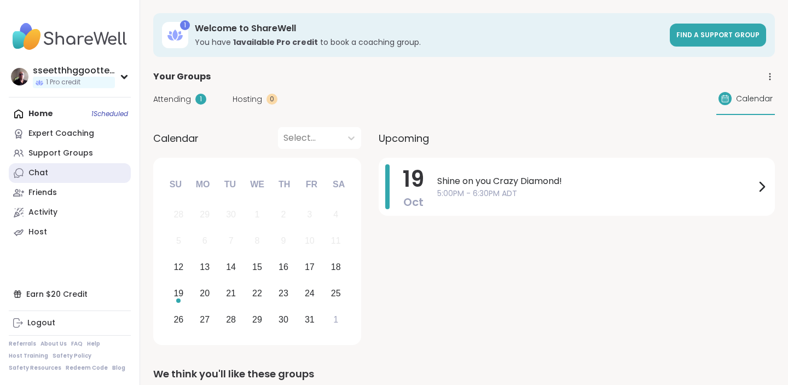
click at [61, 172] on link "Chat" at bounding box center [70, 173] width 122 height 20
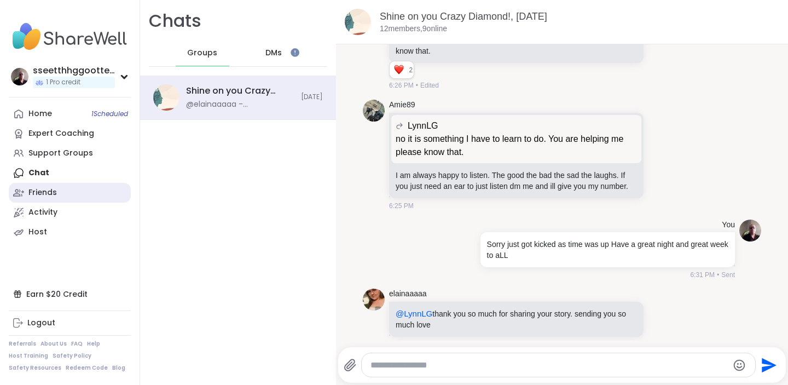
click at [54, 191] on div "Friends" at bounding box center [42, 192] width 28 height 11
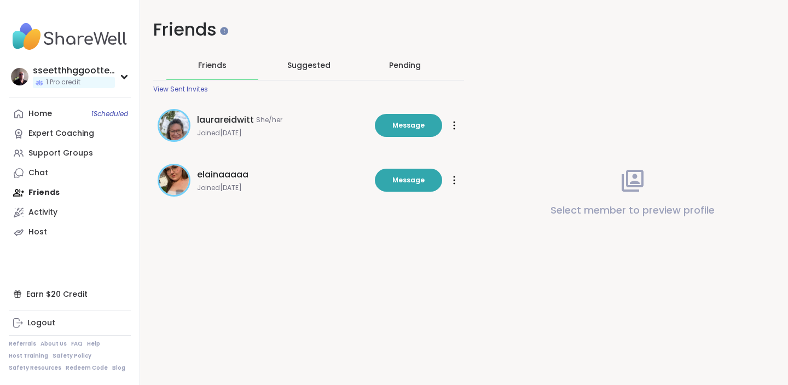
click at [307, 71] on div "Suggested" at bounding box center [309, 65] width 92 height 28
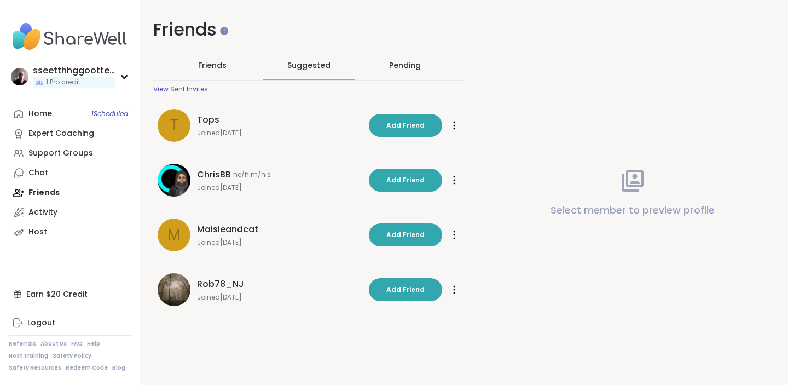
click at [404, 61] on div "Pending" at bounding box center [405, 65] width 32 height 11
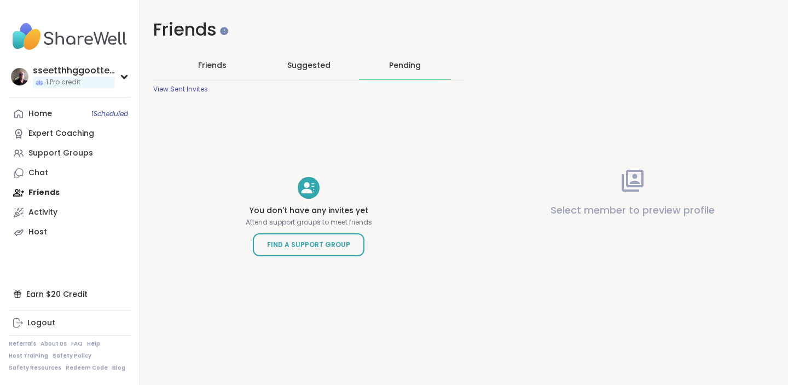
click at [211, 61] on span "Friends" at bounding box center [212, 65] width 28 height 11
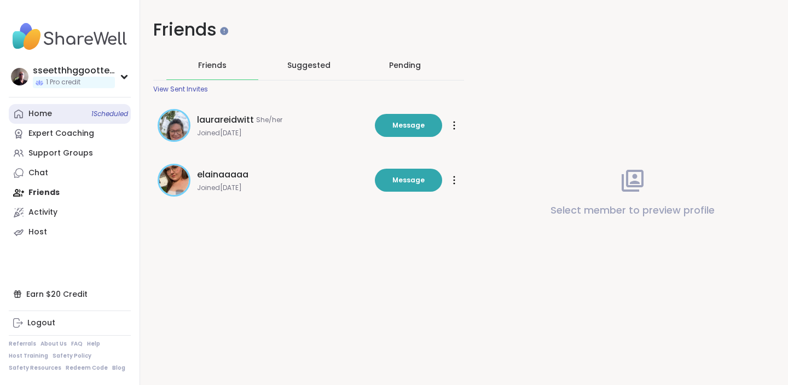
click at [57, 111] on link "Home 1 Scheduled" at bounding box center [70, 114] width 122 height 20
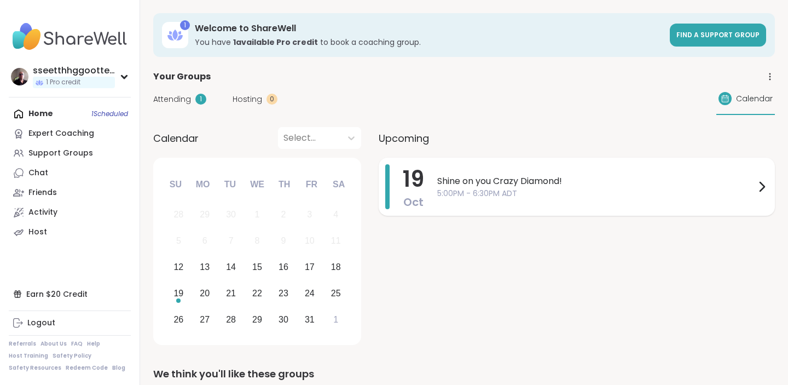
click at [493, 184] on span "Shine on you Crazy Diamond!" at bounding box center [596, 181] width 318 height 13
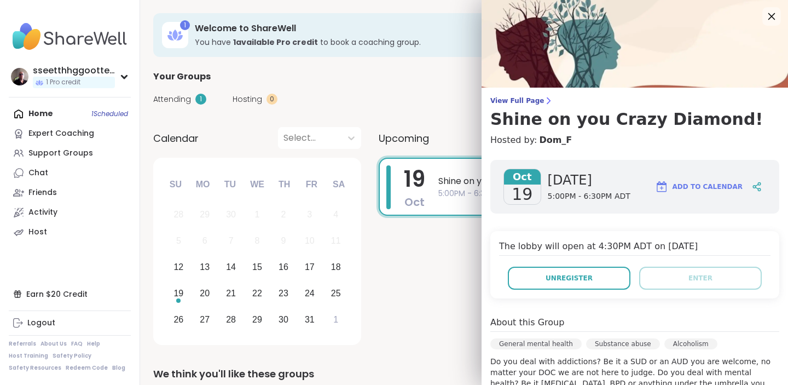
click at [770, 13] on icon at bounding box center [772, 16] width 14 height 14
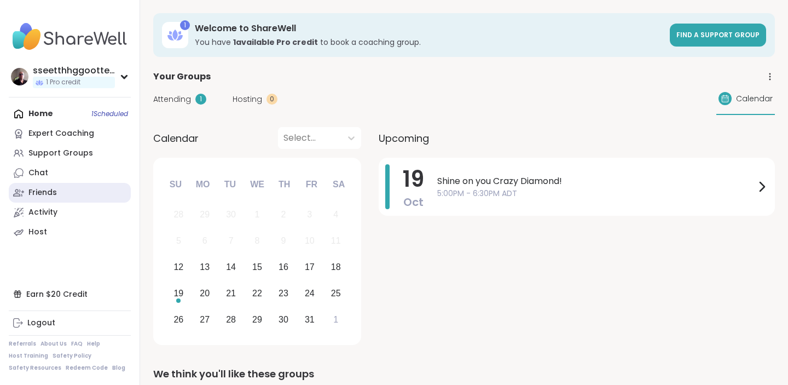
click at [49, 188] on div "Friends" at bounding box center [42, 192] width 28 height 11
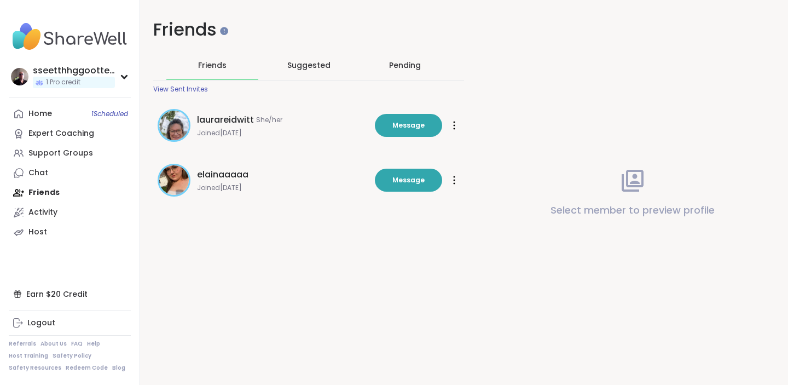
click at [455, 178] on icon at bounding box center [454, 180] width 2 height 9
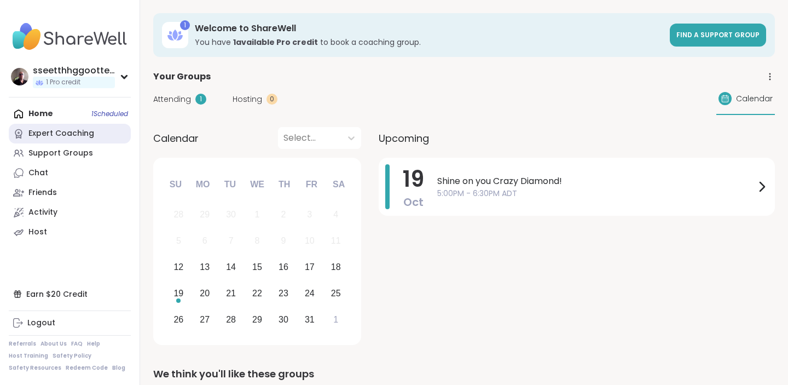
click at [72, 136] on div "Expert Coaching" at bounding box center [61, 133] width 66 height 11
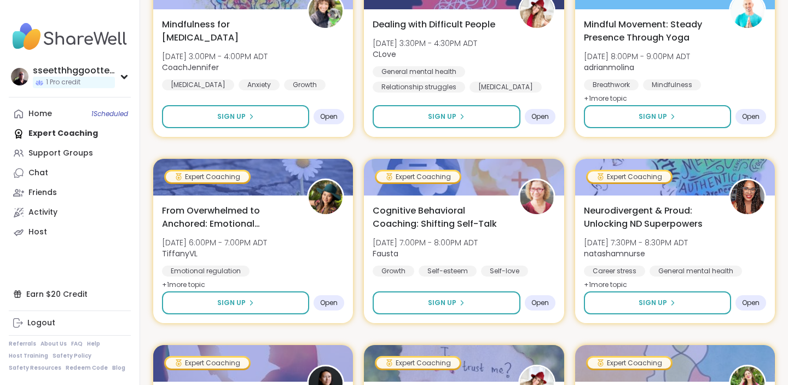
scroll to position [247, 0]
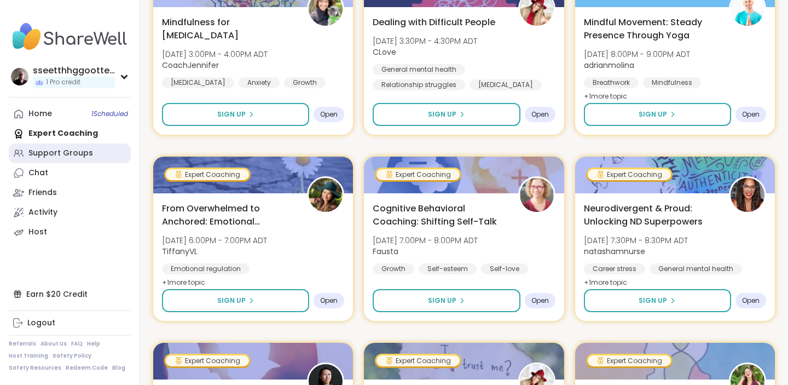
click at [73, 151] on div "Support Groups" at bounding box center [60, 153] width 65 height 11
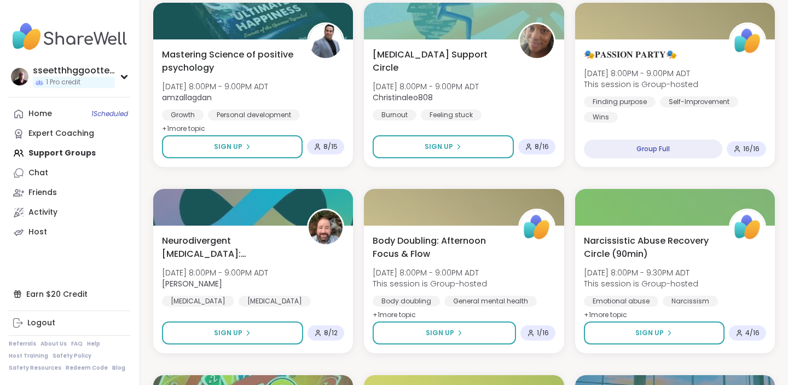
scroll to position [754, 0]
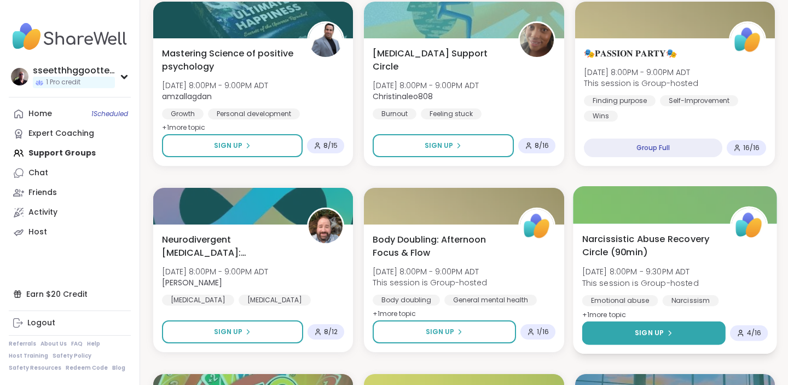
click at [644, 332] on span "Sign Up" at bounding box center [649, 333] width 29 height 10
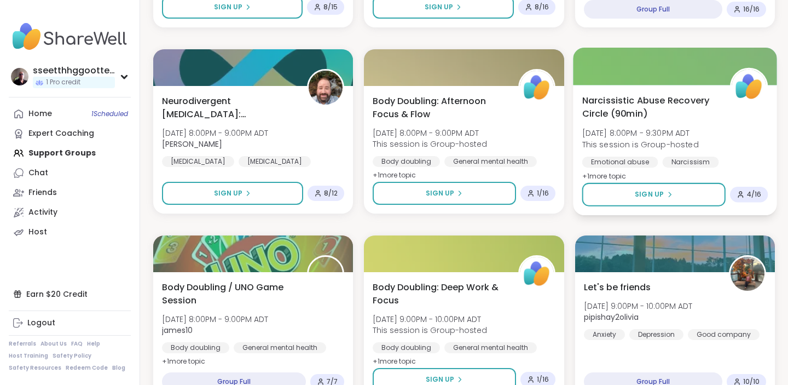
scroll to position [890, 0]
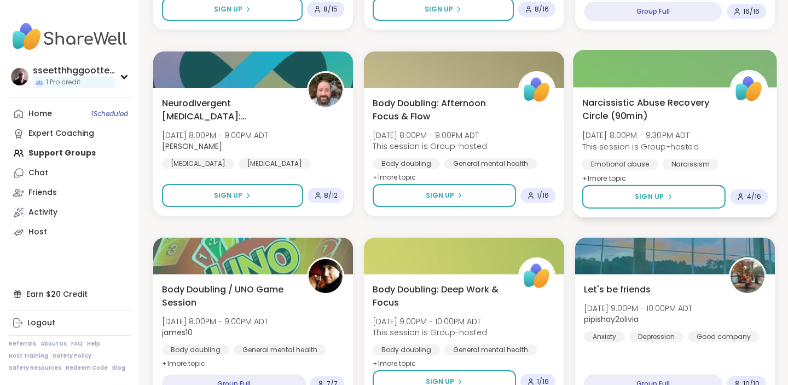
click at [680, 164] on div "Narcissism" at bounding box center [690, 164] width 56 height 11
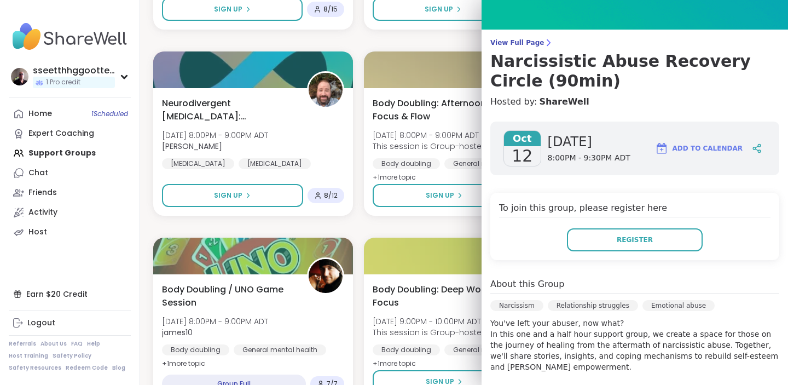
scroll to position [0, 0]
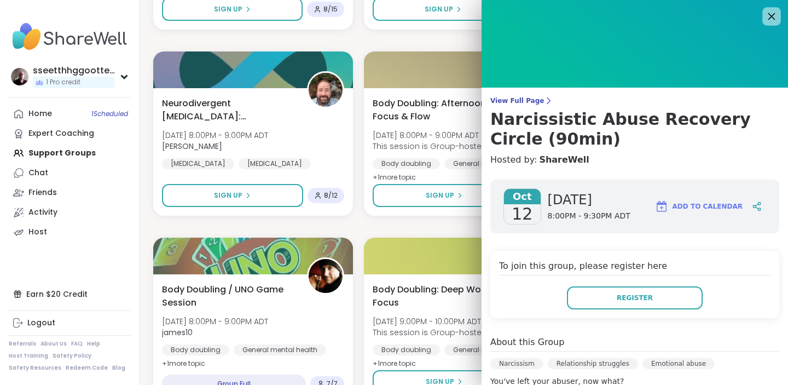
click at [770, 18] on icon at bounding box center [772, 16] width 14 height 14
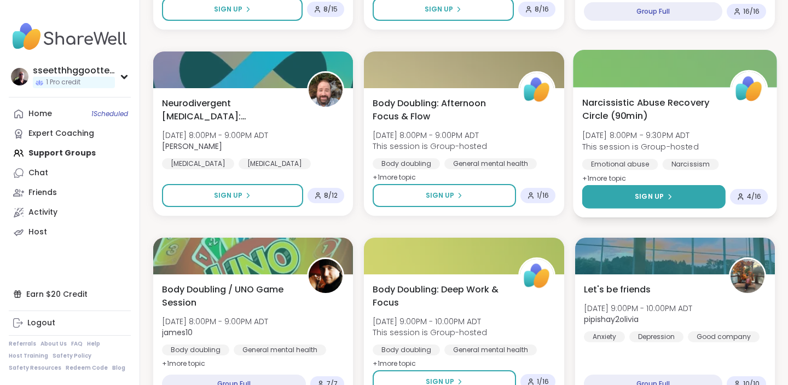
click at [648, 193] on span "Sign Up" at bounding box center [649, 197] width 29 height 10
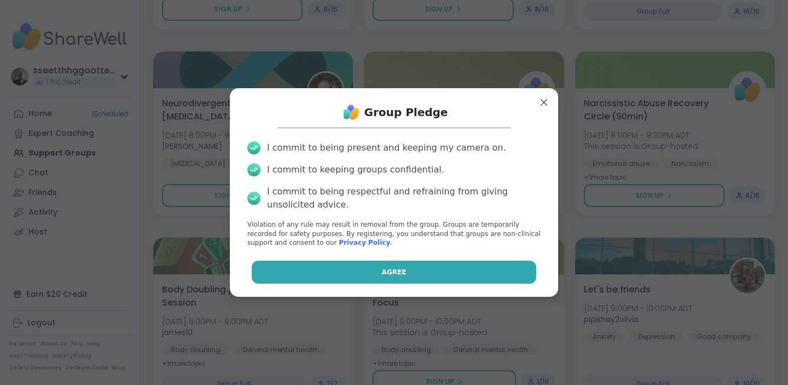
click at [400, 270] on span "Agree" at bounding box center [394, 272] width 25 height 10
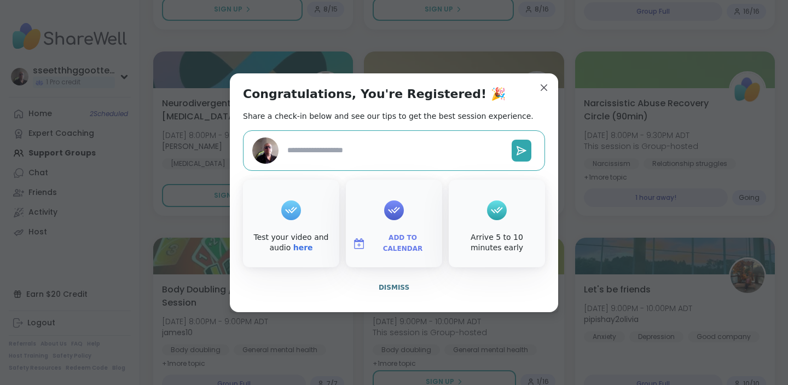
click at [368, 151] on textarea at bounding box center [395, 150] width 224 height 20
type textarea "*"
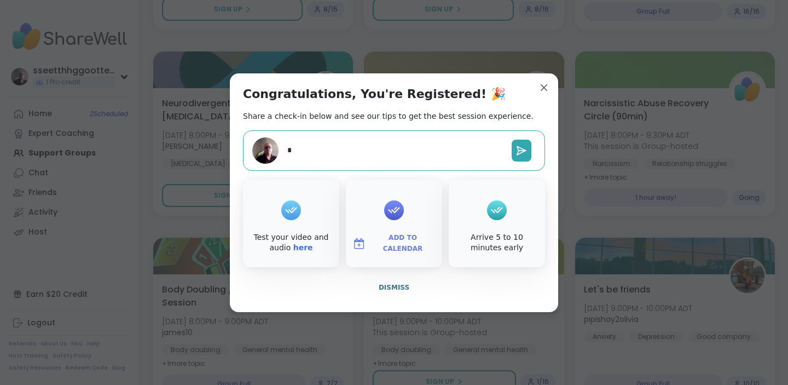
type textarea "**"
type textarea "*"
type textarea "***"
type textarea "*"
type textarea "****"
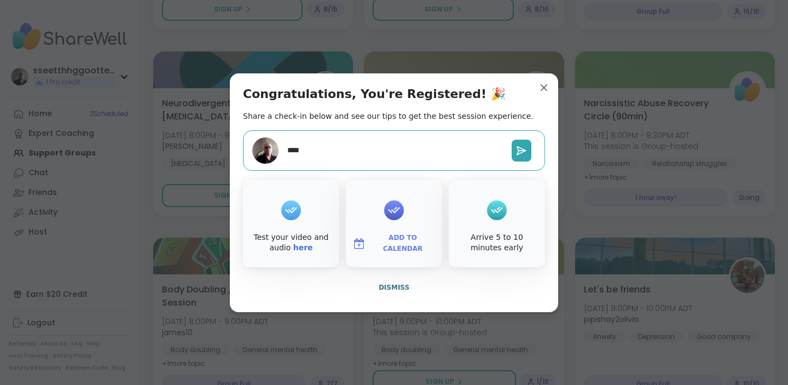
type textarea "*"
type textarea "****"
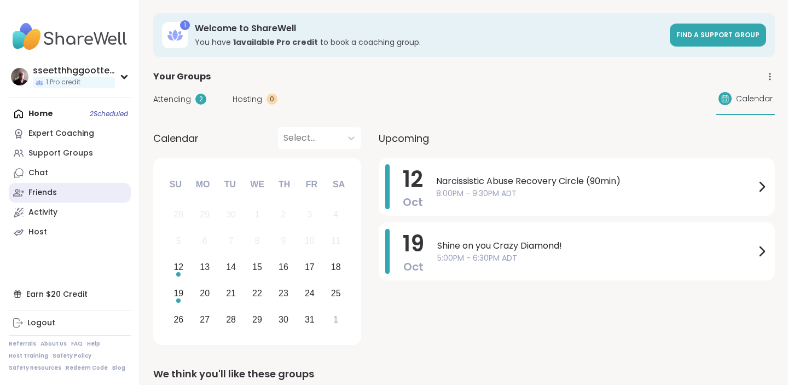
click at [52, 193] on div "Friends" at bounding box center [42, 192] width 28 height 11
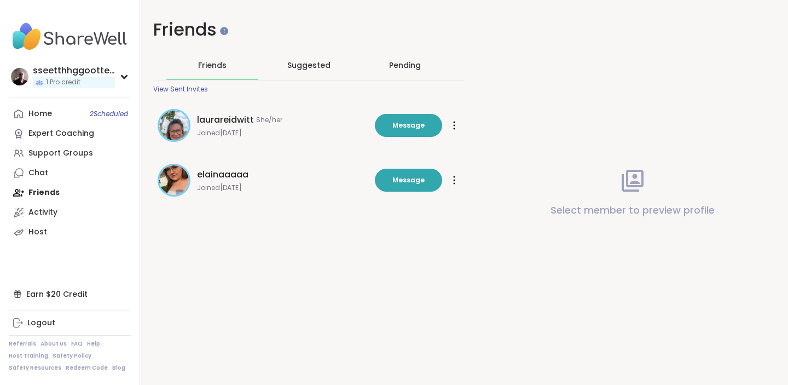
click at [224, 173] on span "elainaaaaa" at bounding box center [222, 174] width 51 height 13
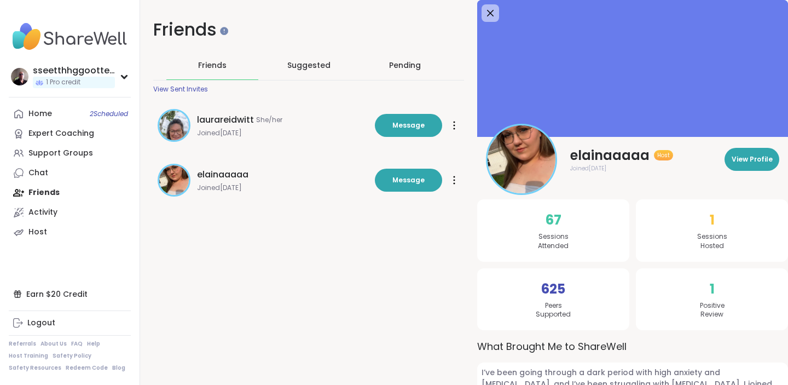
click at [535, 166] on img at bounding box center [522, 159] width 68 height 68
click at [752, 154] on span "View Profile" at bounding box center [752, 159] width 41 height 10
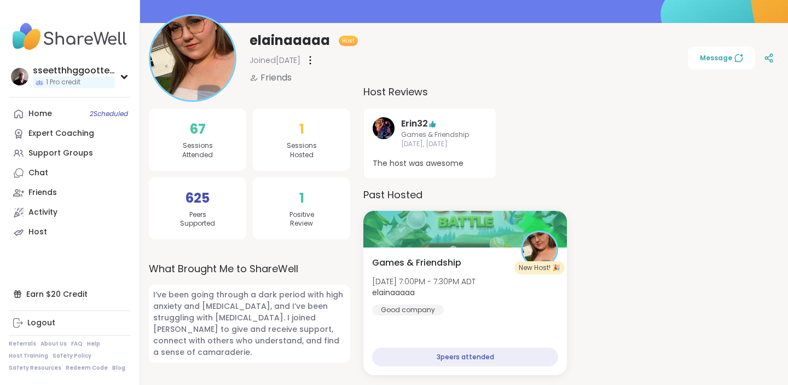
scroll to position [114, 0]
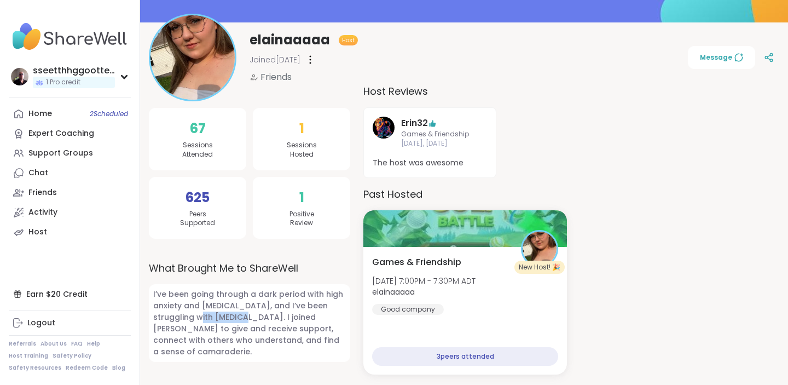
drag, startPoint x: 173, startPoint y: 319, endPoint x: 222, endPoint y: 319, distance: 48.7
click at [222, 319] on span "I’ve been going through a dark period with high anxiety and depression, and I’v…" at bounding box center [249, 323] width 201 height 78
copy span "agoraphobia"
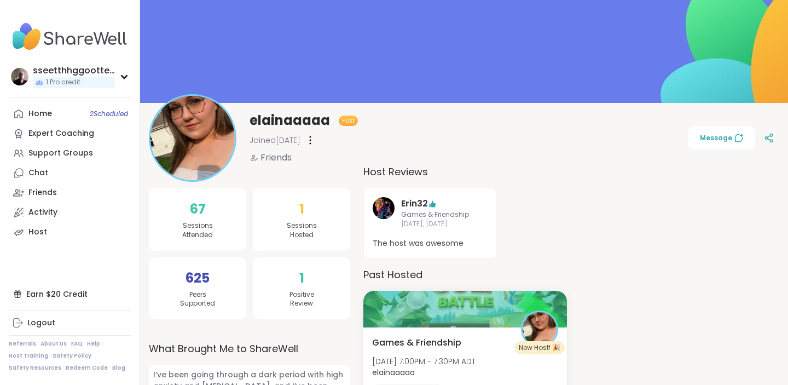
scroll to position [0, 0]
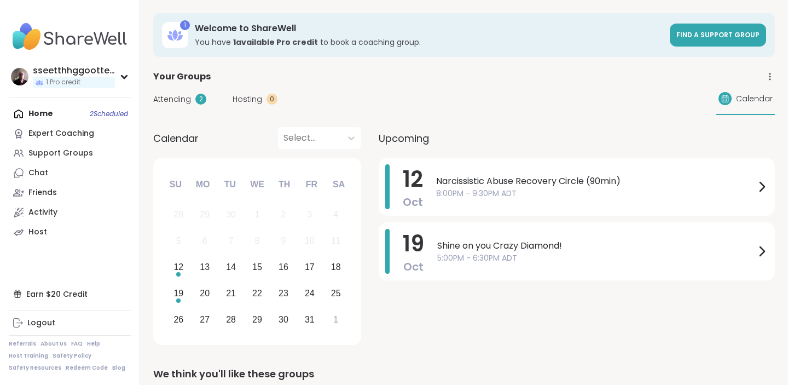
click at [189, 99] on span "Attending" at bounding box center [172, 99] width 38 height 11
